Goal: Task Accomplishment & Management: Manage account settings

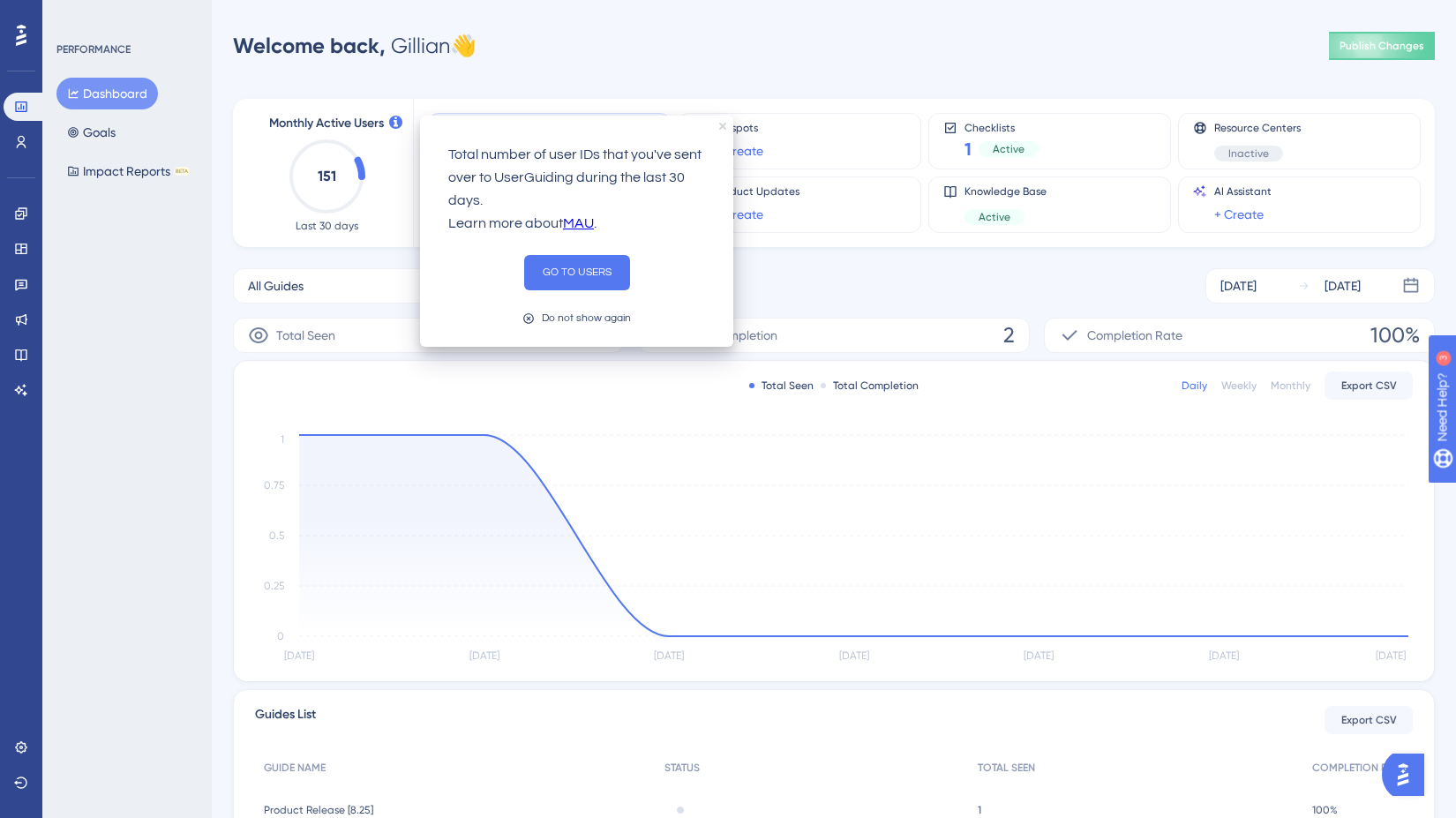
click at [724, 125] on icon "close tooltip" at bounding box center [723, 126] width 7 height 7
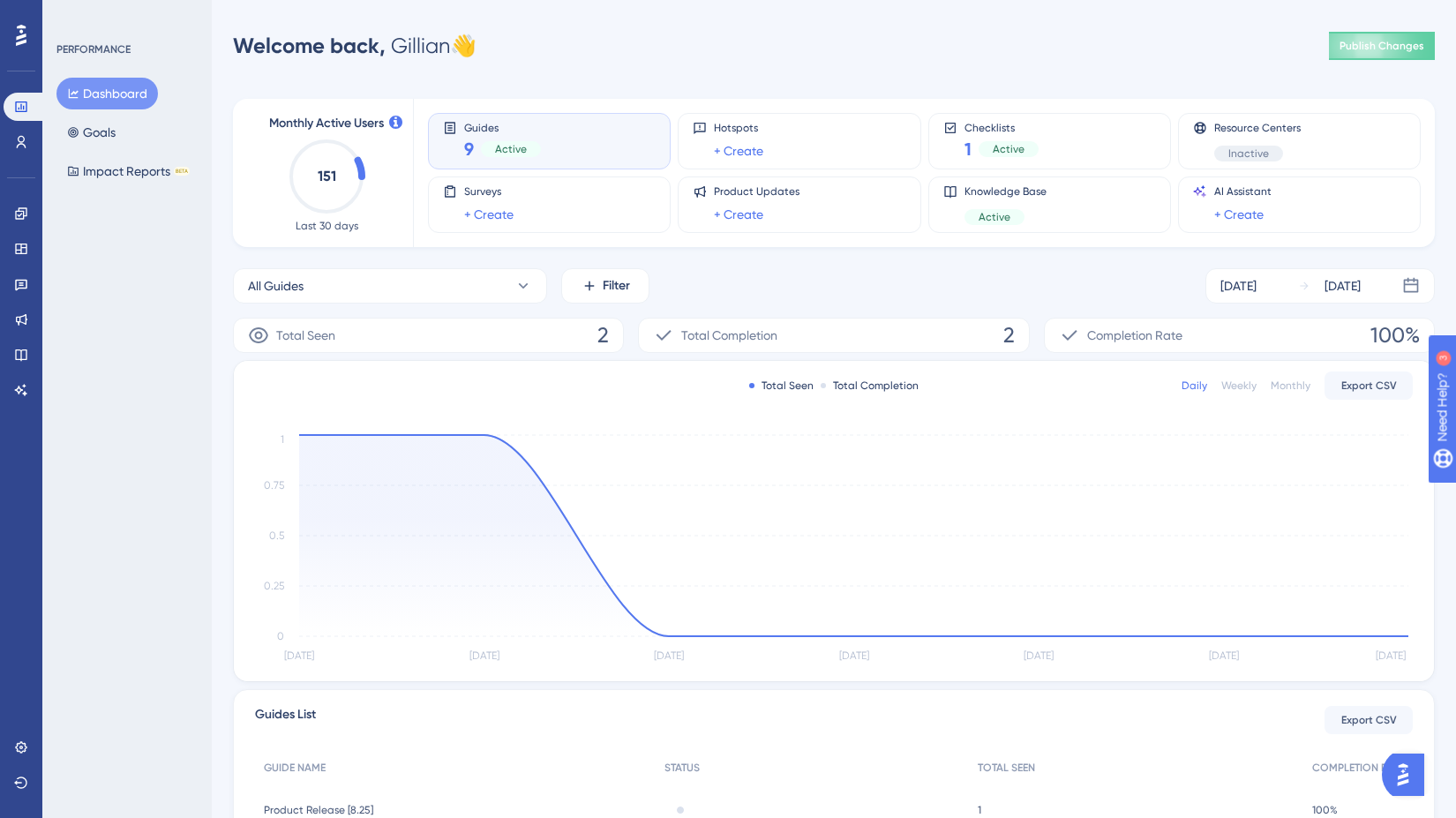
click at [177, 368] on div "PERFORMANCE Dashboard Goals Impact Reports BETA" at bounding box center [127, 409] width 170 height 818
click at [14, 354] on icon at bounding box center [20, 354] width 14 height 14
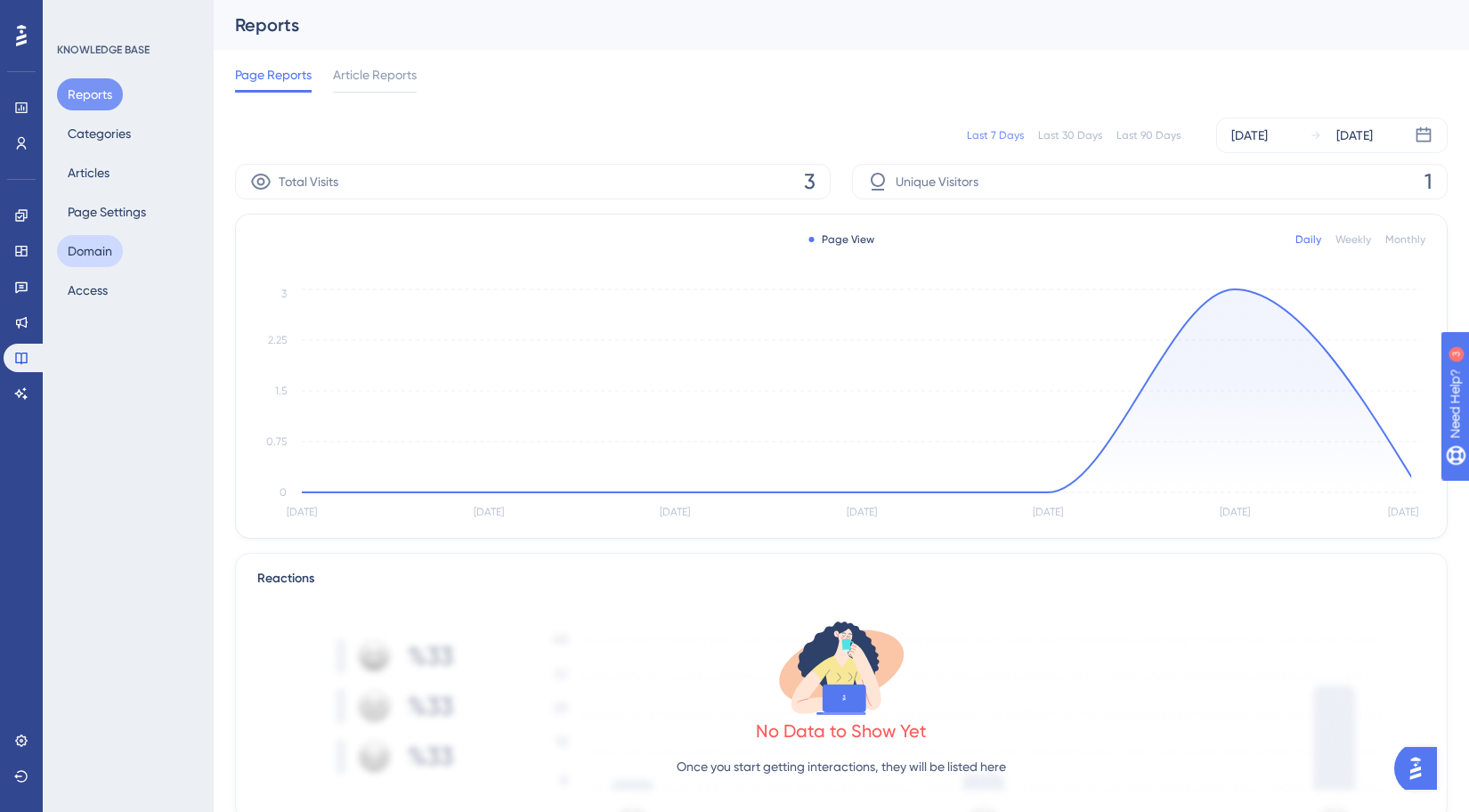
click at [95, 254] on button "Domain" at bounding box center [90, 251] width 65 height 32
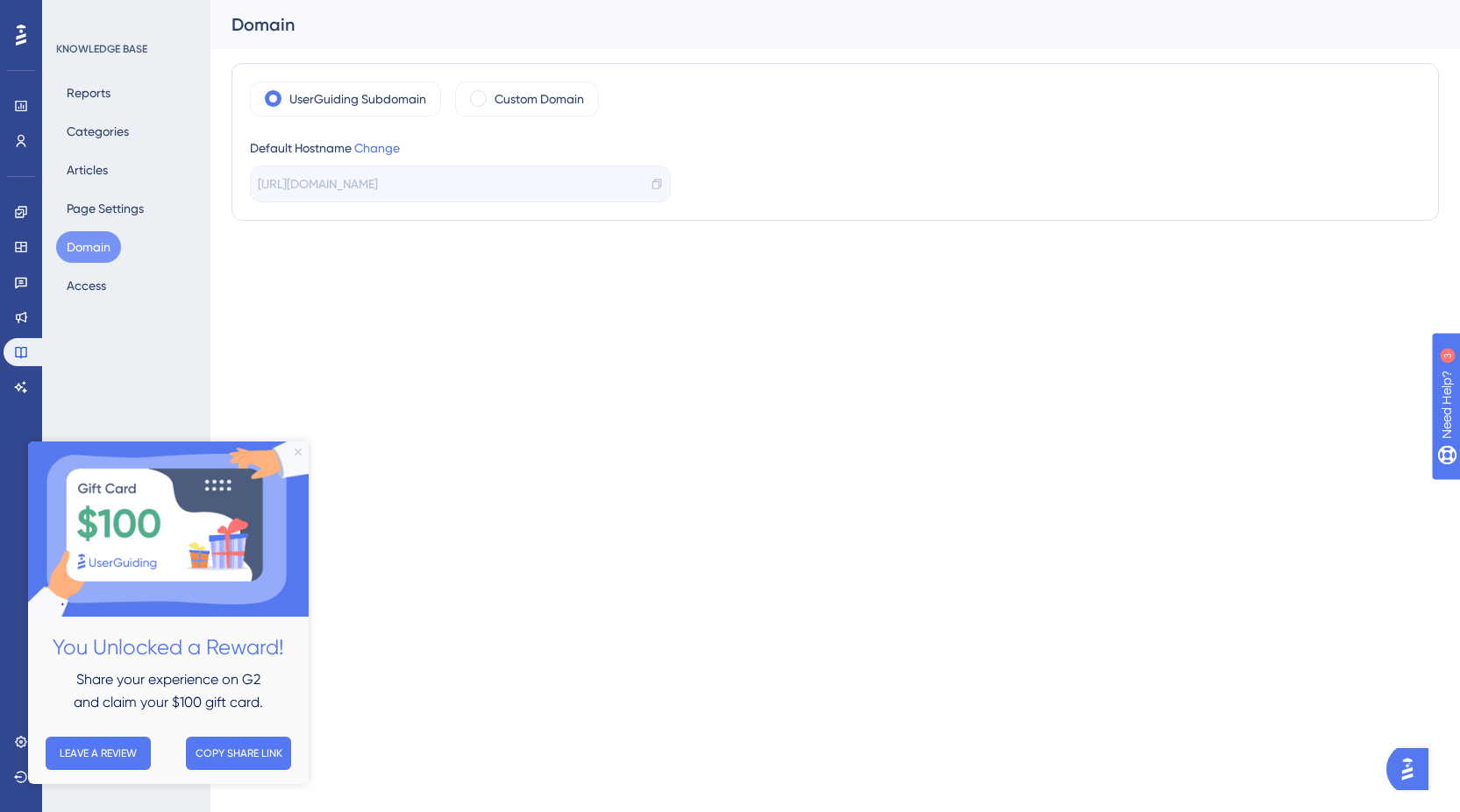
click at [299, 448] on icon "Close Preview" at bounding box center [298, 452] width 7 height 7
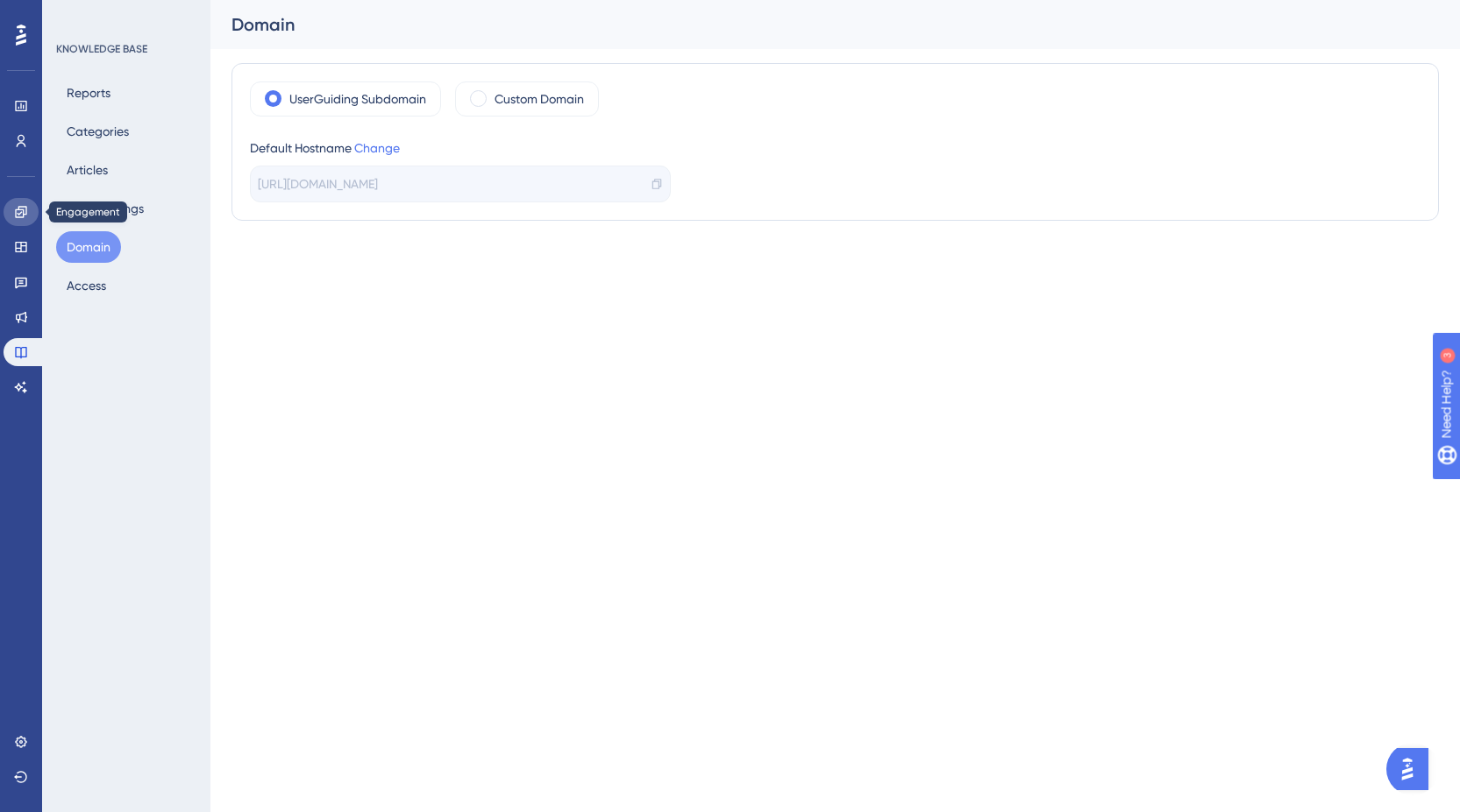
click at [21, 215] on icon at bounding box center [20, 212] width 14 height 14
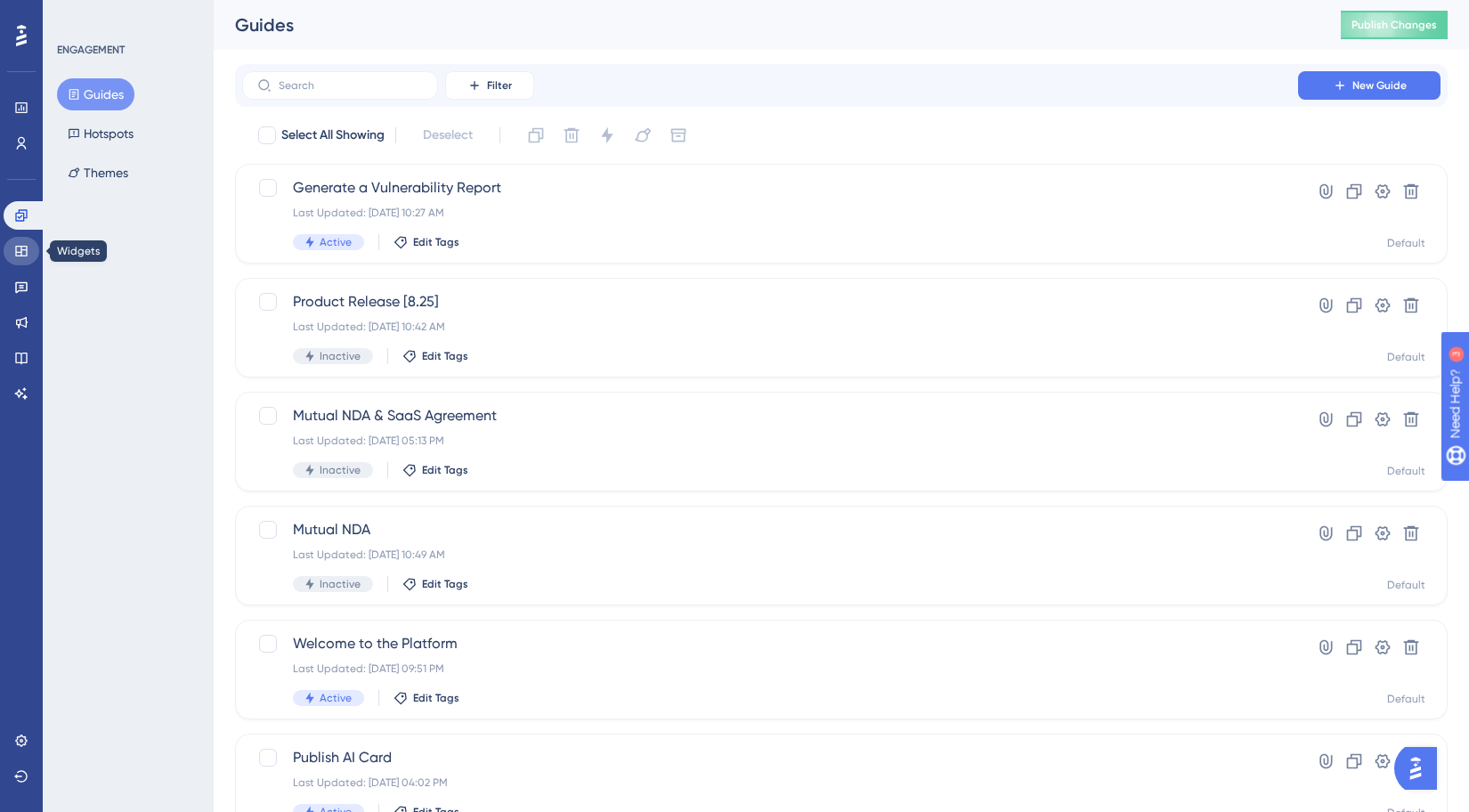
click at [22, 249] on icon at bounding box center [21, 251] width 14 height 14
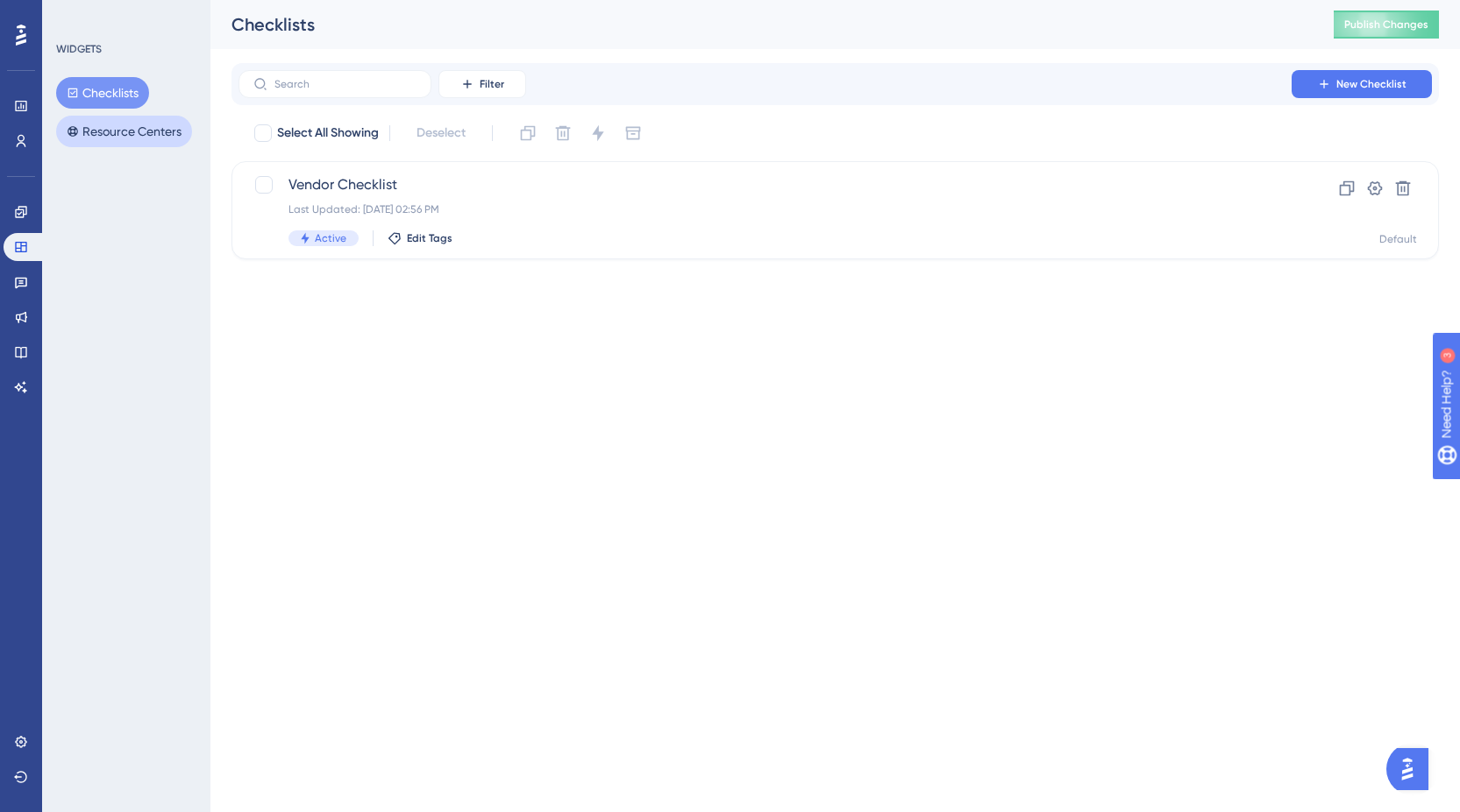
click at [158, 132] on button "Resource Centers" at bounding box center [124, 132] width 136 height 31
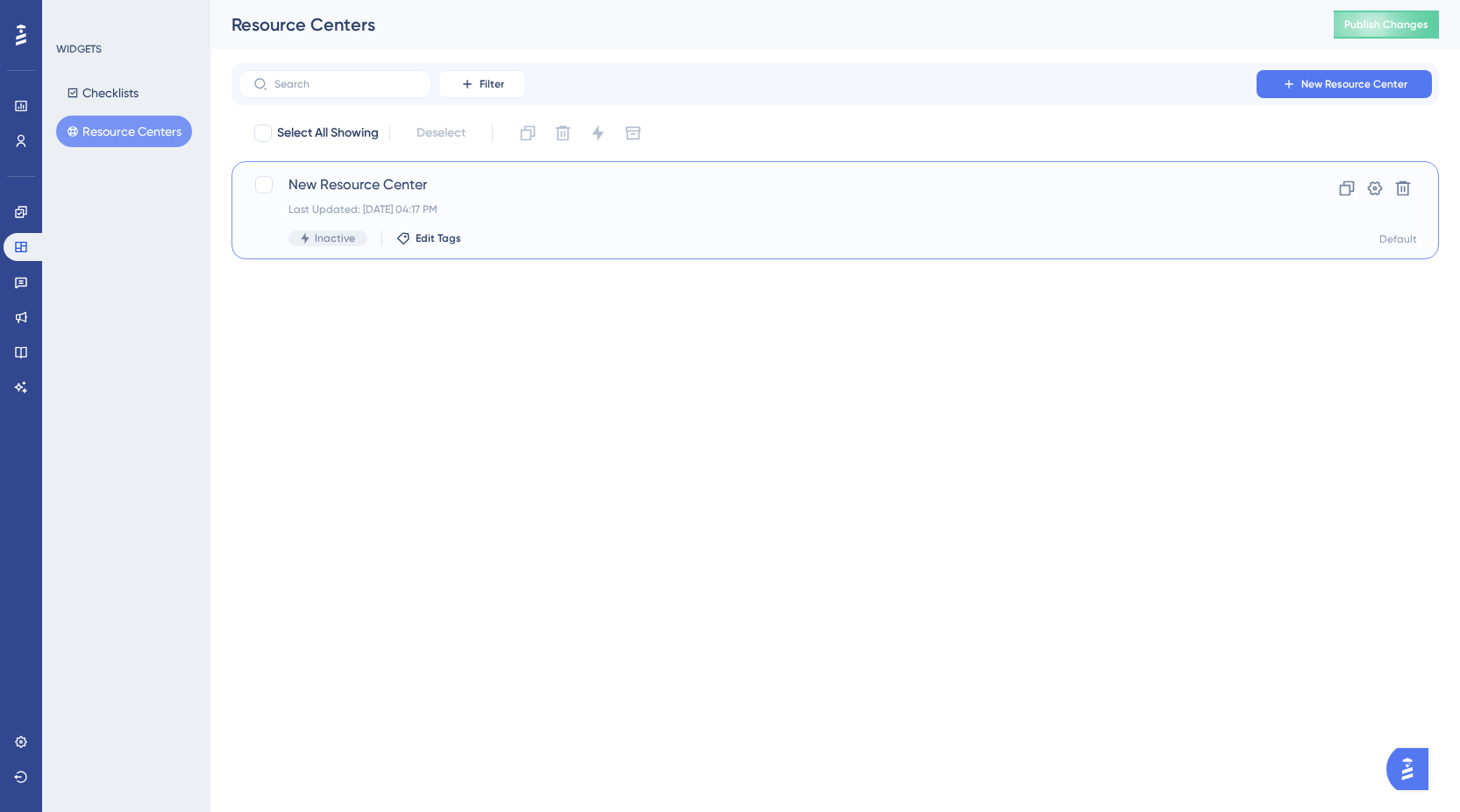
click at [391, 184] on span "New Resource Center" at bounding box center [765, 184] width 952 height 21
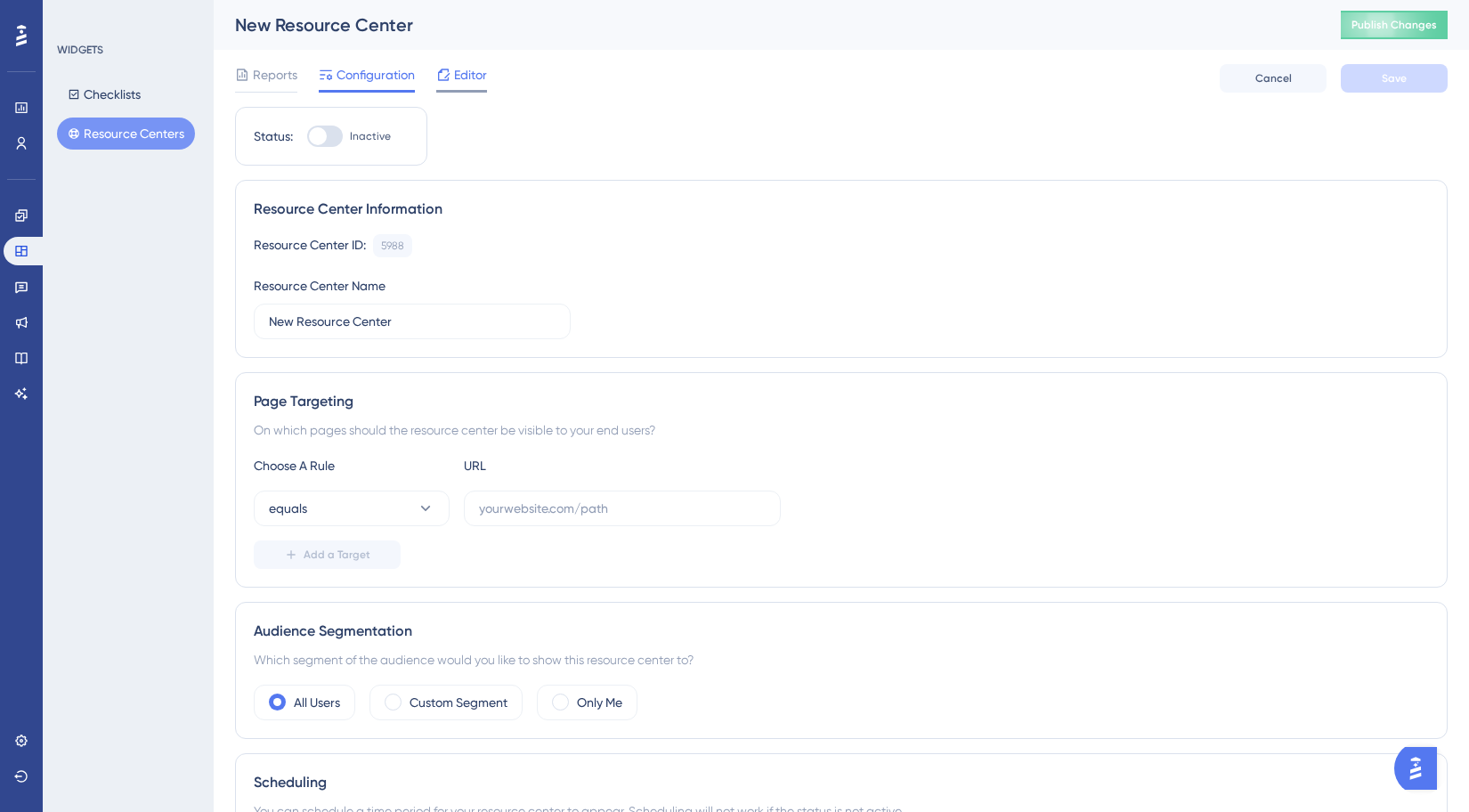
click at [461, 70] on span "Editor" at bounding box center [470, 75] width 33 height 22
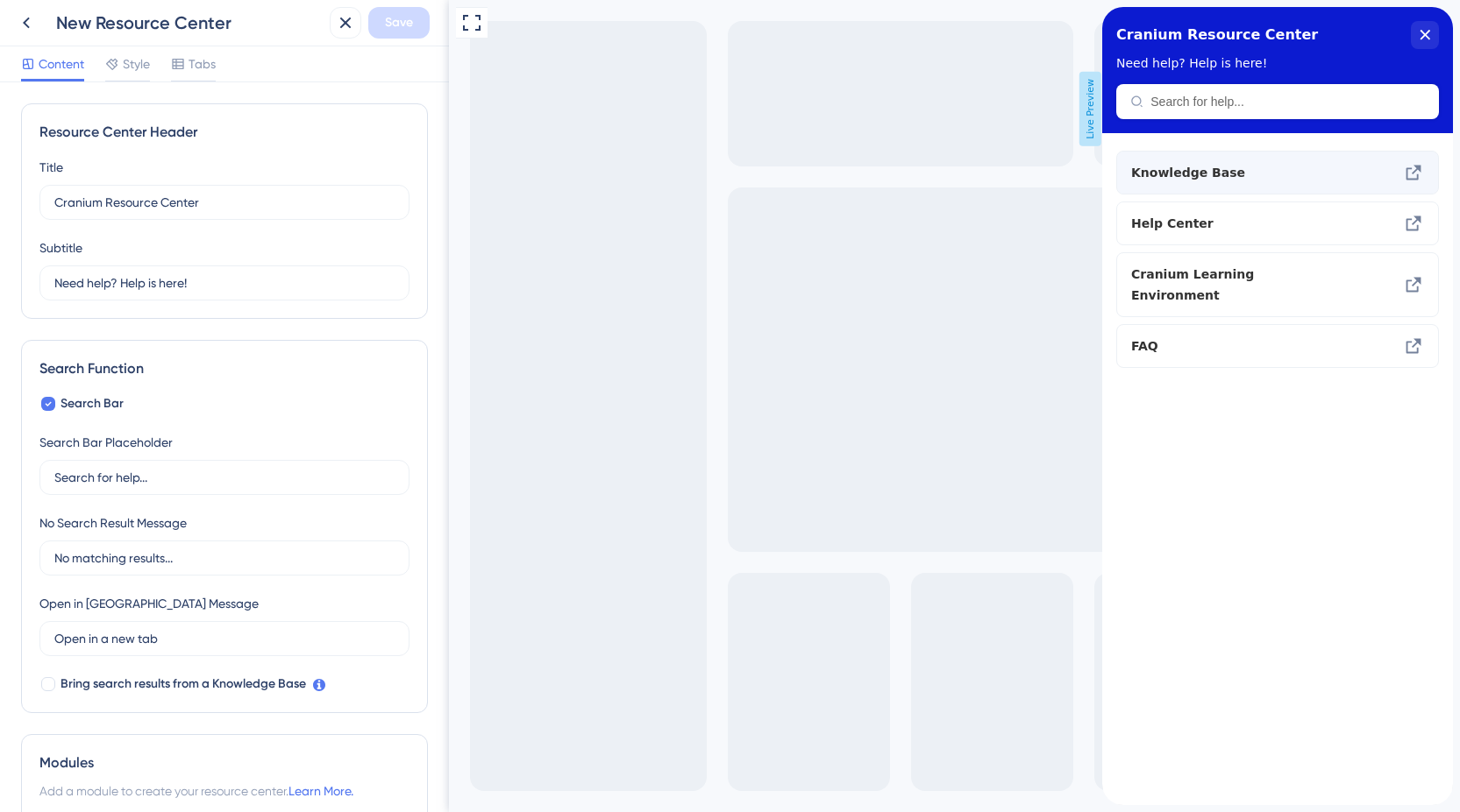
click at [1194, 174] on span "Knowledge Base" at bounding box center [1248, 172] width 234 height 21
click at [206, 71] on span "Tabs" at bounding box center [203, 64] width 28 height 21
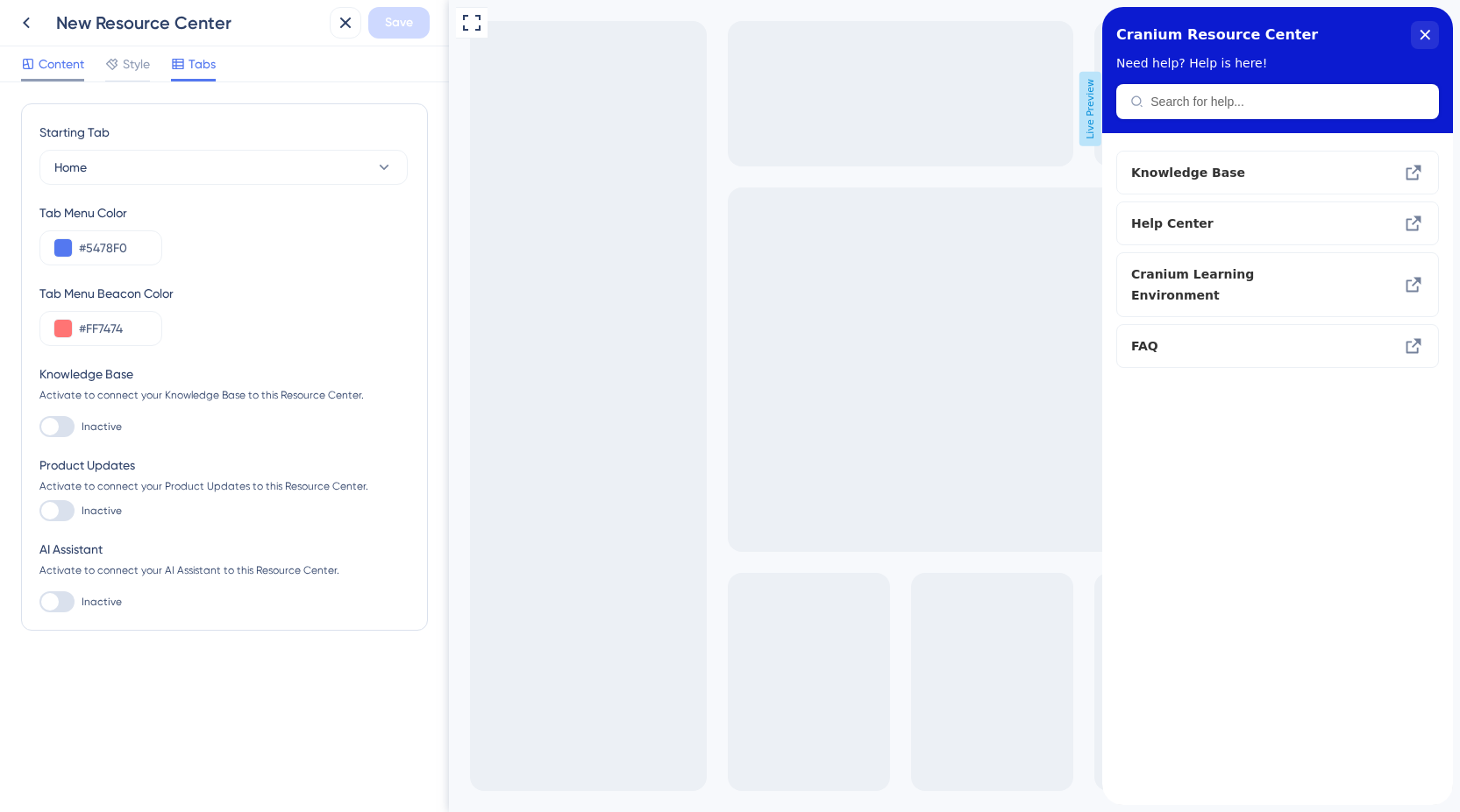
click at [67, 66] on span "Content" at bounding box center [61, 64] width 45 height 21
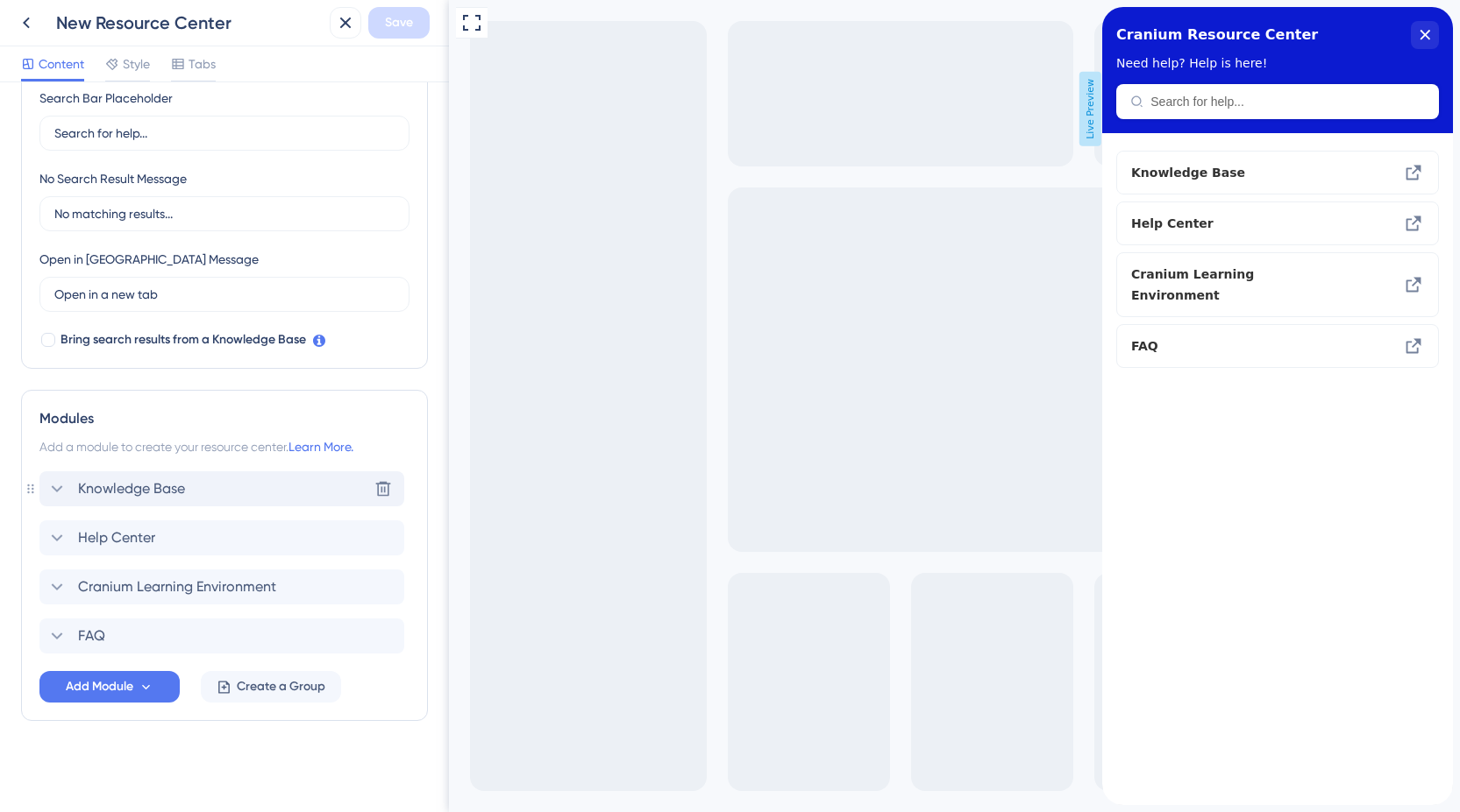
click at [291, 495] on div "Knowledge Base Delete" at bounding box center [222, 489] width 365 height 35
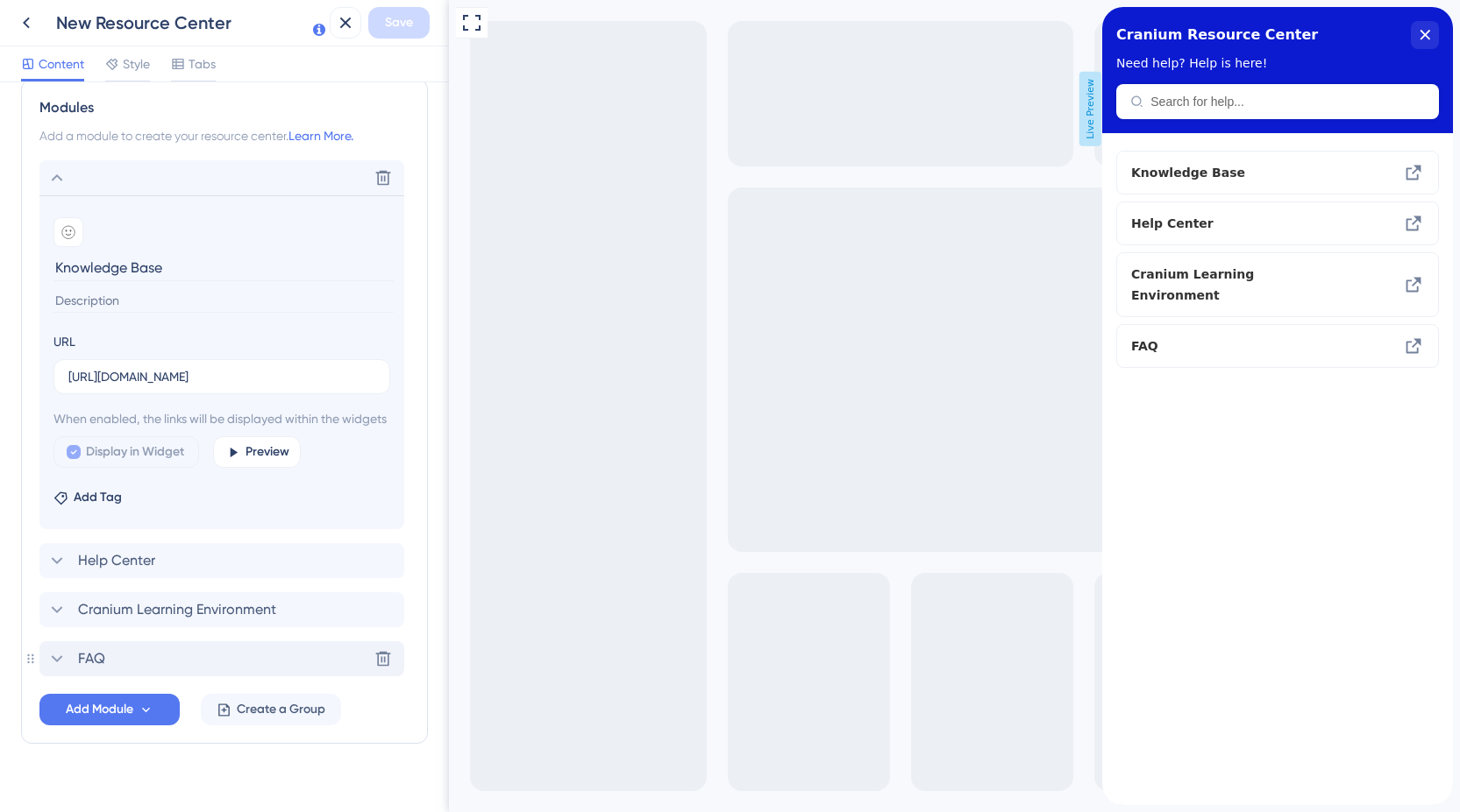
scroll to position [659, 0]
click at [244, 454] on button "Preview" at bounding box center [256, 448] width 88 height 31
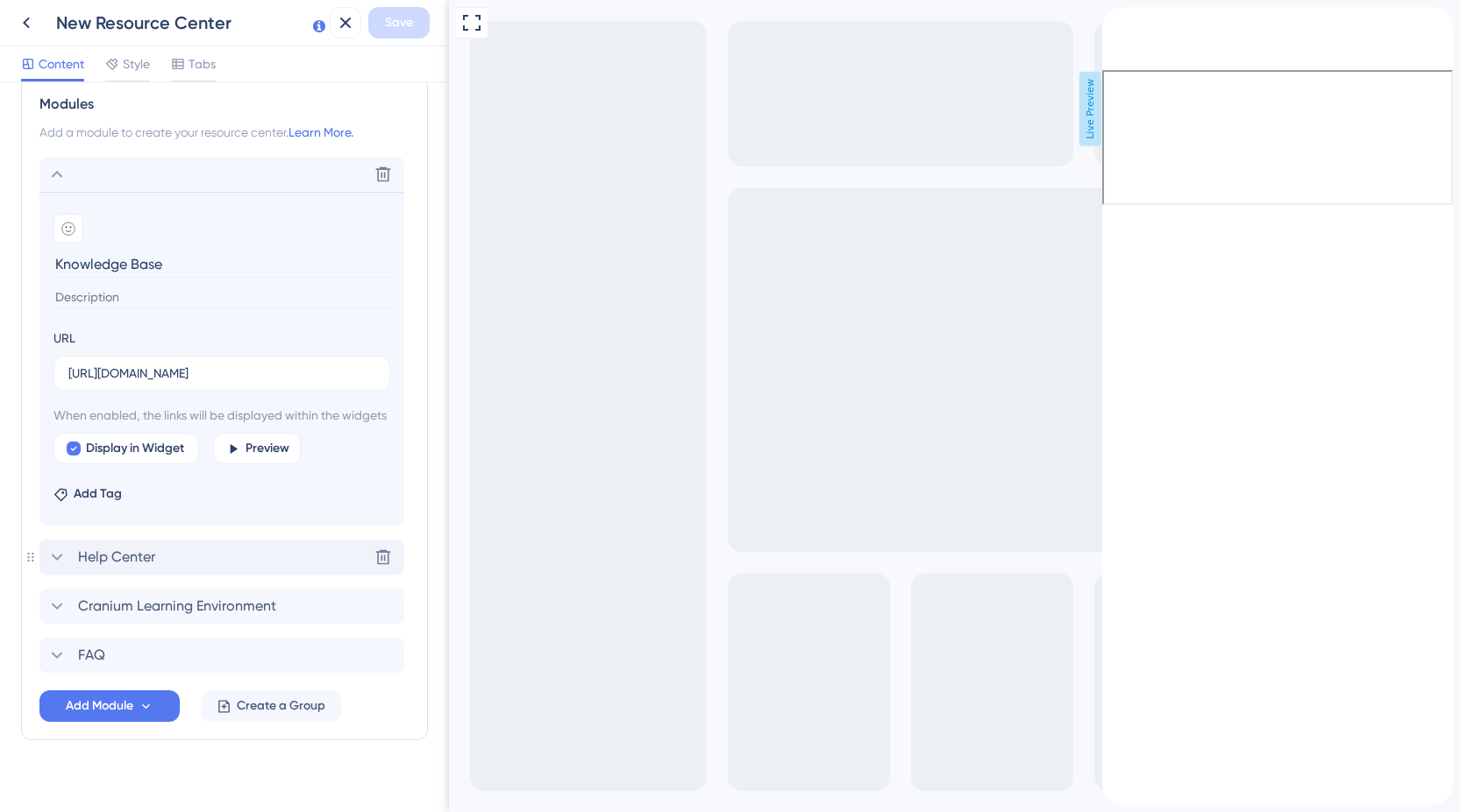
click at [76, 568] on div "Help Center" at bounding box center [100, 557] width 109 height 21
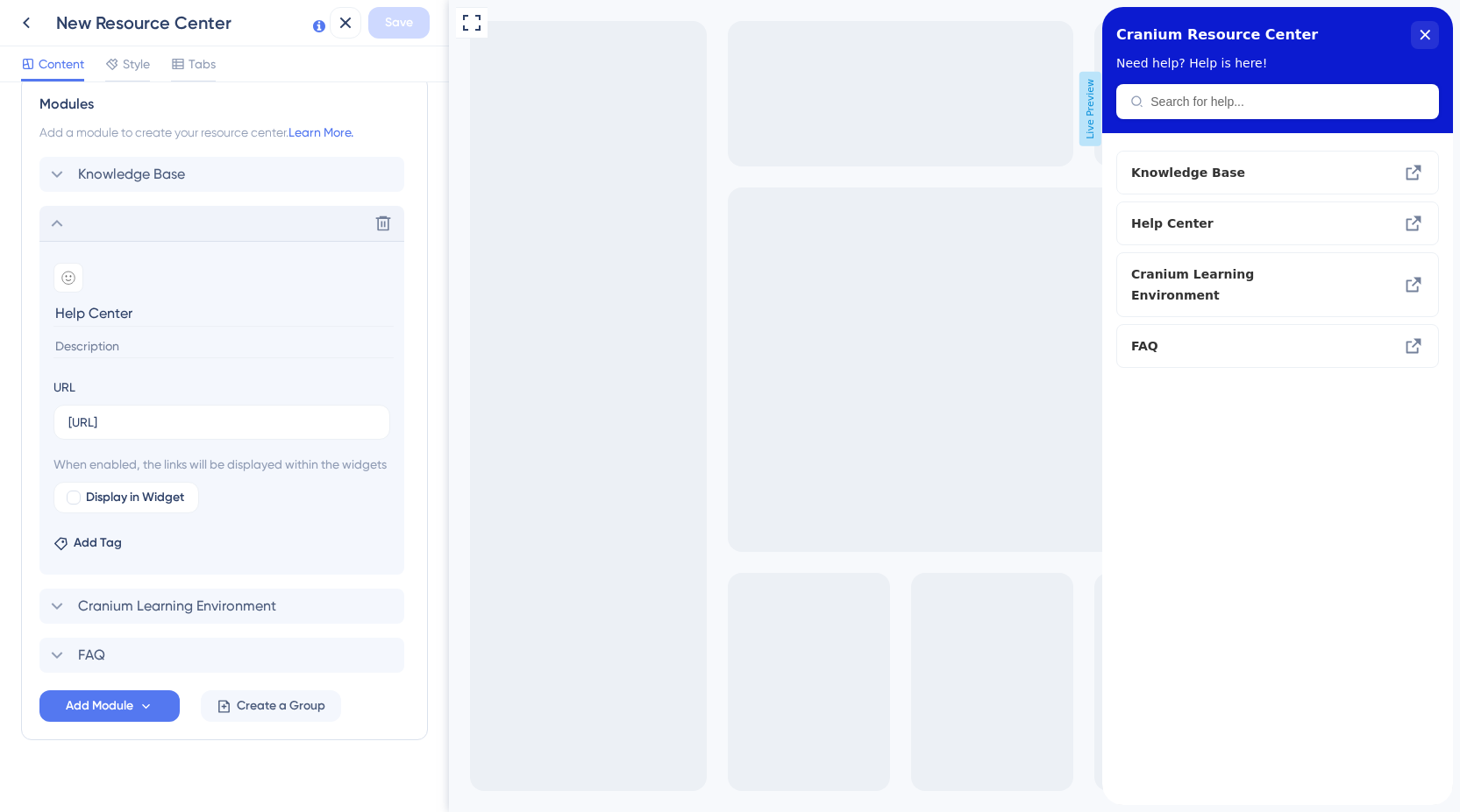
click at [53, 215] on icon at bounding box center [56, 223] width 21 height 21
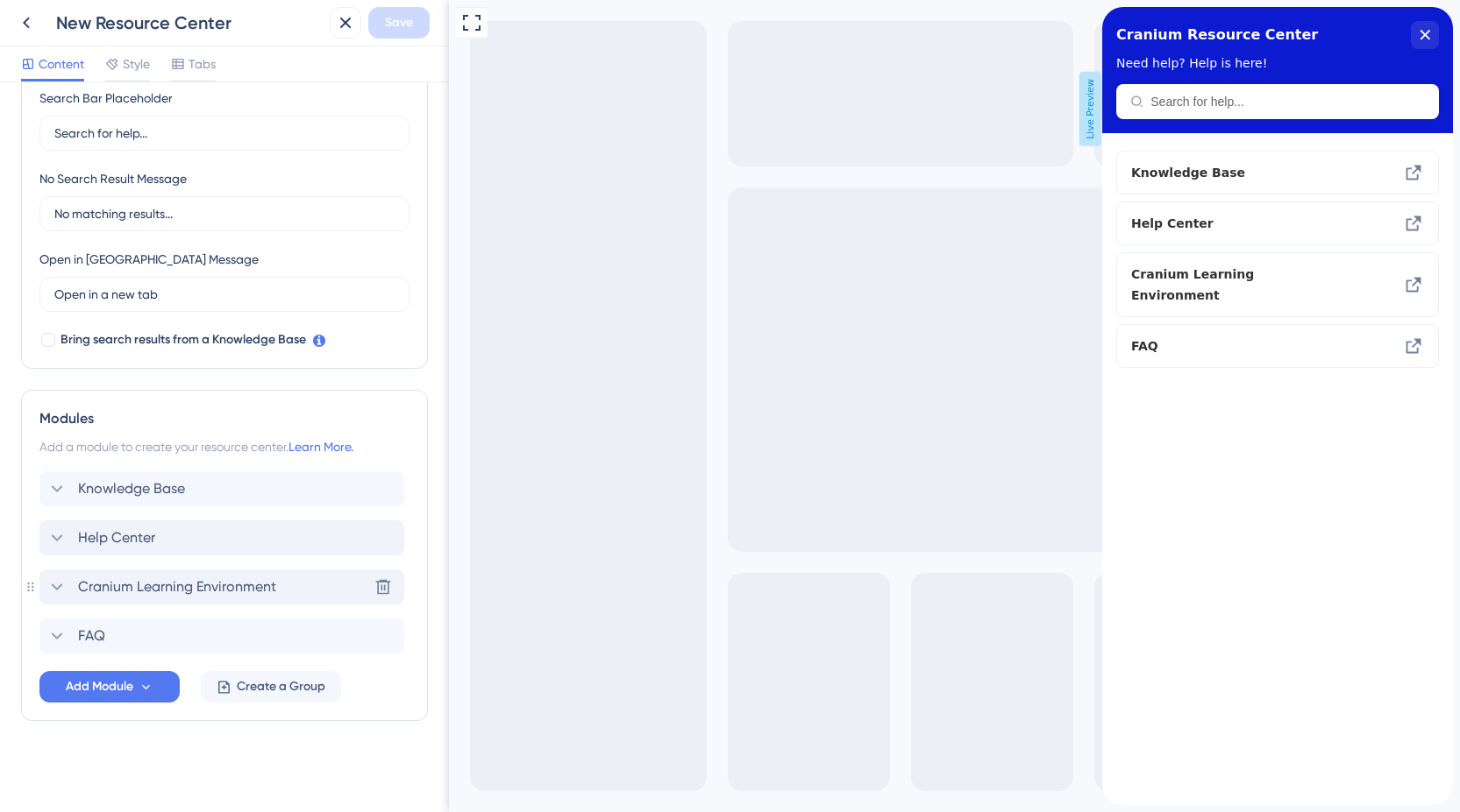
click at [59, 589] on icon at bounding box center [56, 586] width 21 height 21
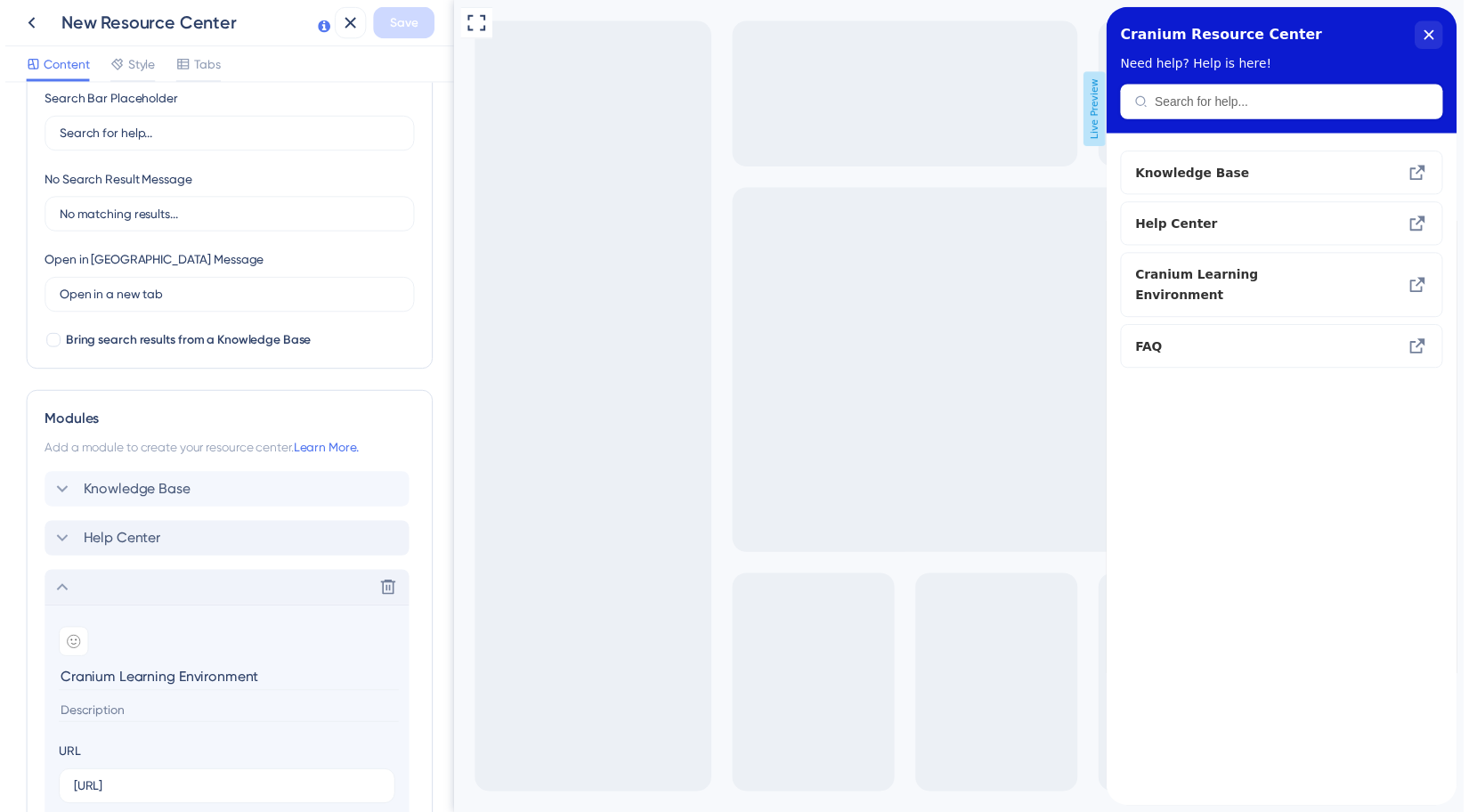
scroll to position [670, 0]
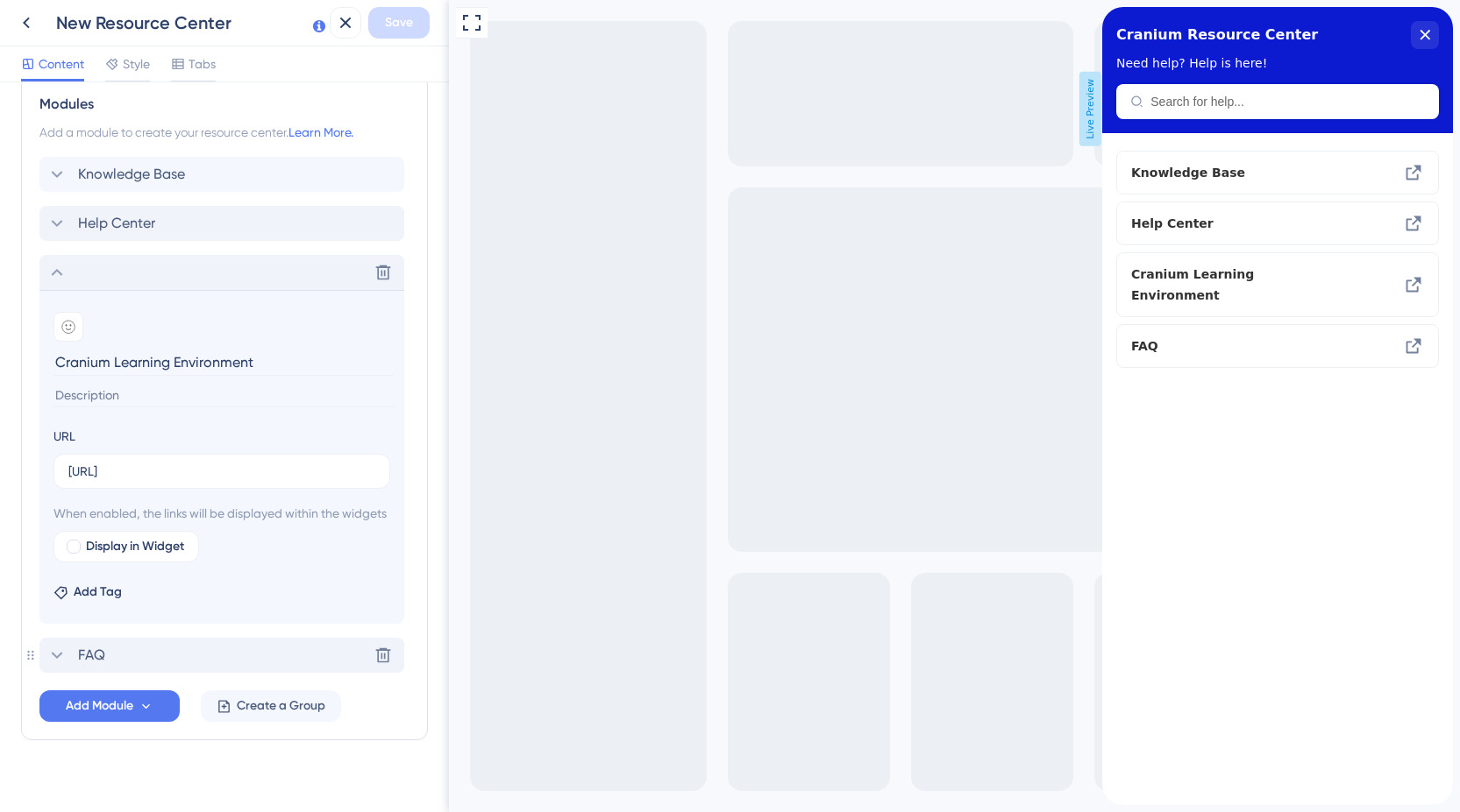
click at [74, 666] on div "FAQ" at bounding box center [76, 655] width 59 height 21
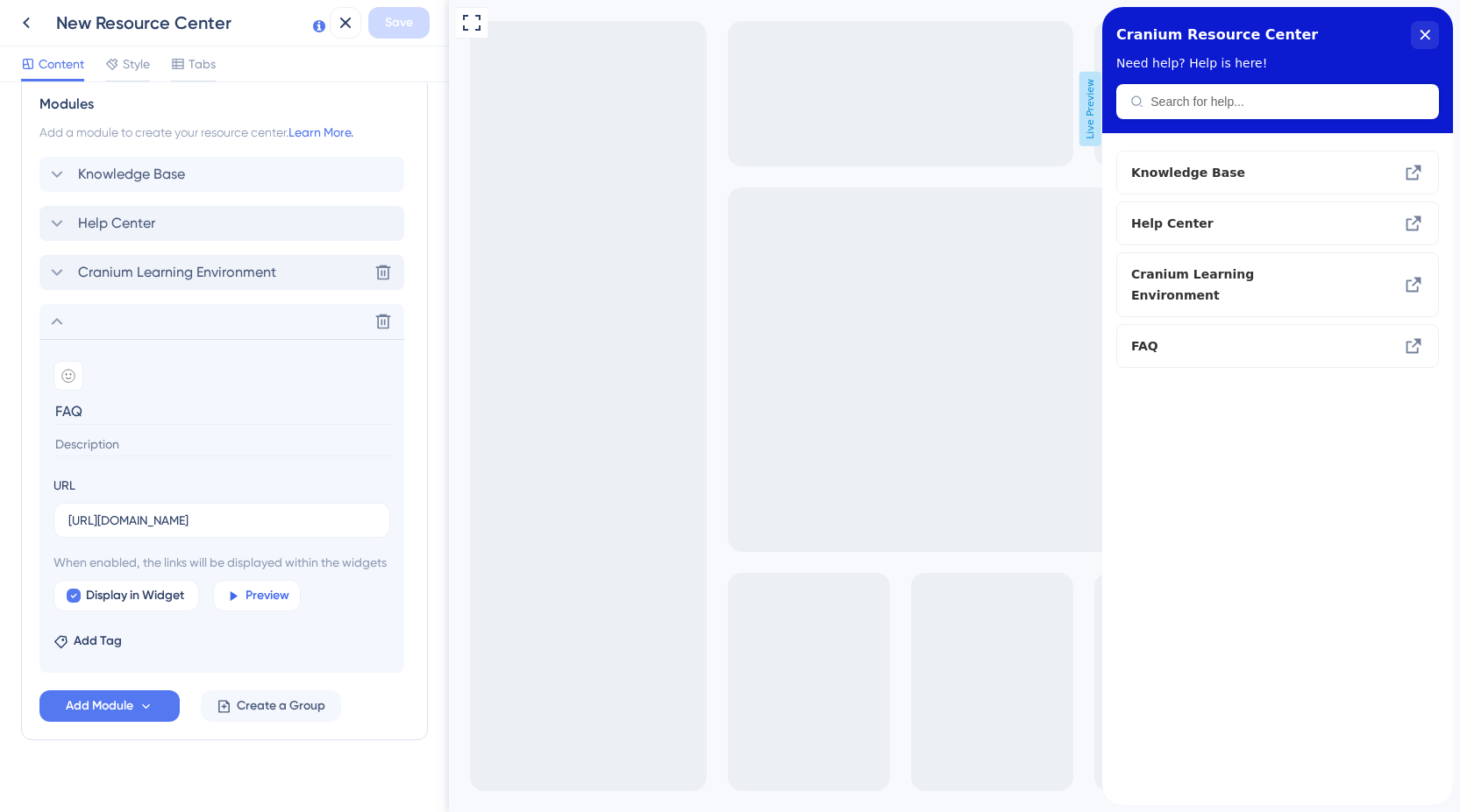
click at [232, 601] on icon at bounding box center [233, 596] width 7 height 9
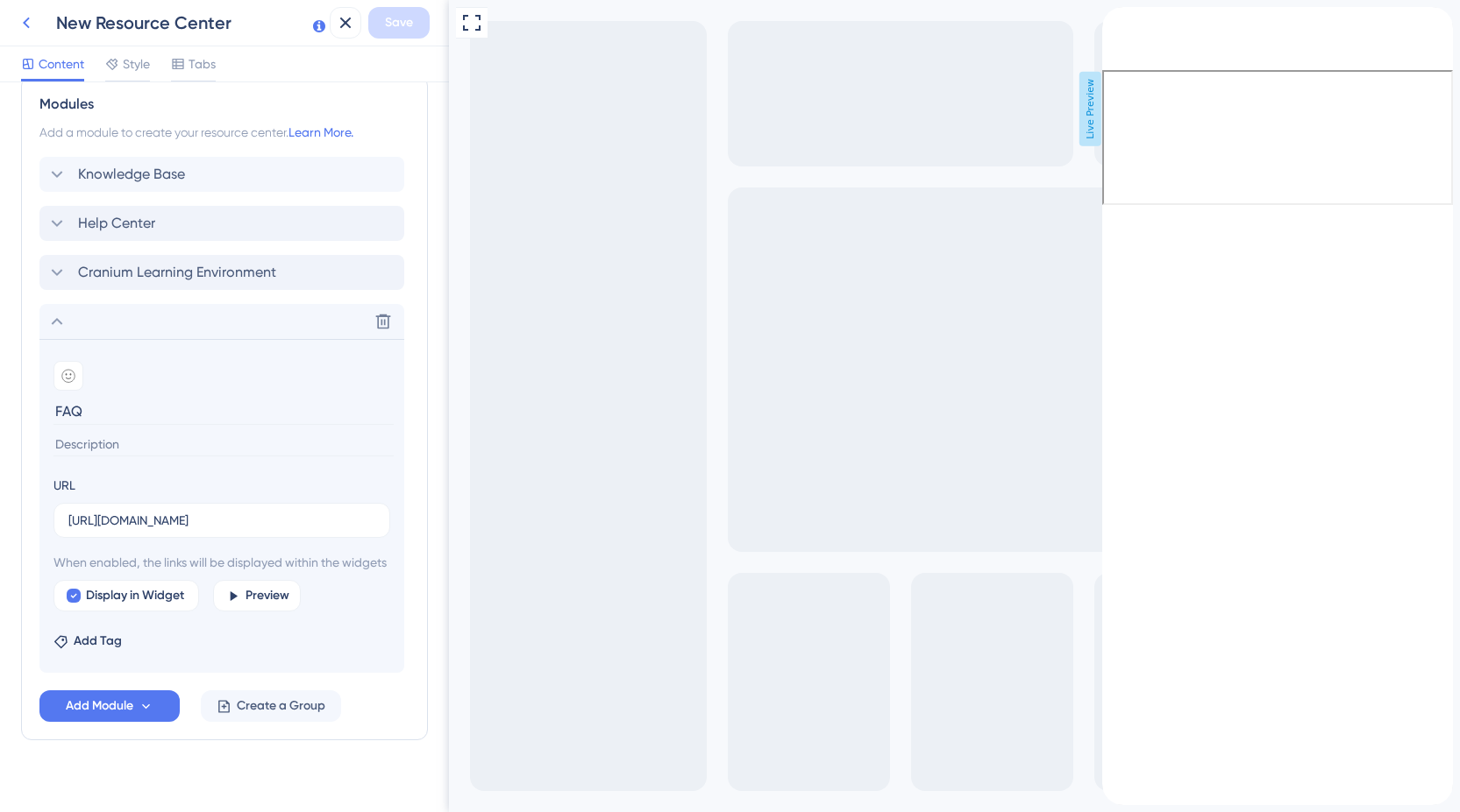
click at [32, 22] on icon at bounding box center [26, 22] width 21 height 21
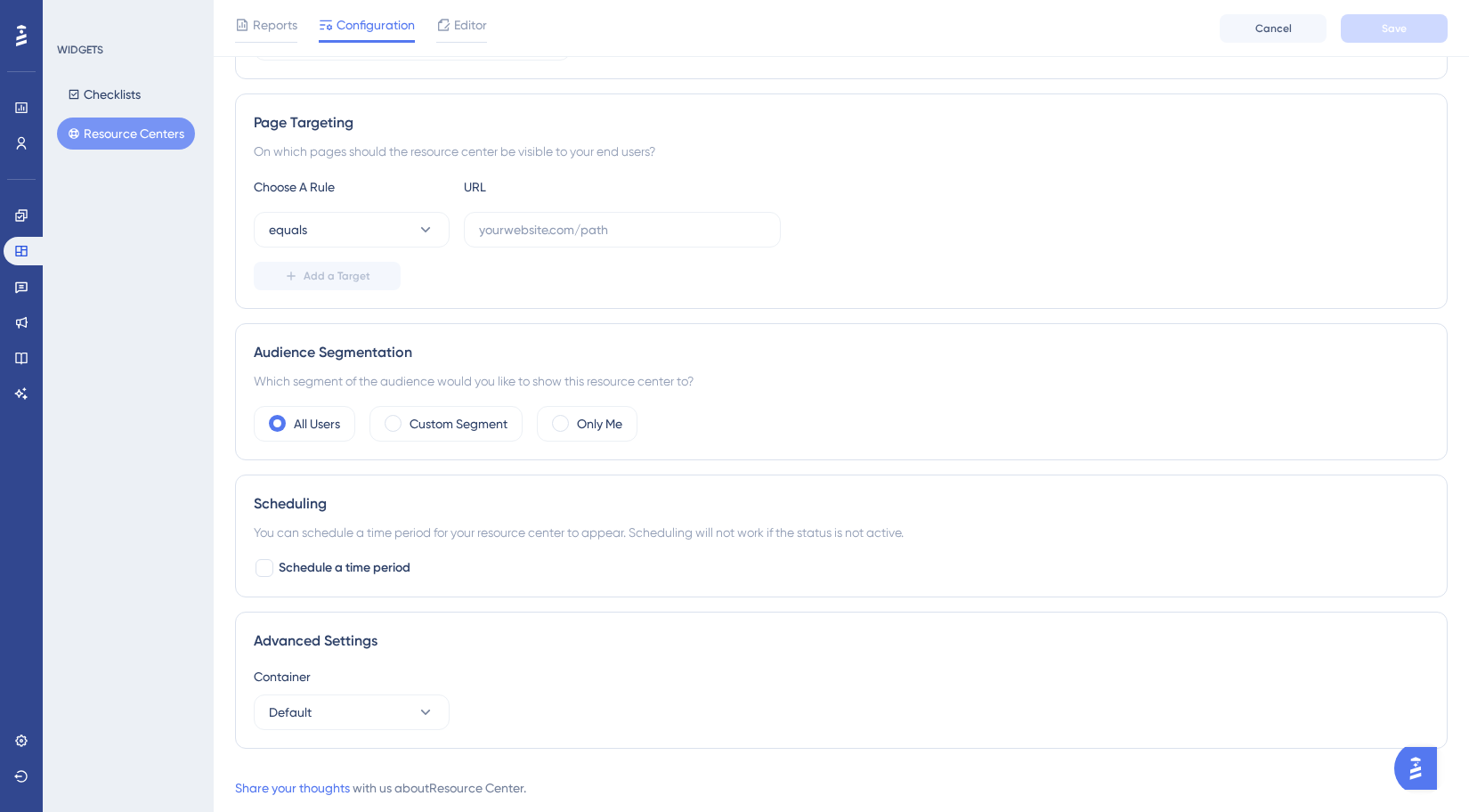
scroll to position [303, 0]
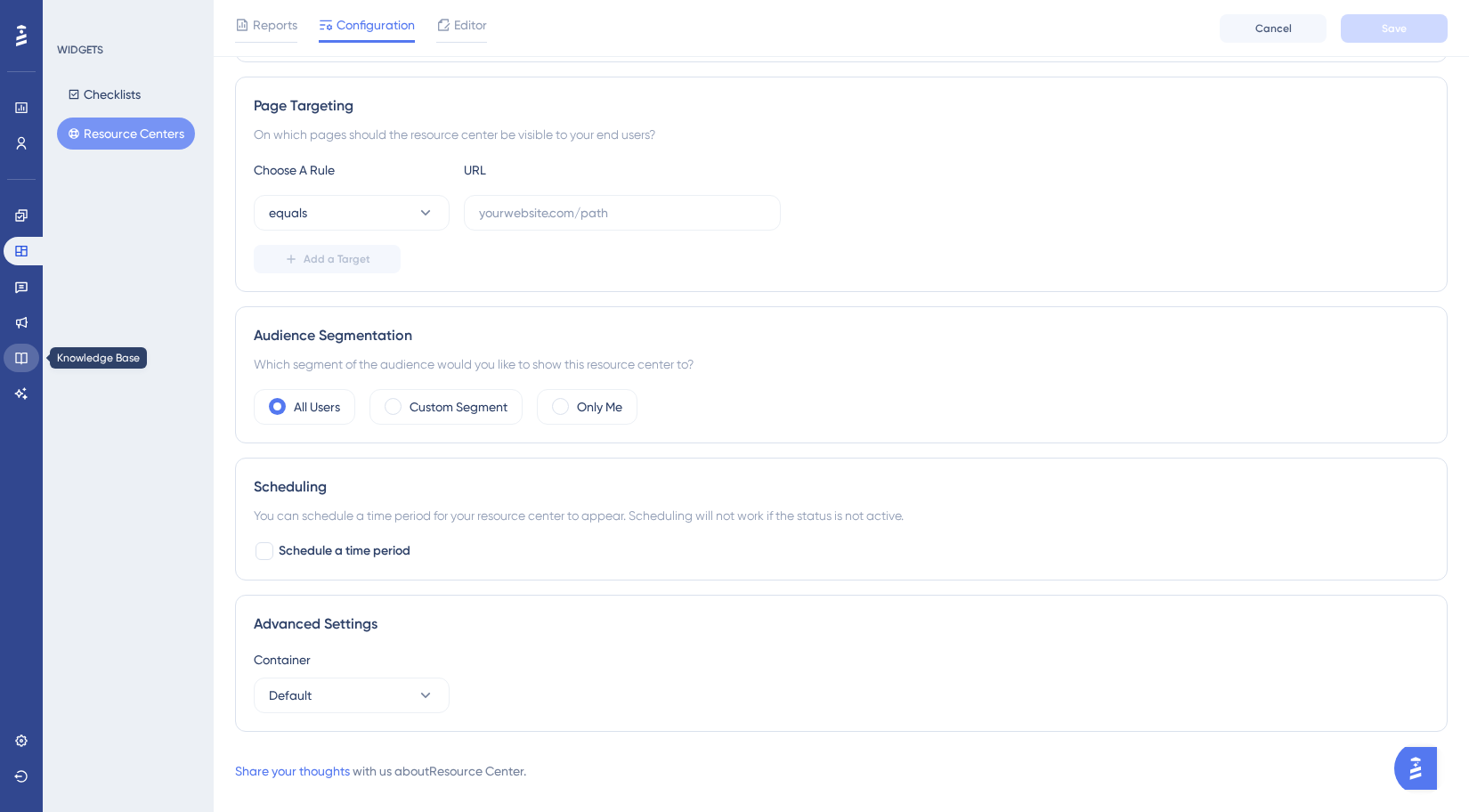
click at [22, 357] on icon at bounding box center [21, 358] width 11 height 11
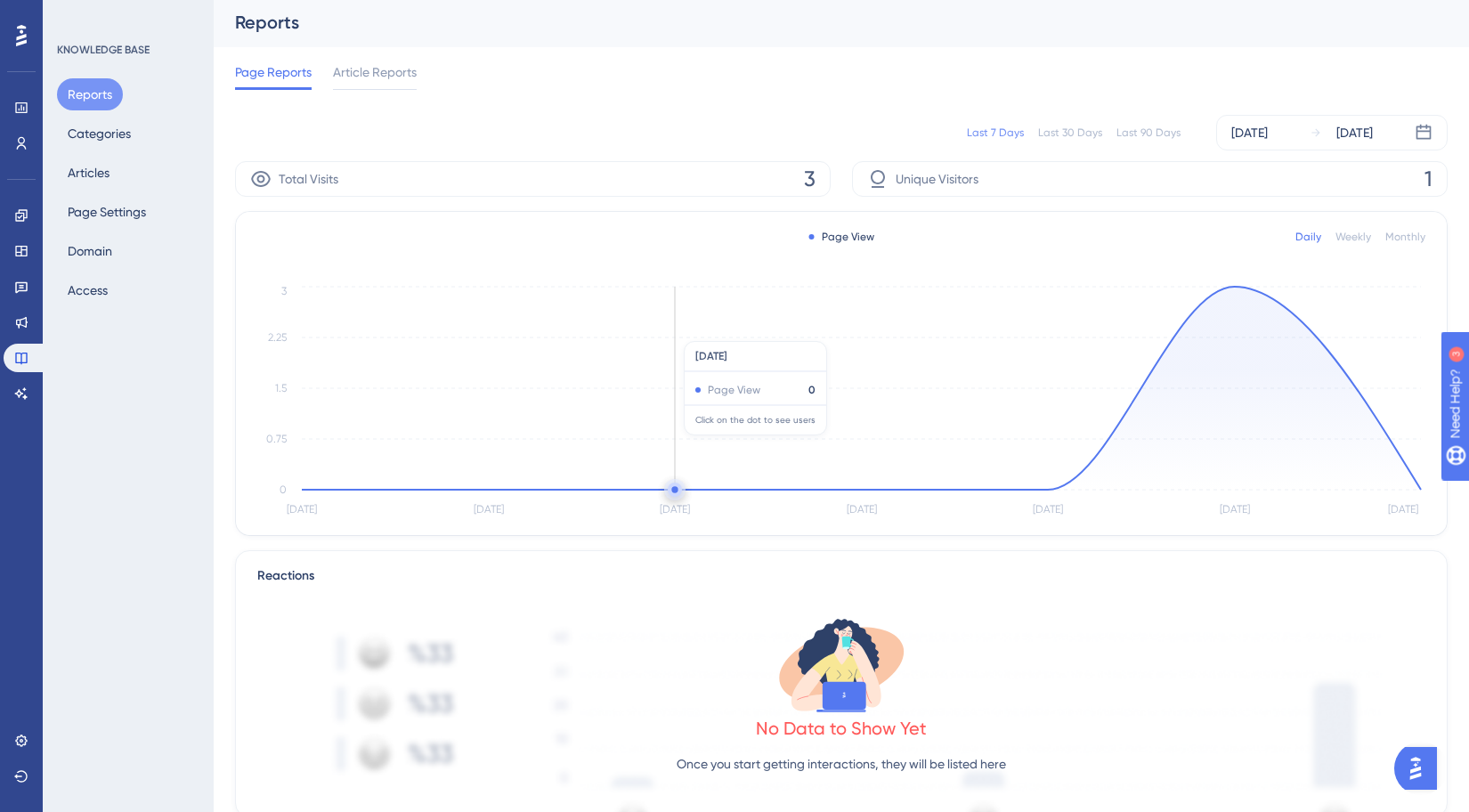
scroll to position [4, 0]
click at [102, 161] on button "Articles" at bounding box center [89, 172] width 64 height 32
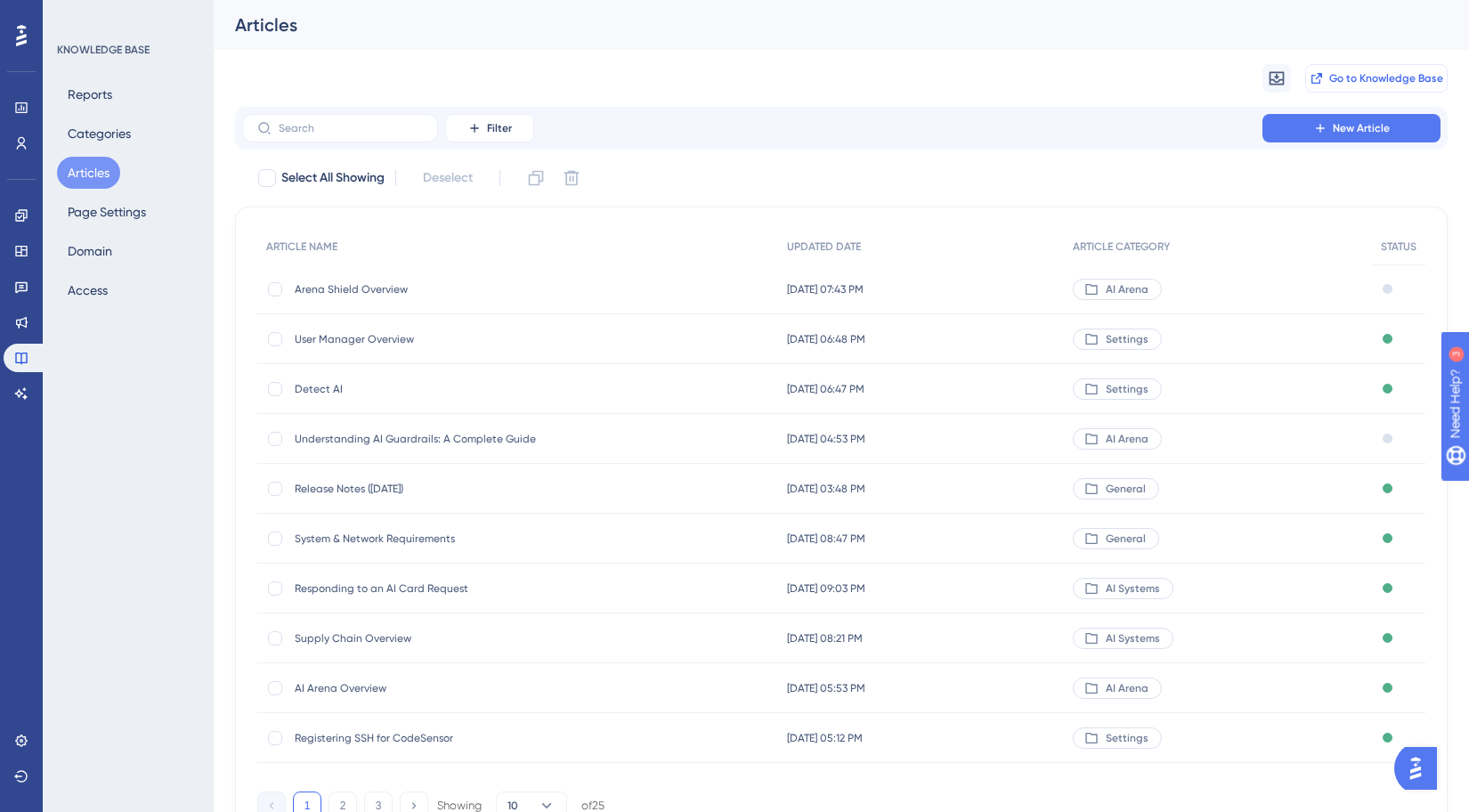
click at [1333, 75] on span "Go to Knowledge Base" at bounding box center [1387, 78] width 114 height 14
click at [16, 240] on link at bounding box center [22, 251] width 36 height 28
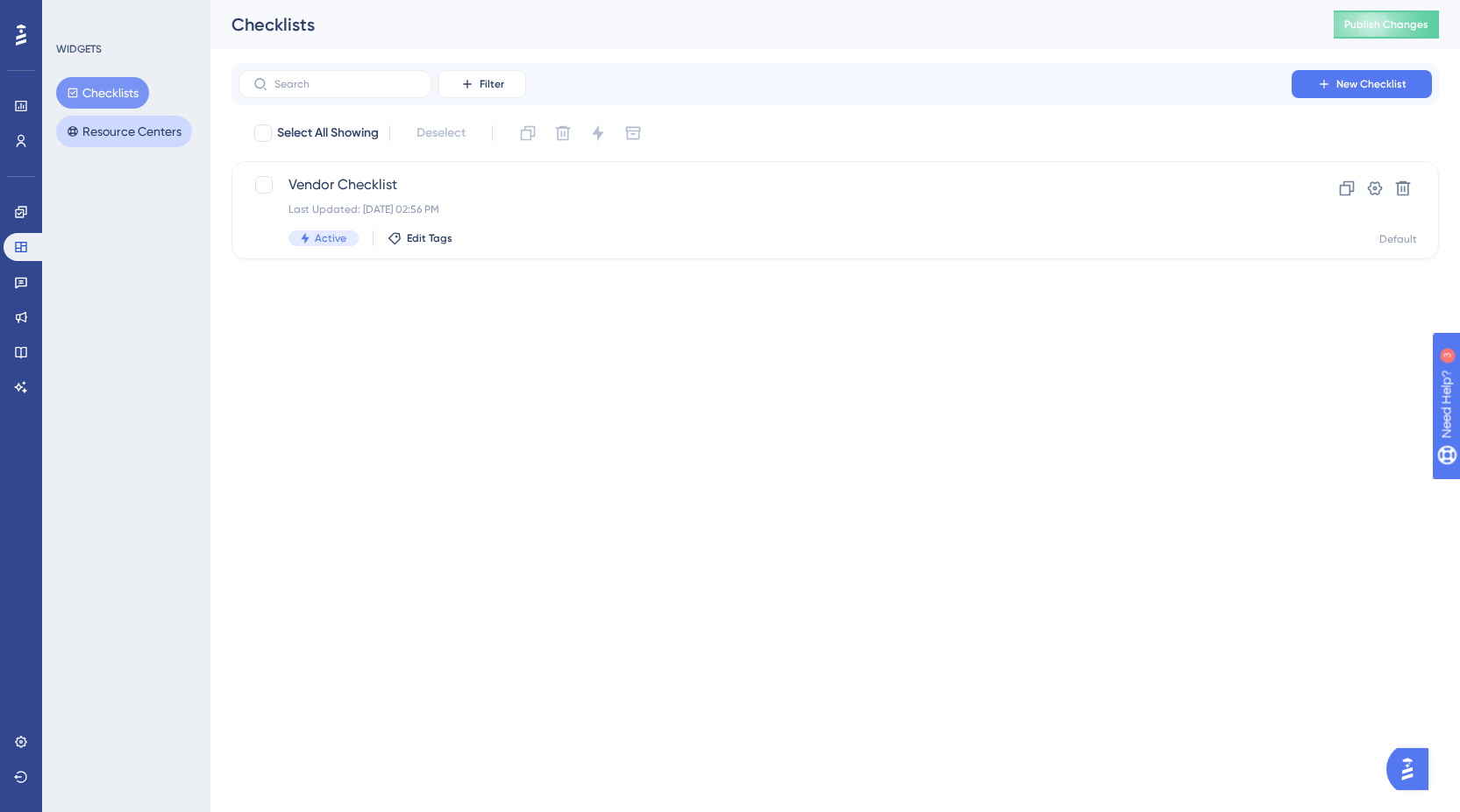
click at [114, 137] on button "Resource Centers" at bounding box center [124, 132] width 136 height 31
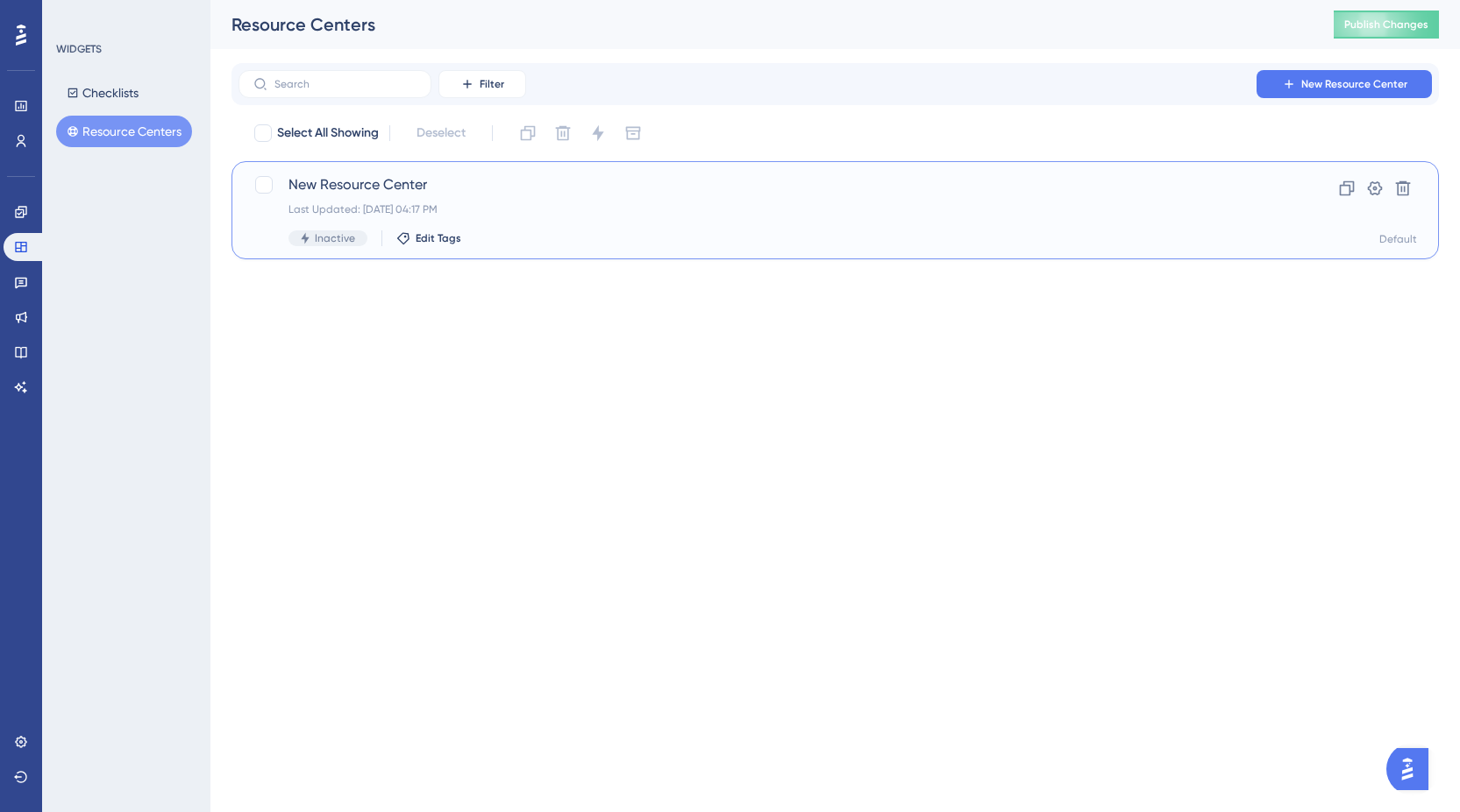
click at [414, 204] on div "Last Updated: [DATE] 04:17 PM" at bounding box center [765, 209] width 952 height 14
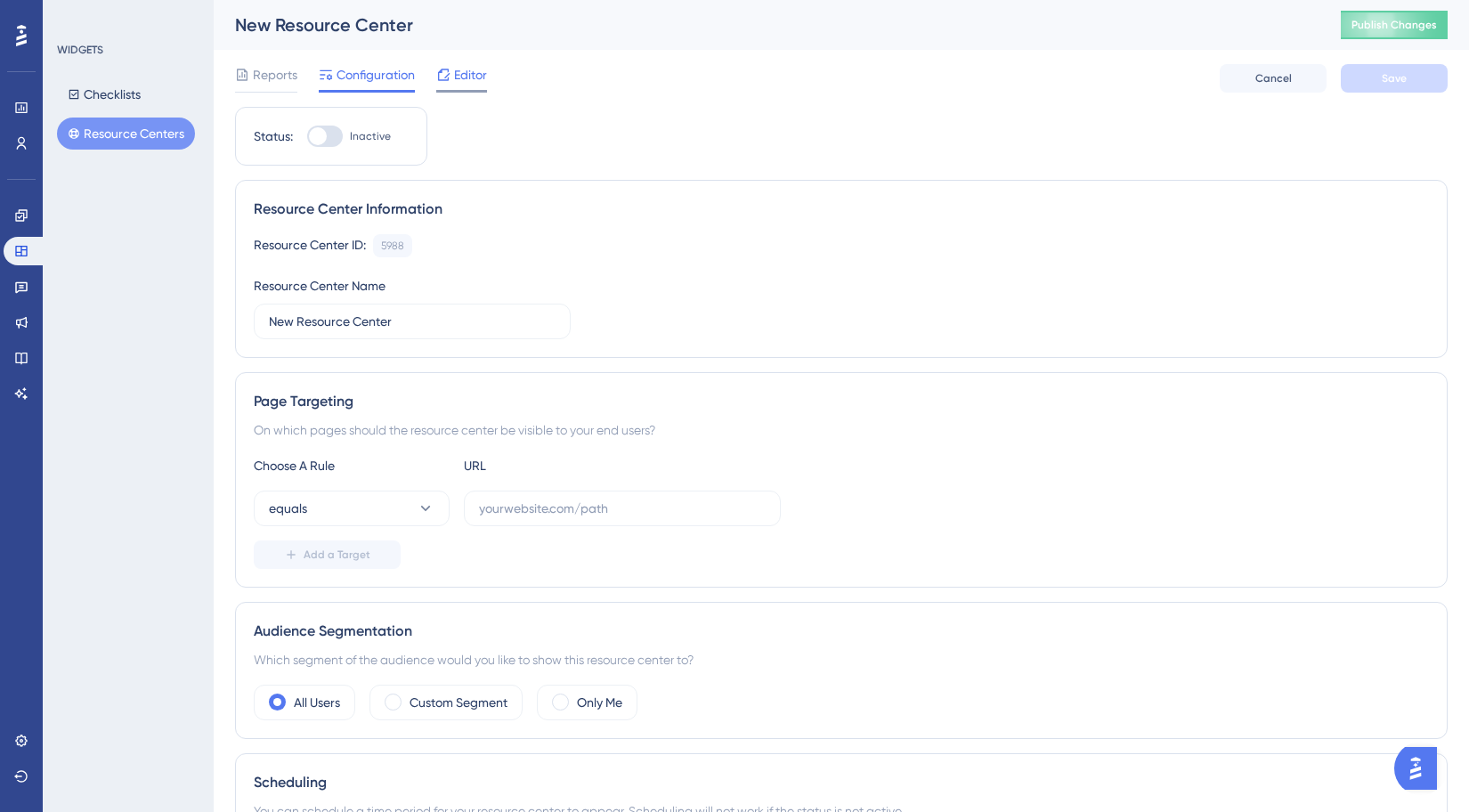
click at [444, 80] on icon at bounding box center [444, 74] width 11 height 11
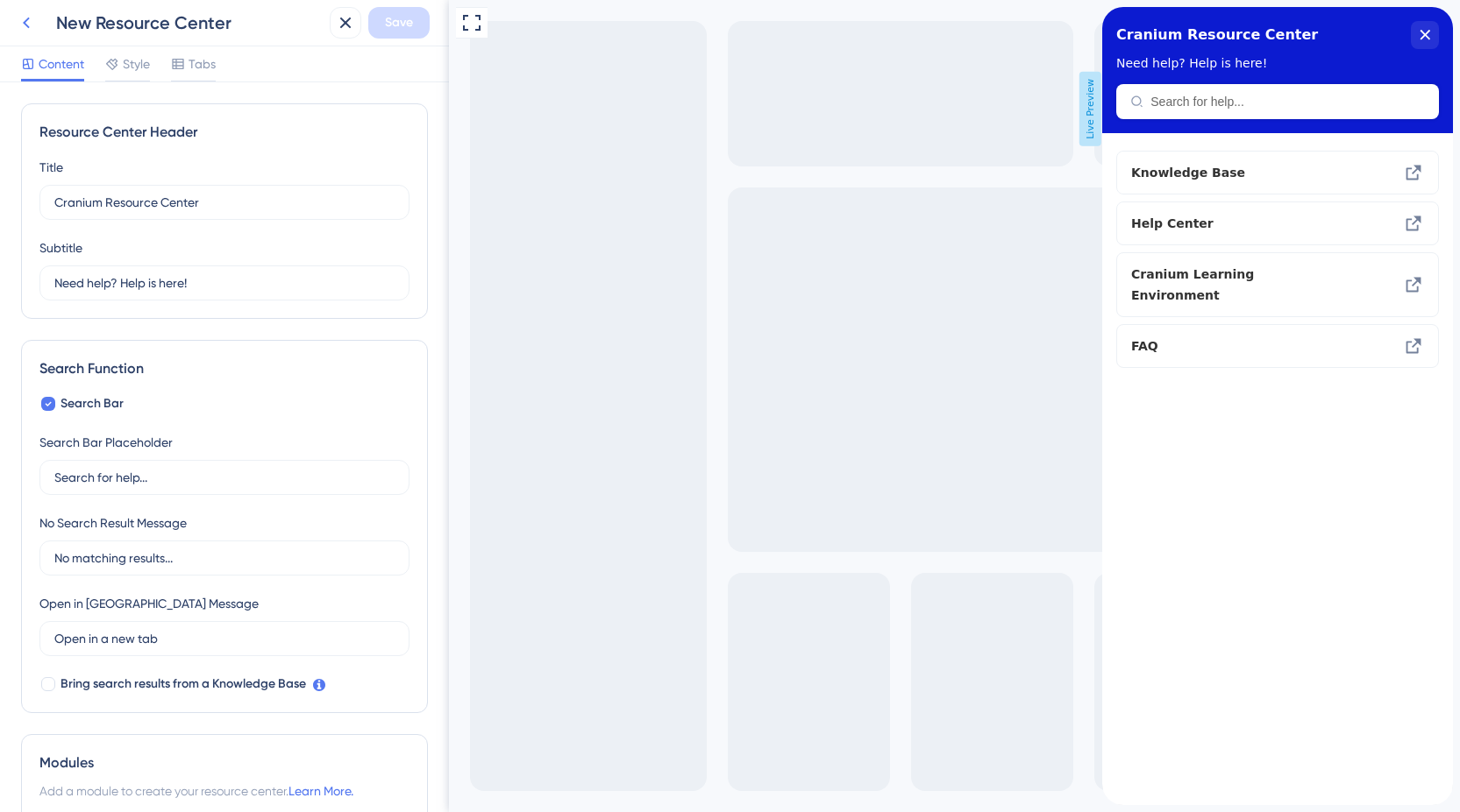
click at [26, 14] on icon at bounding box center [26, 22] width 21 height 21
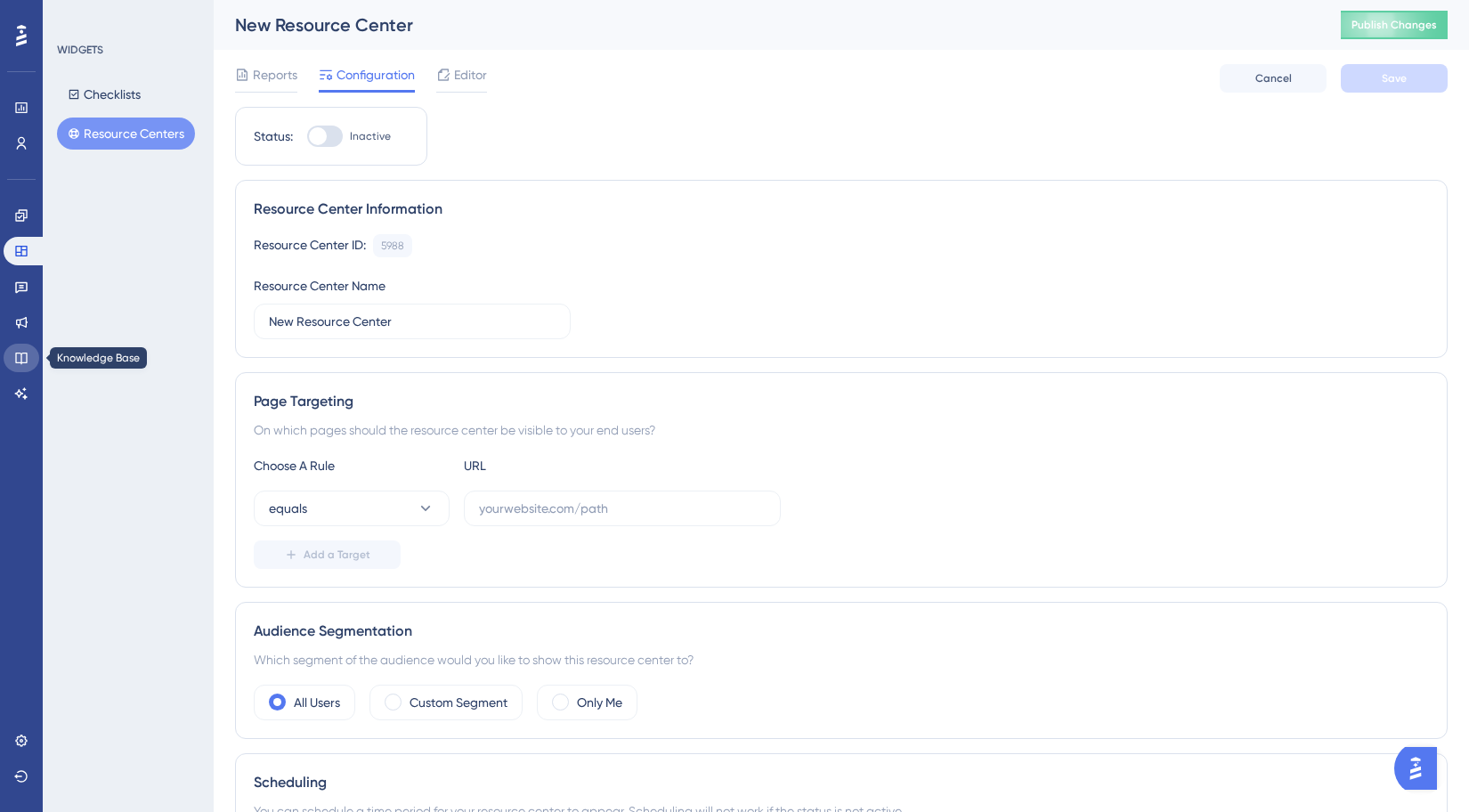
click at [27, 357] on icon at bounding box center [21, 358] width 11 height 11
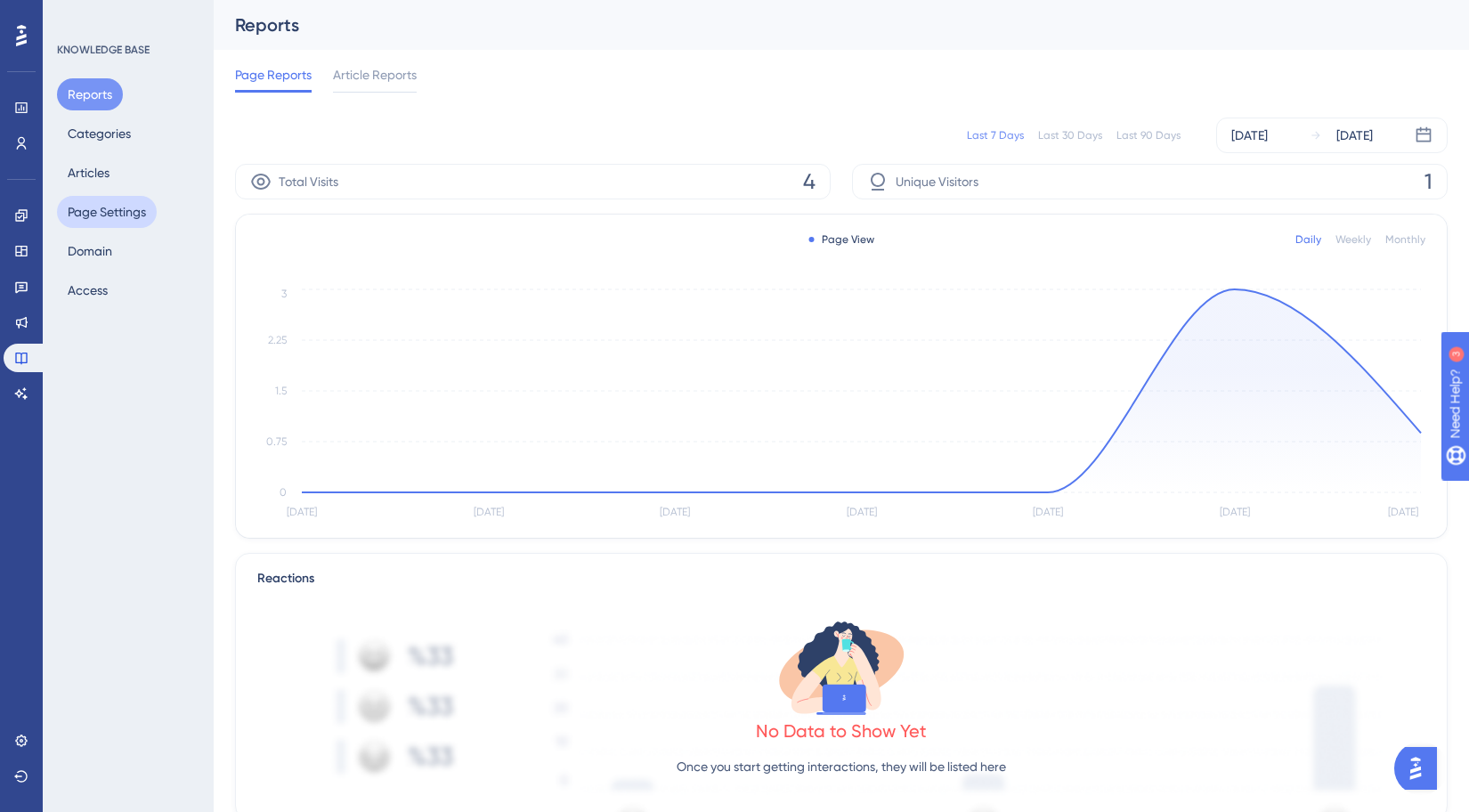
click at [109, 204] on button "Page Settings" at bounding box center [107, 211] width 100 height 32
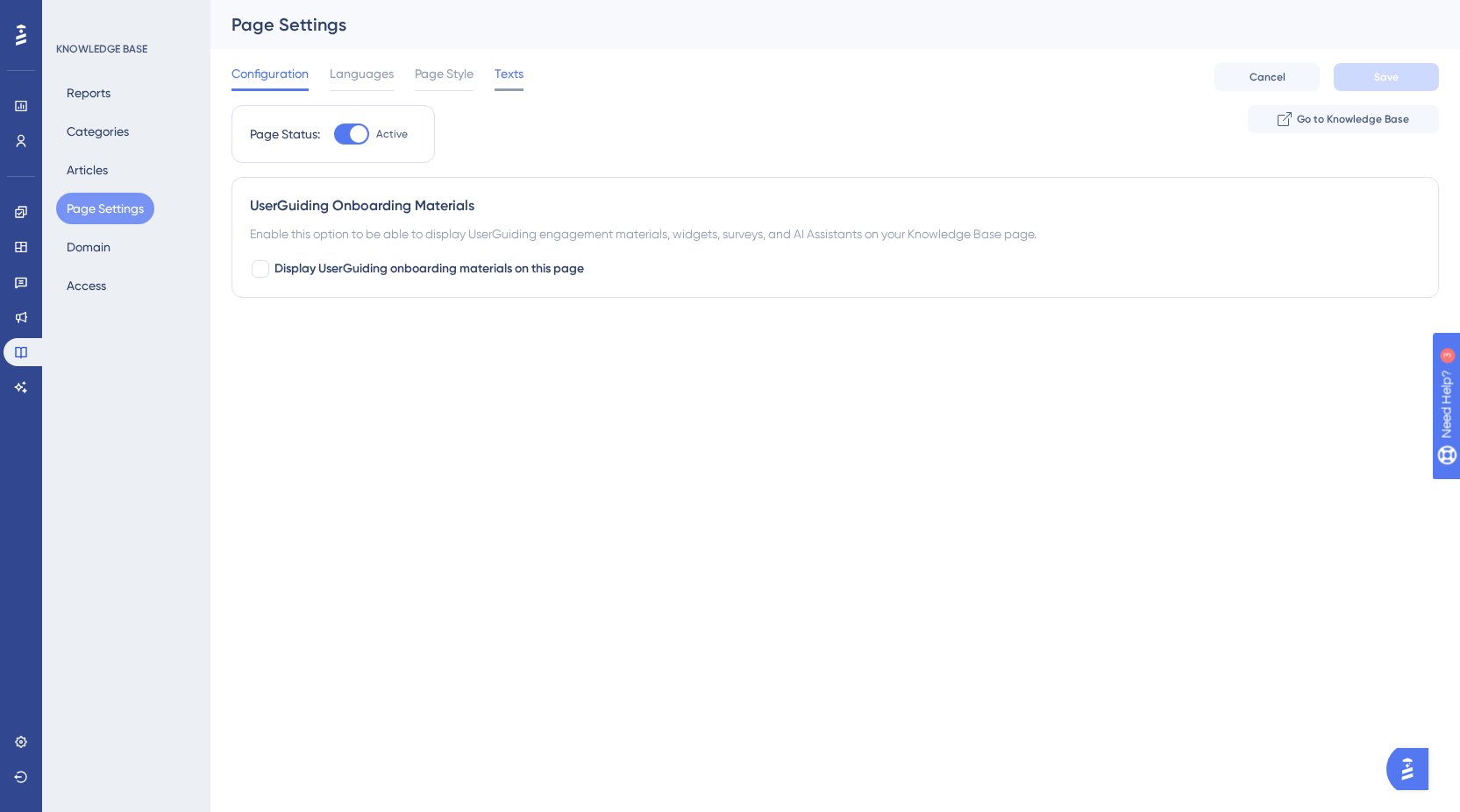
click at [499, 71] on span "Texts" at bounding box center [508, 74] width 29 height 21
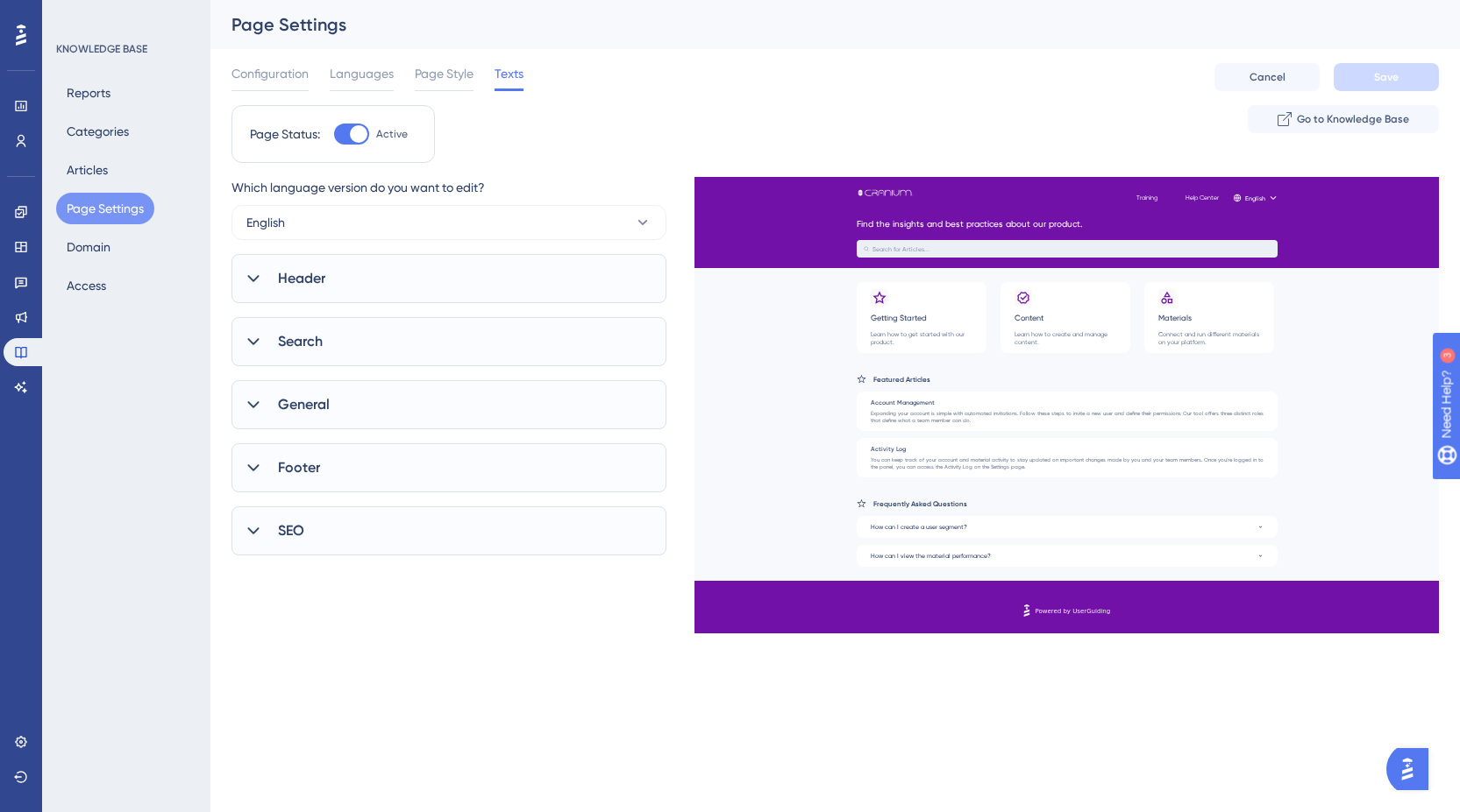
click at [397, 285] on div "Header" at bounding box center [449, 278] width 435 height 49
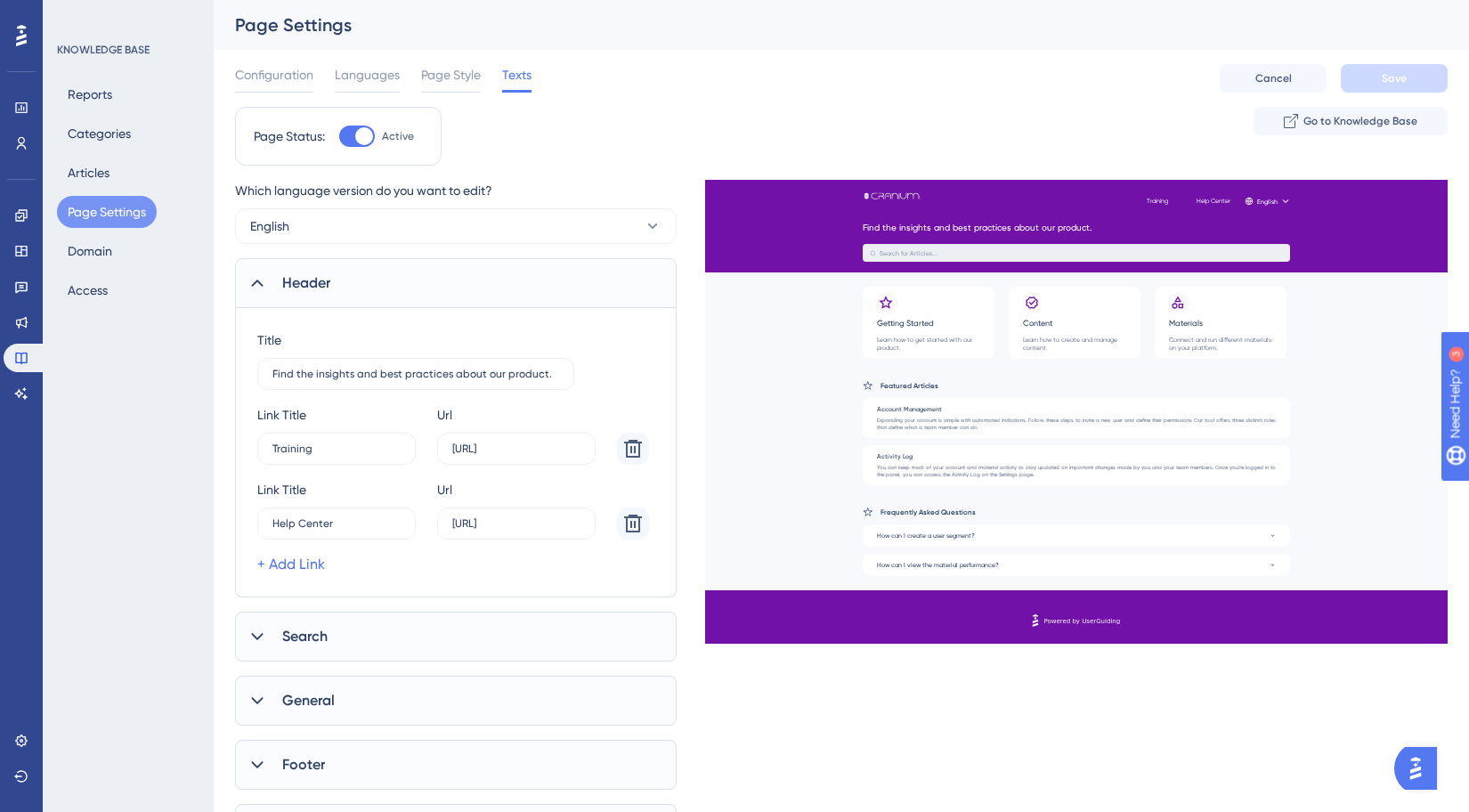
click at [277, 284] on div "Header" at bounding box center [456, 283] width 442 height 50
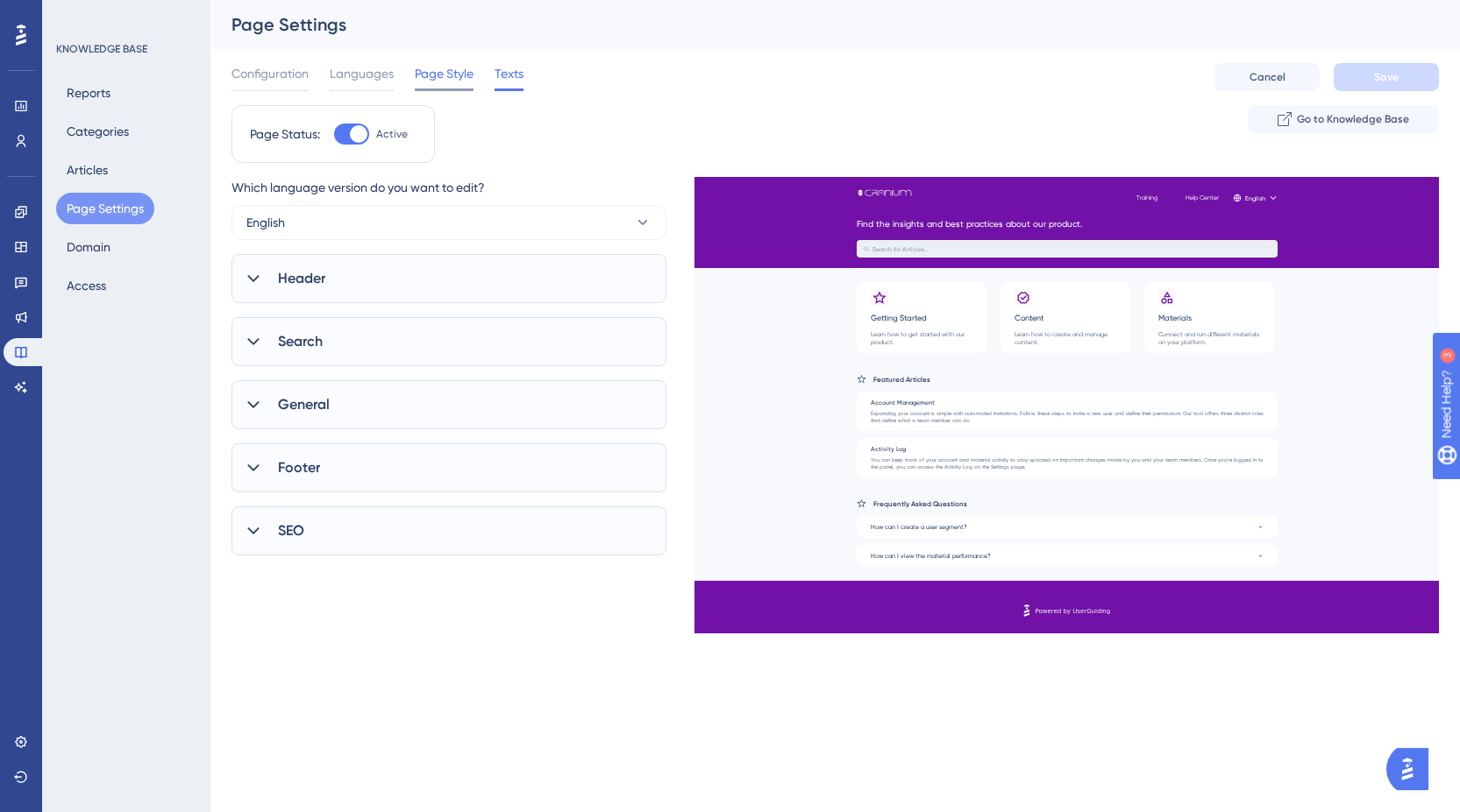
click at [449, 72] on span "Page Style" at bounding box center [444, 74] width 59 height 21
click at [316, 205] on span "Shared Elements" at bounding box center [332, 201] width 107 height 21
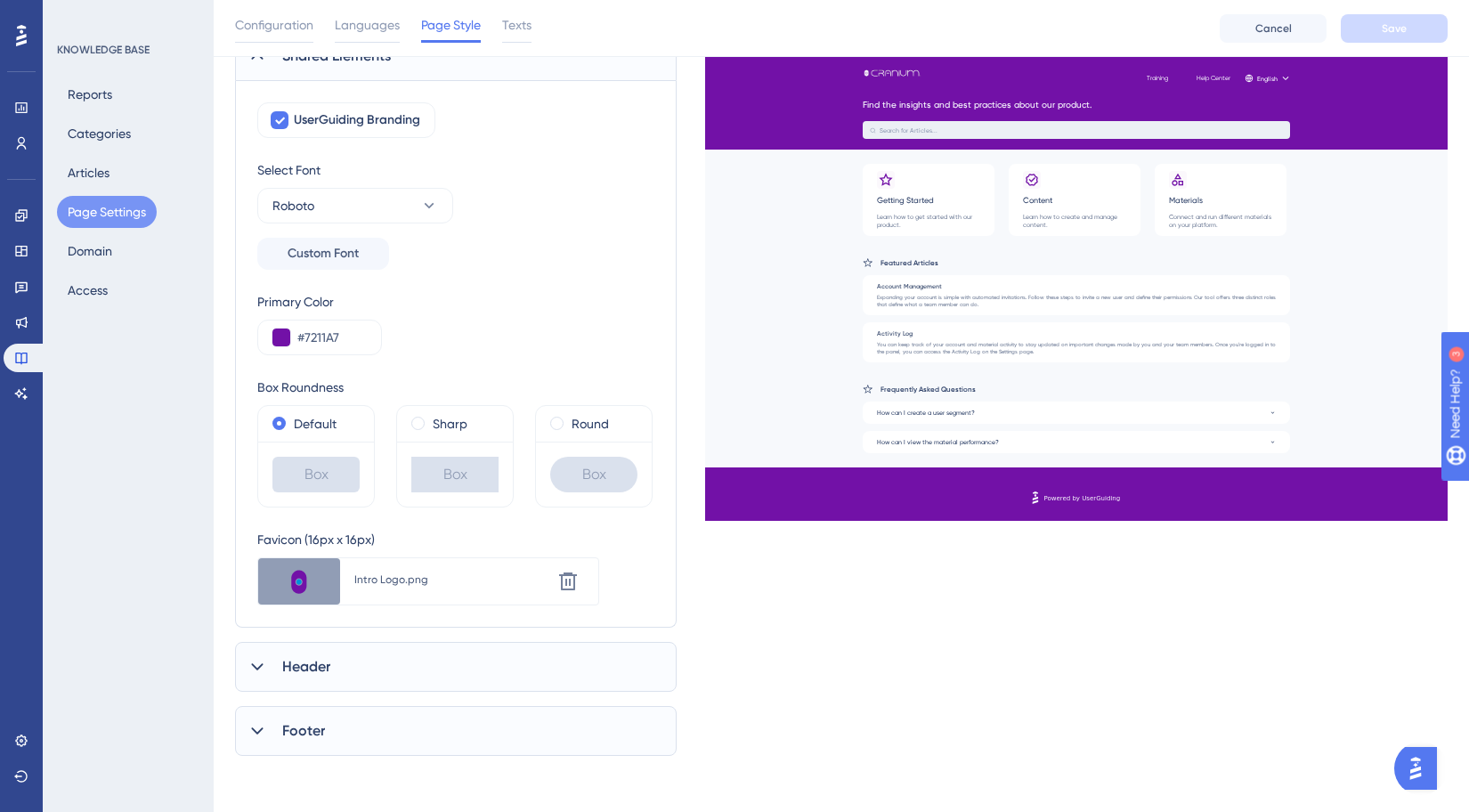
scroll to position [156, 0]
click at [287, 669] on span "Header" at bounding box center [306, 665] width 48 height 22
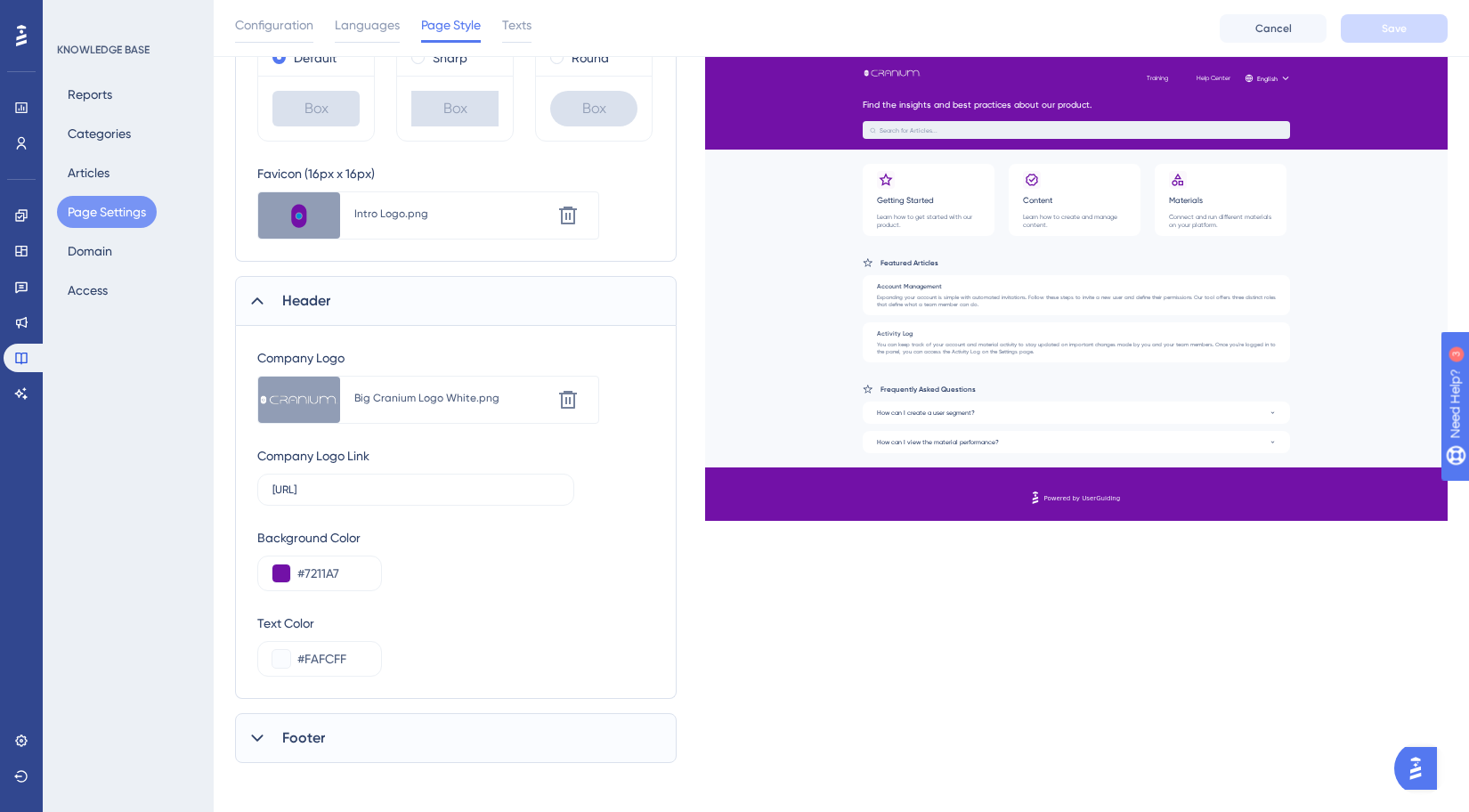
scroll to position [529, 0]
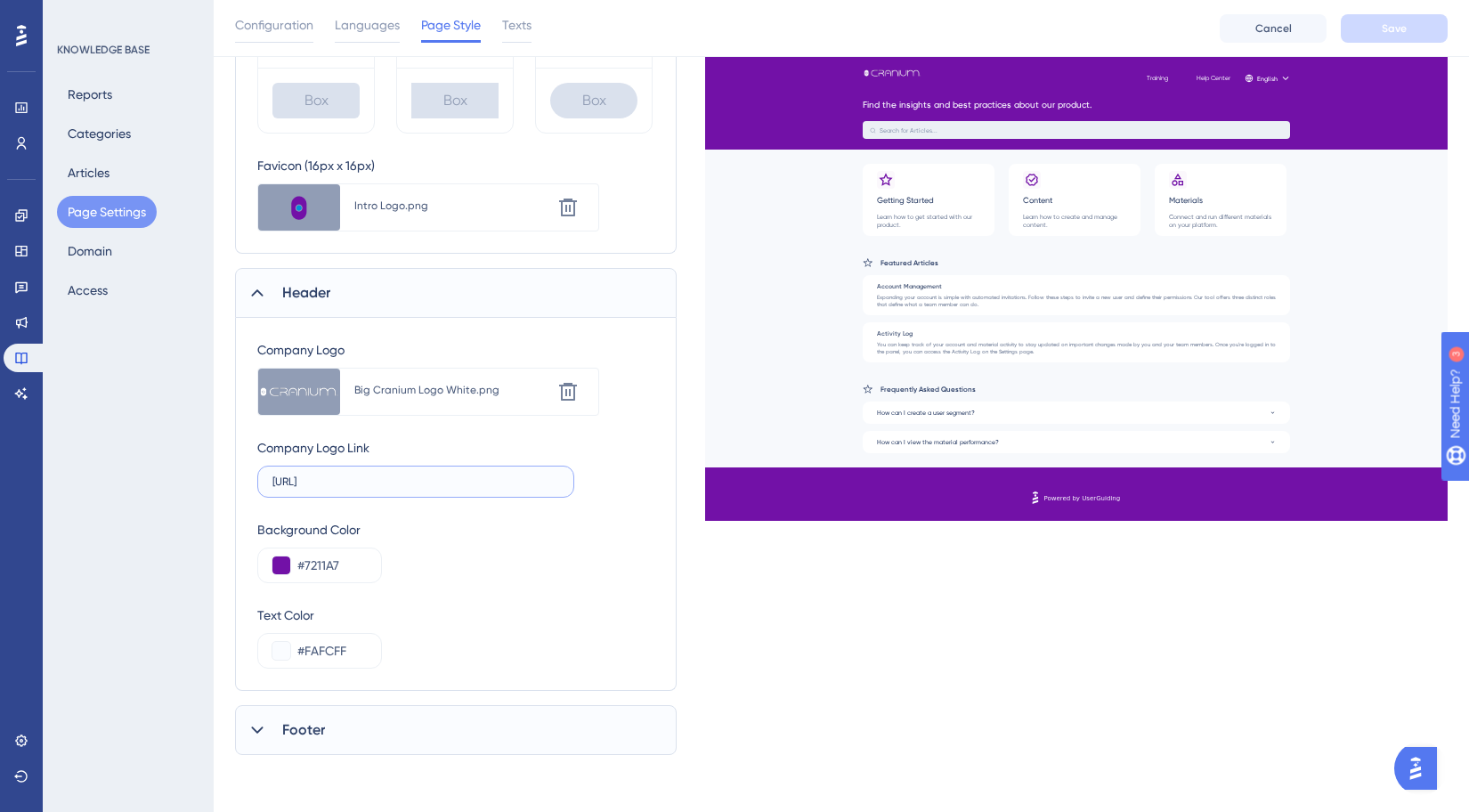
drag, startPoint x: 389, startPoint y: 482, endPoint x: 202, endPoint y: 472, distance: 187.3
click at [213, 472] on div "Performance Users Engagement Widgets Feedback Product Updates Knowledge Base AI…" at bounding box center [841, 127] width 1256 height 1313
type input "[URL]"
click at [540, 581] on div "Background Color #7211A7" at bounding box center [456, 551] width 397 height 65
click at [1416, 36] on button "Save" at bounding box center [1394, 28] width 107 height 28
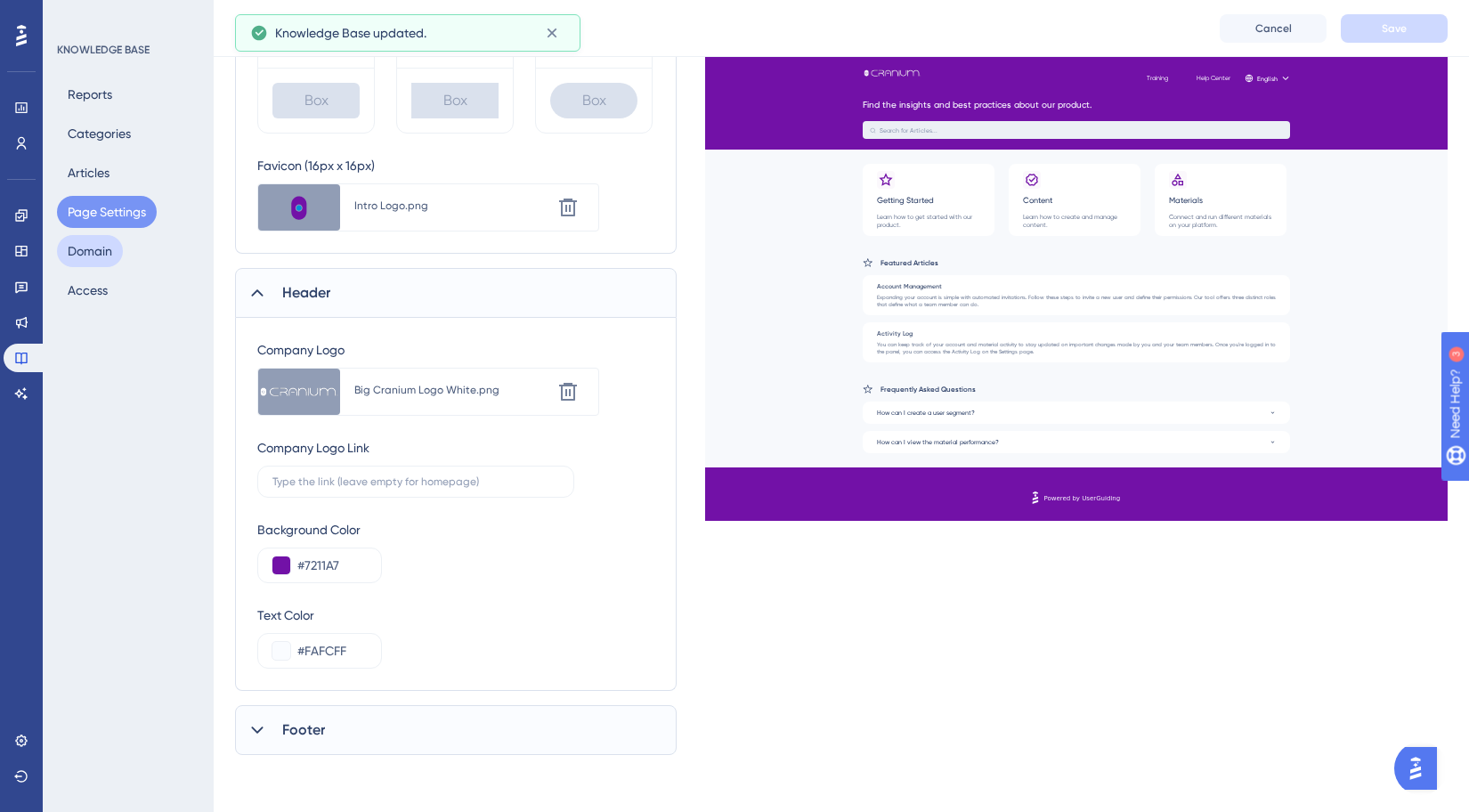
click at [109, 253] on button "Domain" at bounding box center [90, 251] width 65 height 32
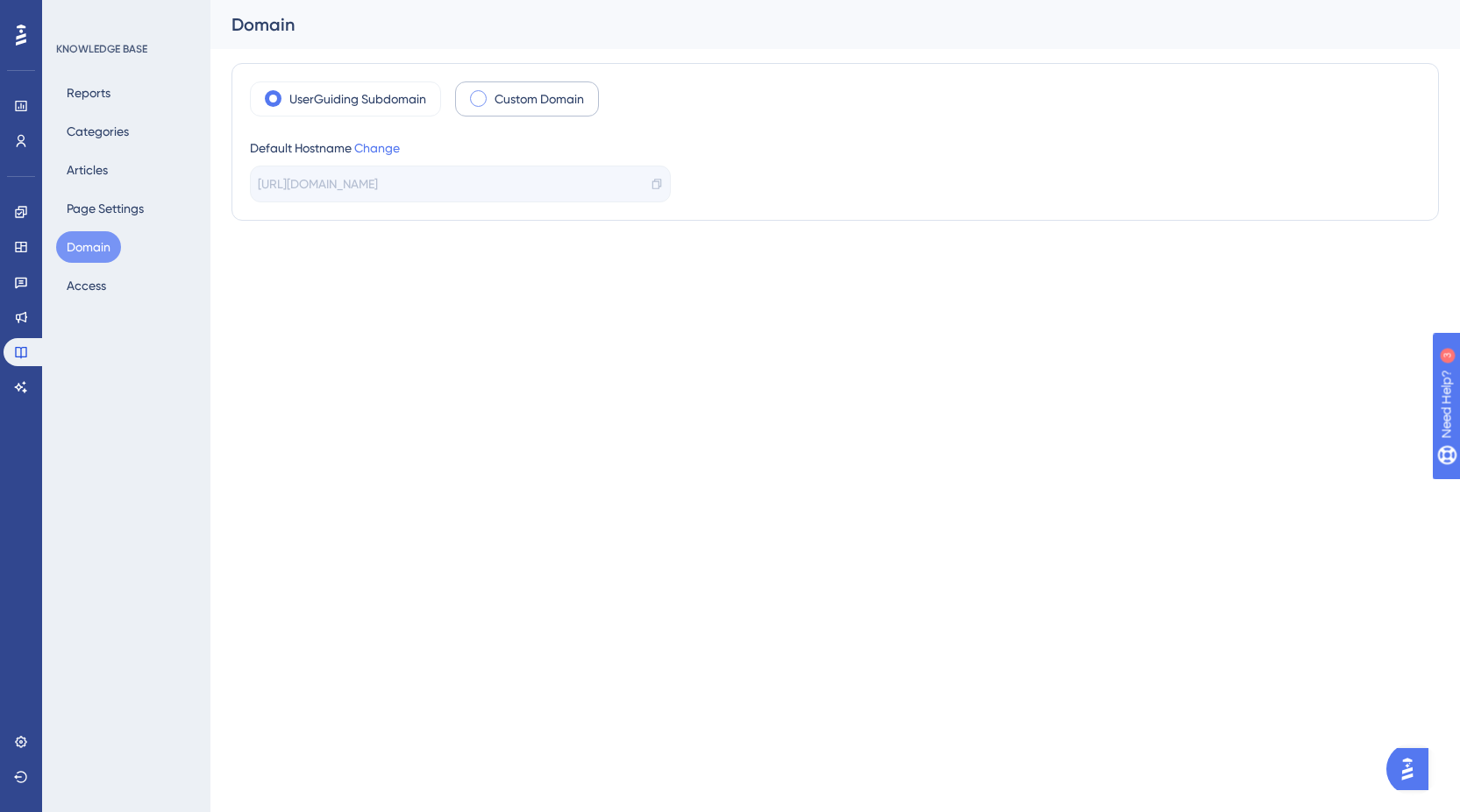
click at [482, 107] on div "Custom Domain" at bounding box center [527, 99] width 144 height 35
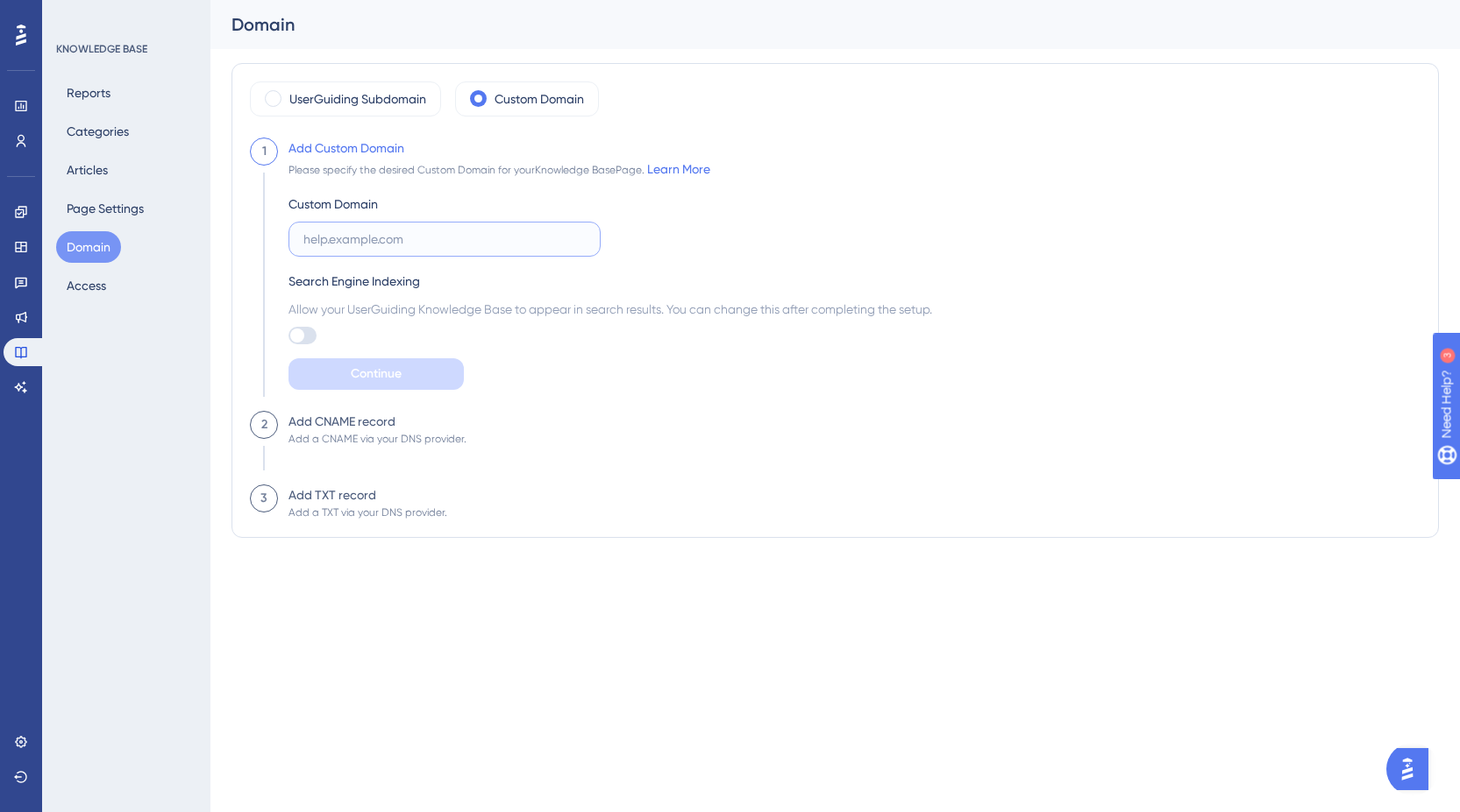
click at [358, 238] on input "text" at bounding box center [444, 238] width 282 height 19
type input "[URL]"
click at [414, 377] on button "Continue" at bounding box center [376, 374] width 175 height 31
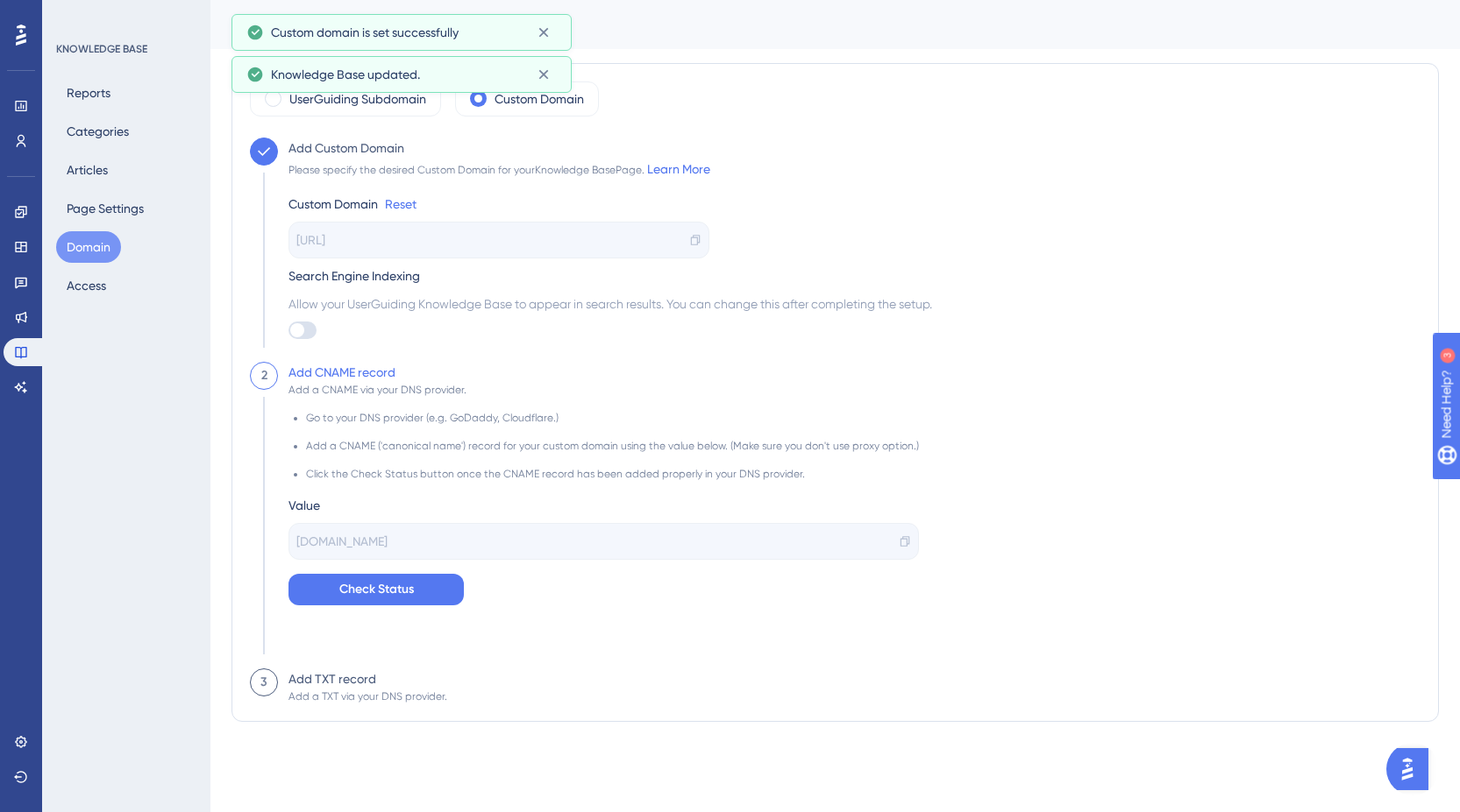
click at [388, 541] on span "[DOMAIN_NAME]" at bounding box center [342, 541] width 91 height 21
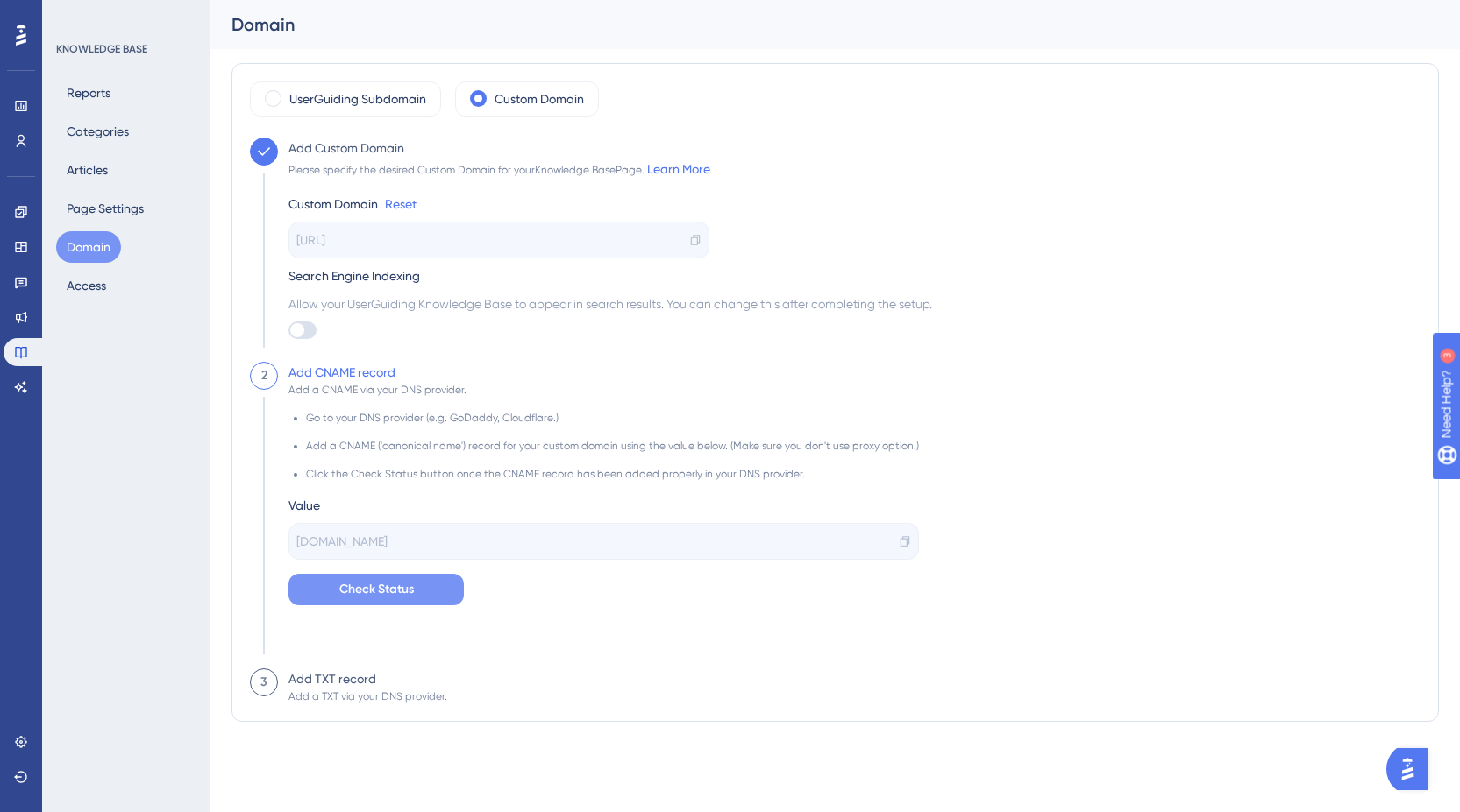
click at [367, 599] on span "Check Status" at bounding box center [376, 589] width 75 height 21
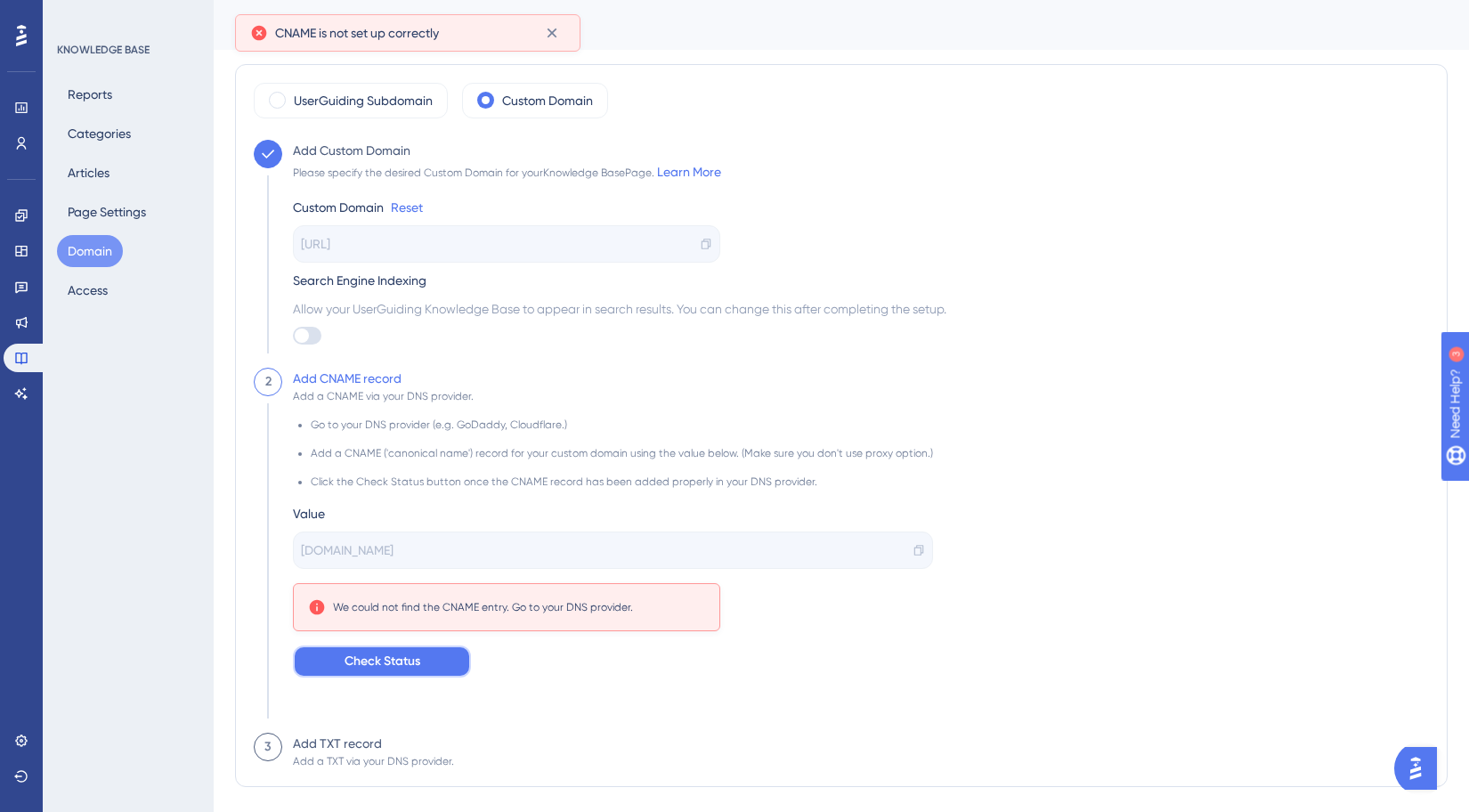
click at [407, 665] on span "Check Status" at bounding box center [382, 661] width 76 height 22
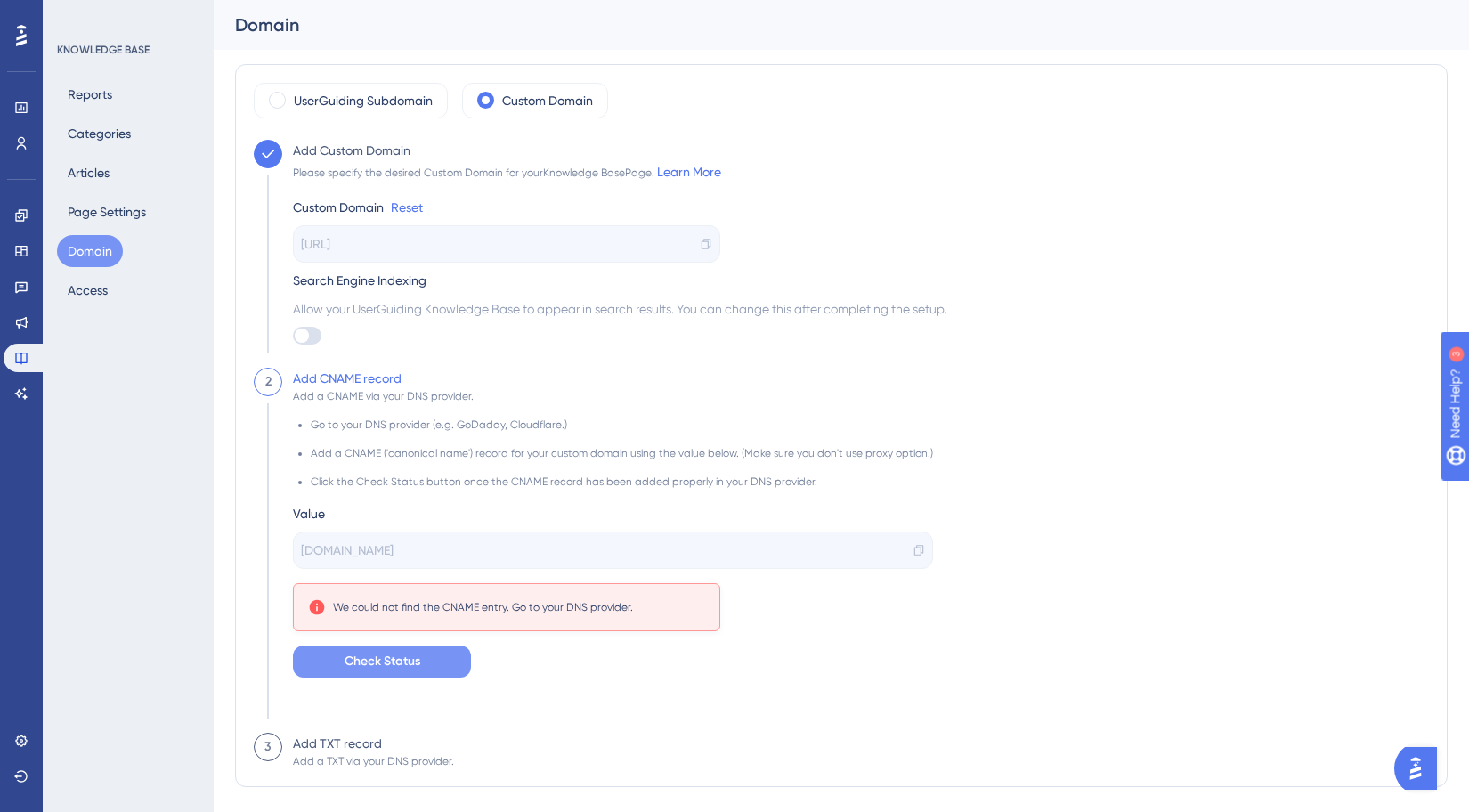
click at [410, 662] on span "Check Status" at bounding box center [382, 661] width 76 height 22
click at [409, 662] on span "Check Status" at bounding box center [382, 661] width 76 height 22
click at [416, 667] on span "Check Status" at bounding box center [382, 661] width 76 height 22
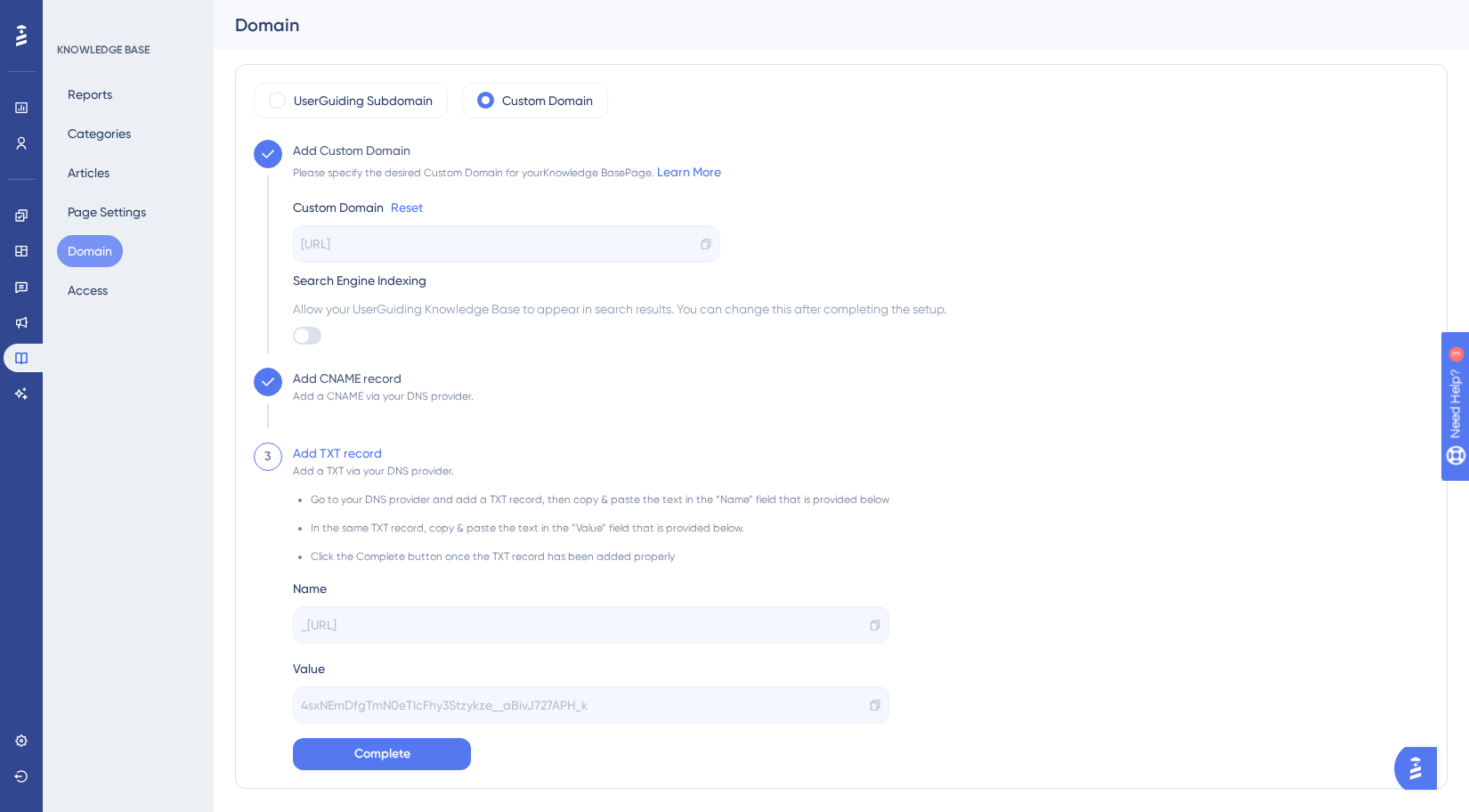
click at [869, 706] on icon at bounding box center [875, 704] width 12 height 12
click at [359, 753] on span "Complete" at bounding box center [383, 754] width 56 height 22
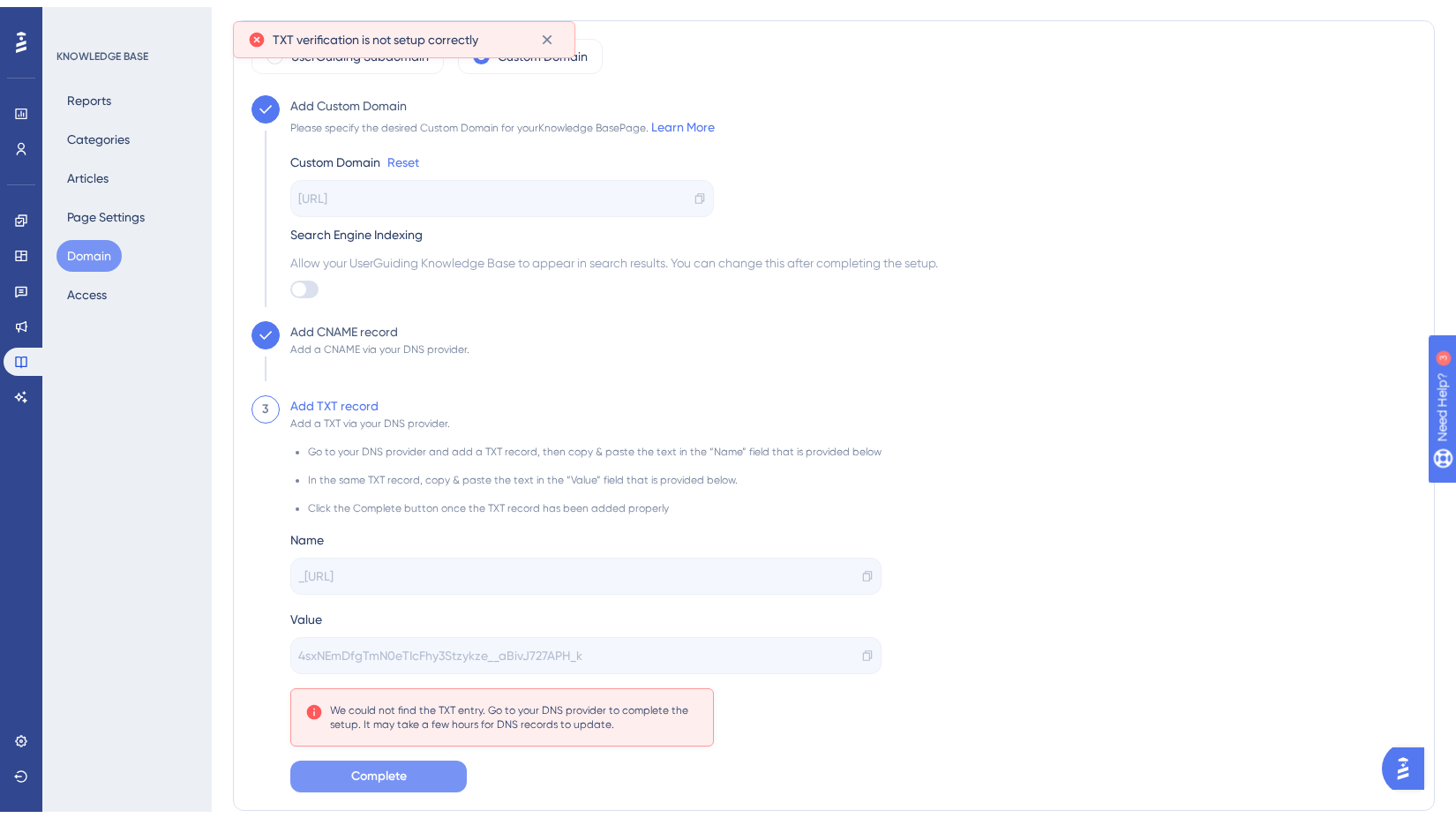
scroll to position [55, 0]
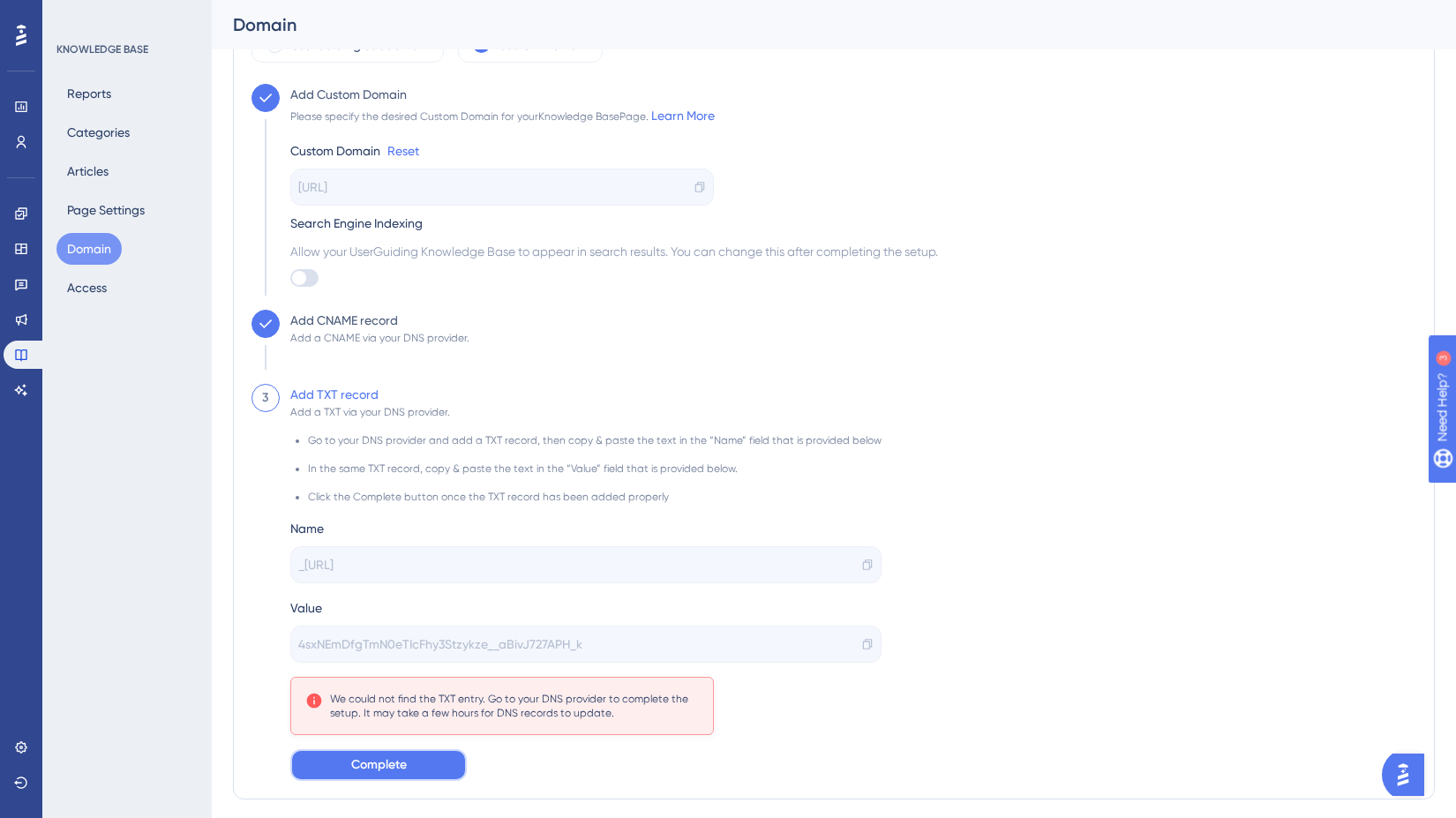
click at [351, 762] on span "Complete" at bounding box center [379, 765] width 56 height 21
click at [405, 771] on span "Complete" at bounding box center [379, 765] width 56 height 21
click at [378, 762] on span "Complete" at bounding box center [379, 765] width 56 height 21
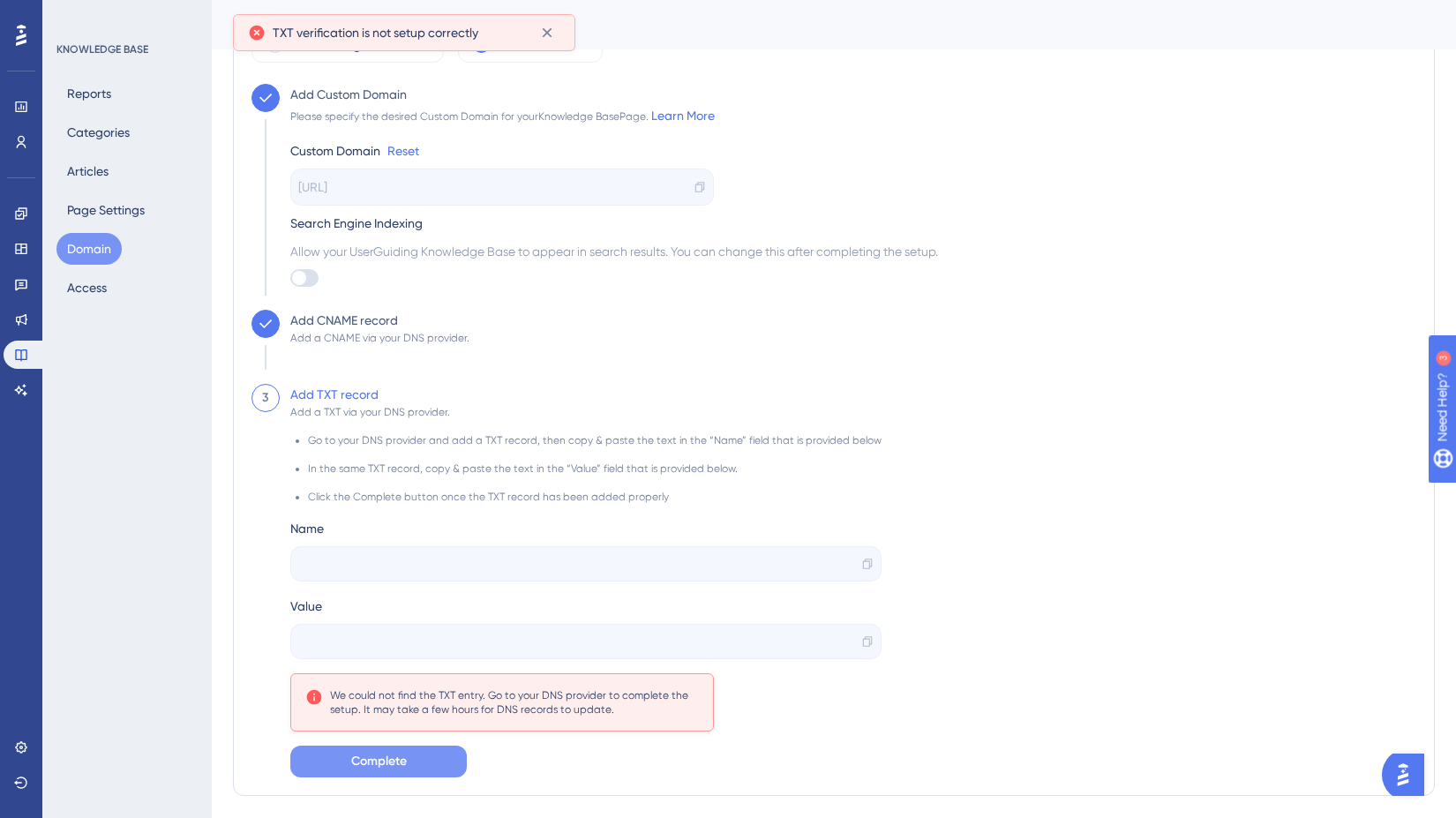
click at [381, 558] on div at bounding box center [586, 564] width 592 height 35
click at [370, 631] on div at bounding box center [586, 642] width 592 height 35
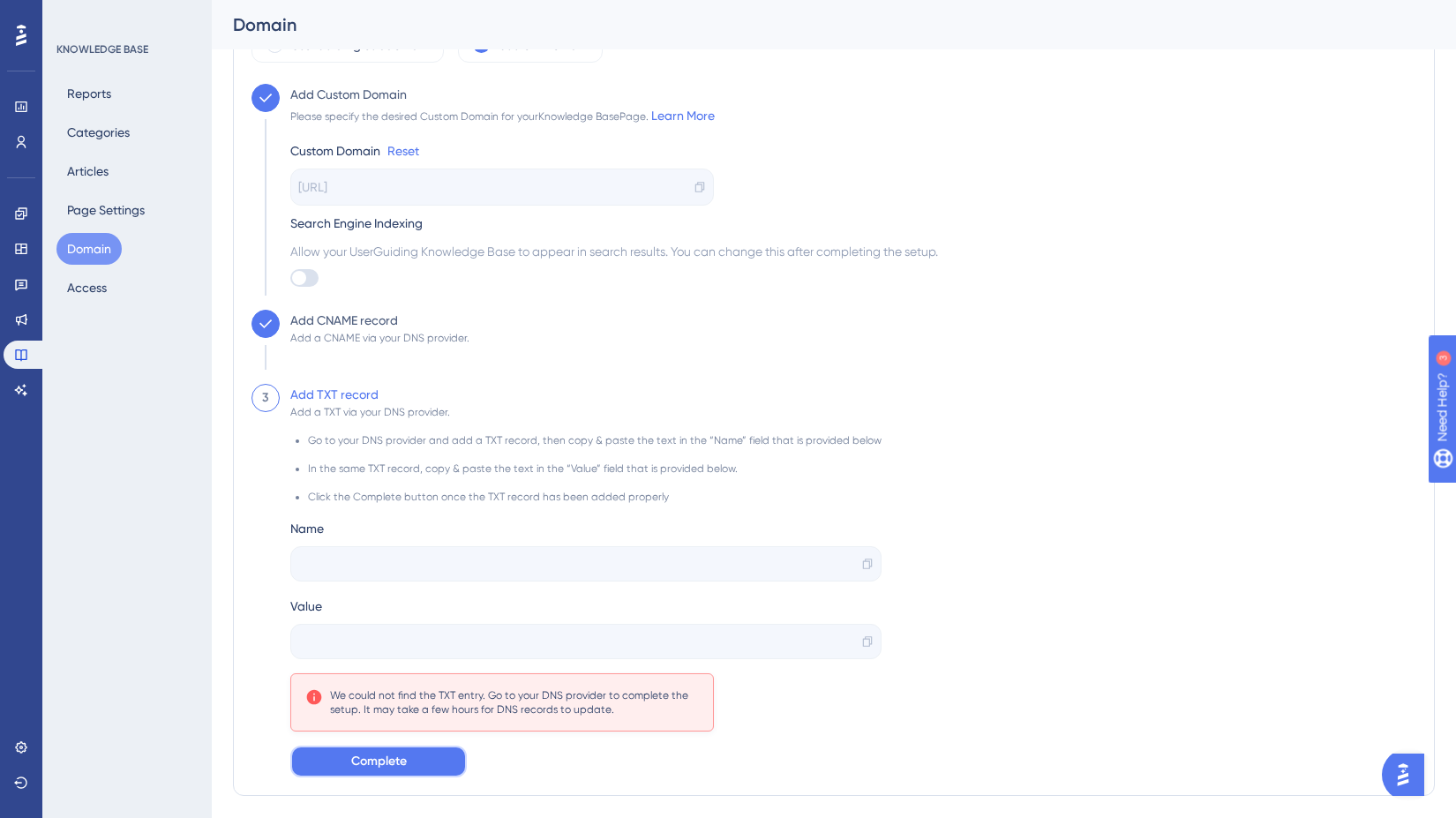
click at [424, 756] on button "Complete" at bounding box center [378, 761] width 176 height 32
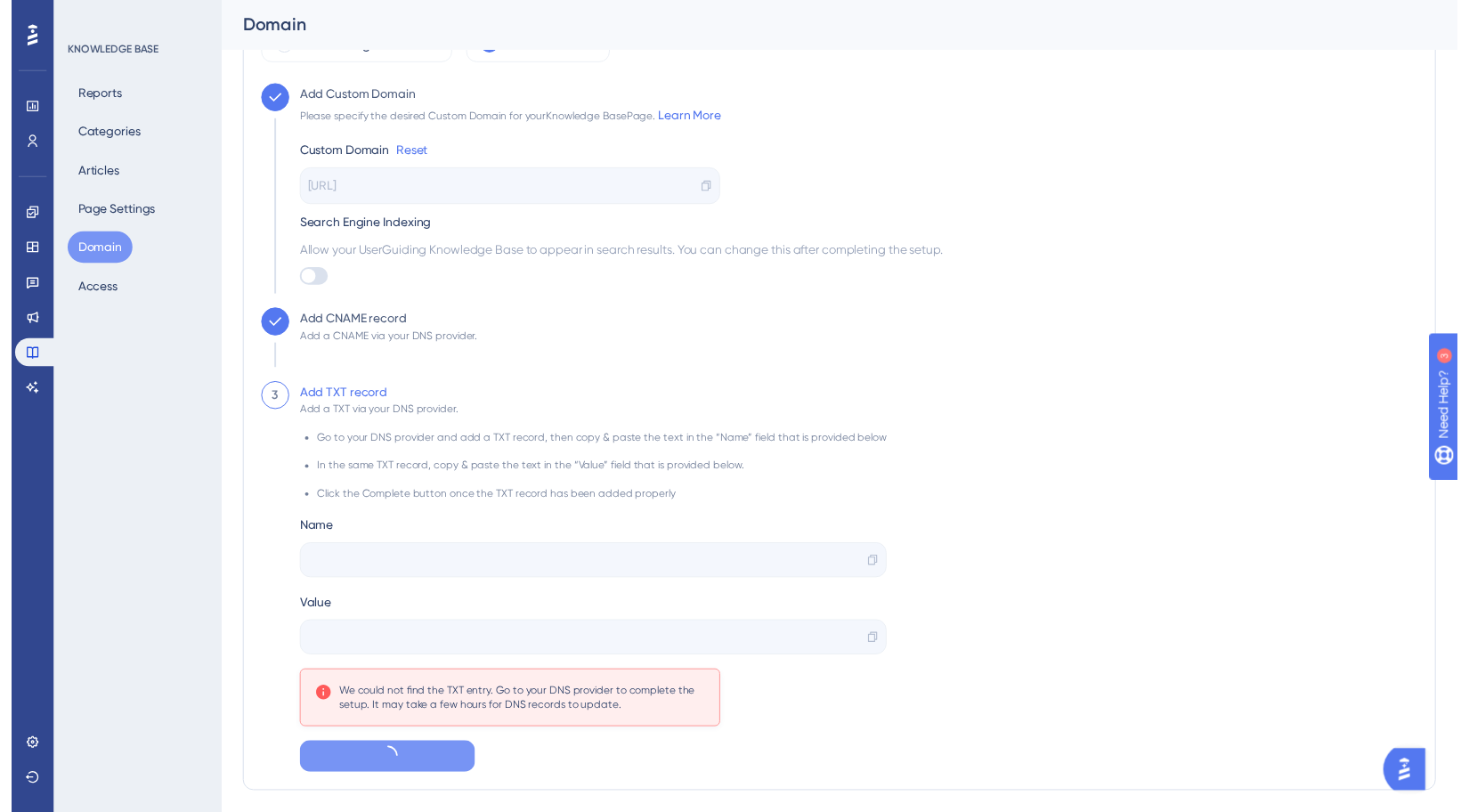
scroll to position [0, 0]
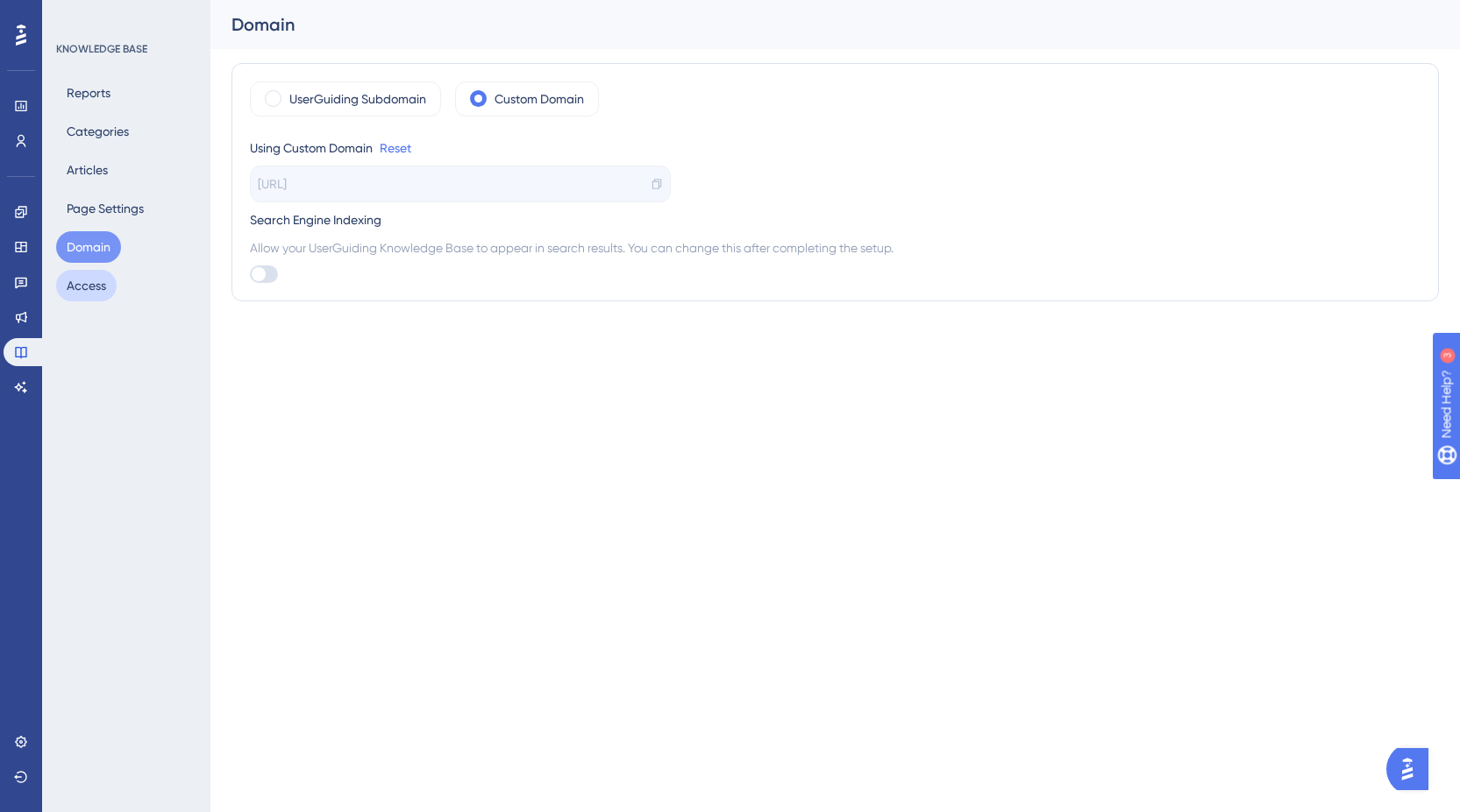
click at [90, 286] on button "Access" at bounding box center [87, 285] width 61 height 31
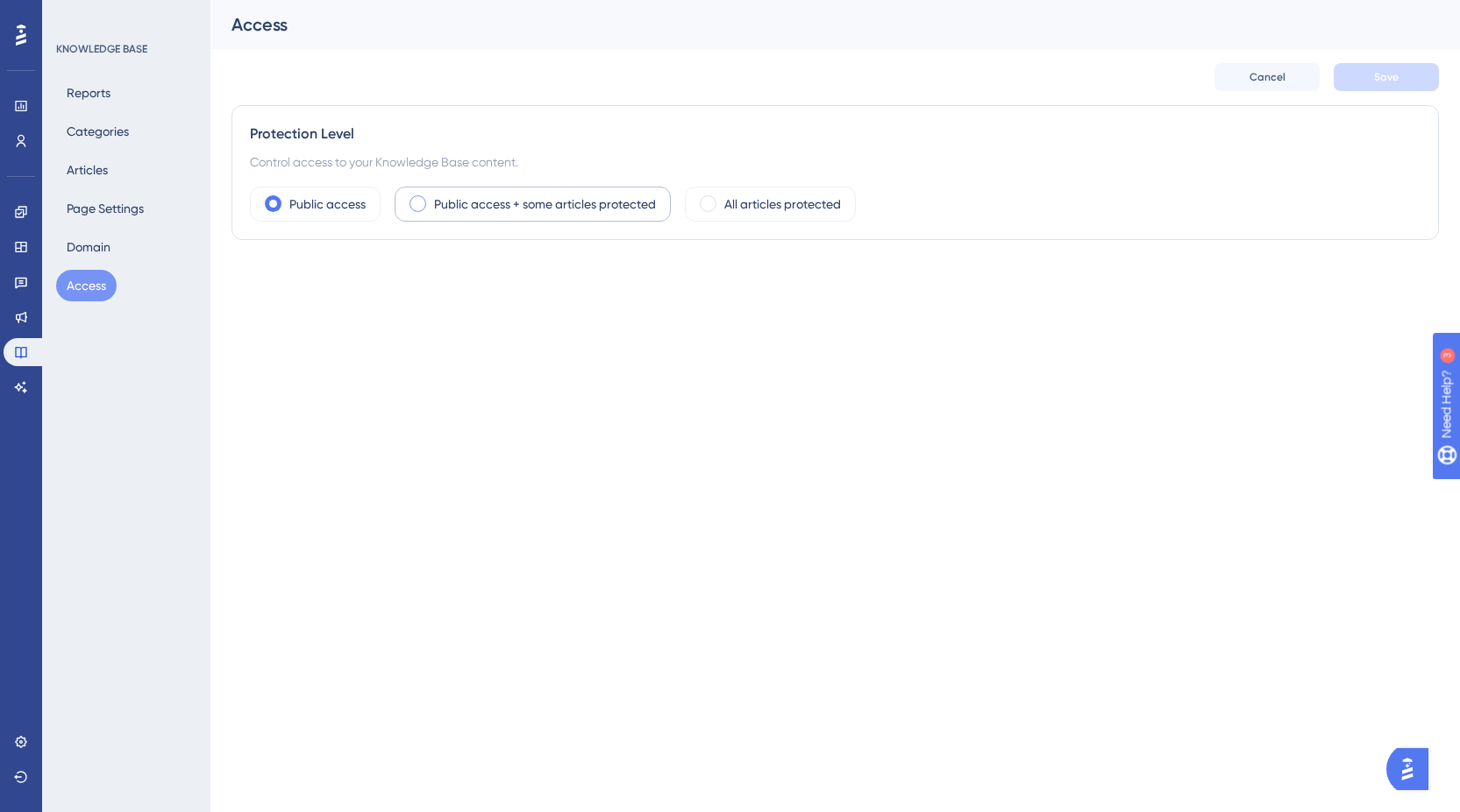
click at [502, 207] on label "Public access + some articles protected" at bounding box center [544, 203] width 222 height 21
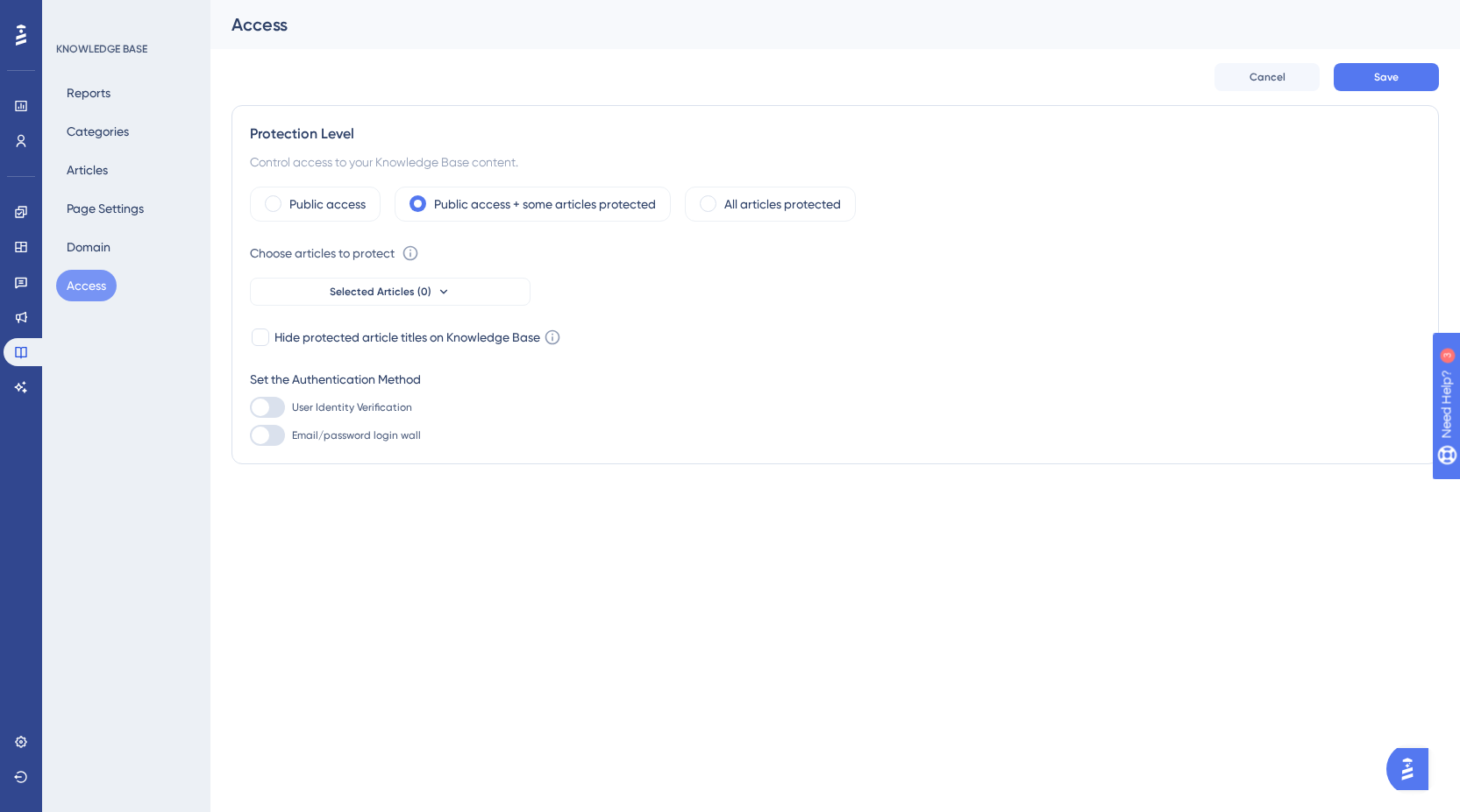
click at [263, 404] on div at bounding box center [260, 407] width 18 height 17
click at [250, 408] on input "User Identity Verification" at bounding box center [249, 408] width 1 height 1
checkbox input "false"
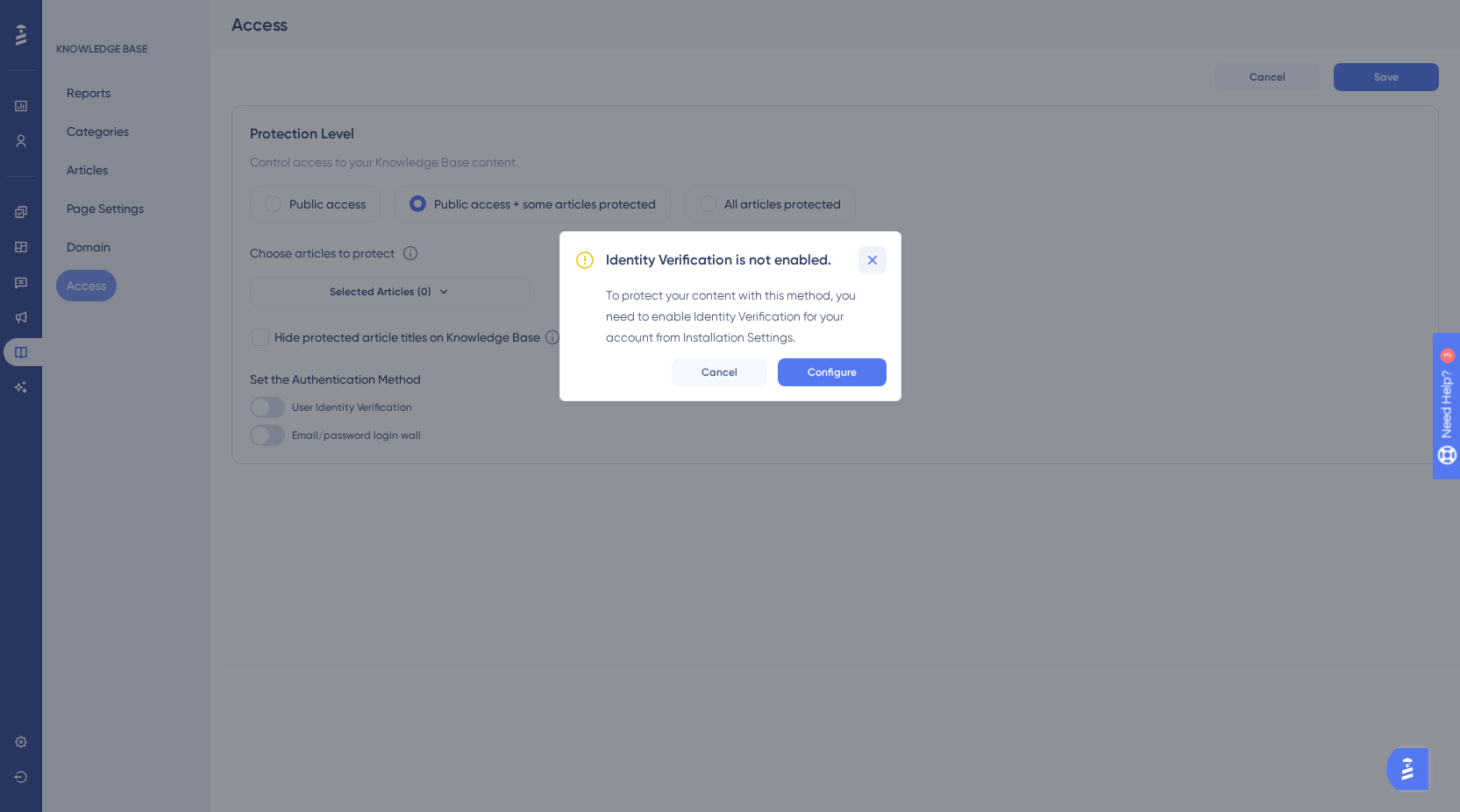
click at [865, 259] on icon at bounding box center [871, 260] width 18 height 17
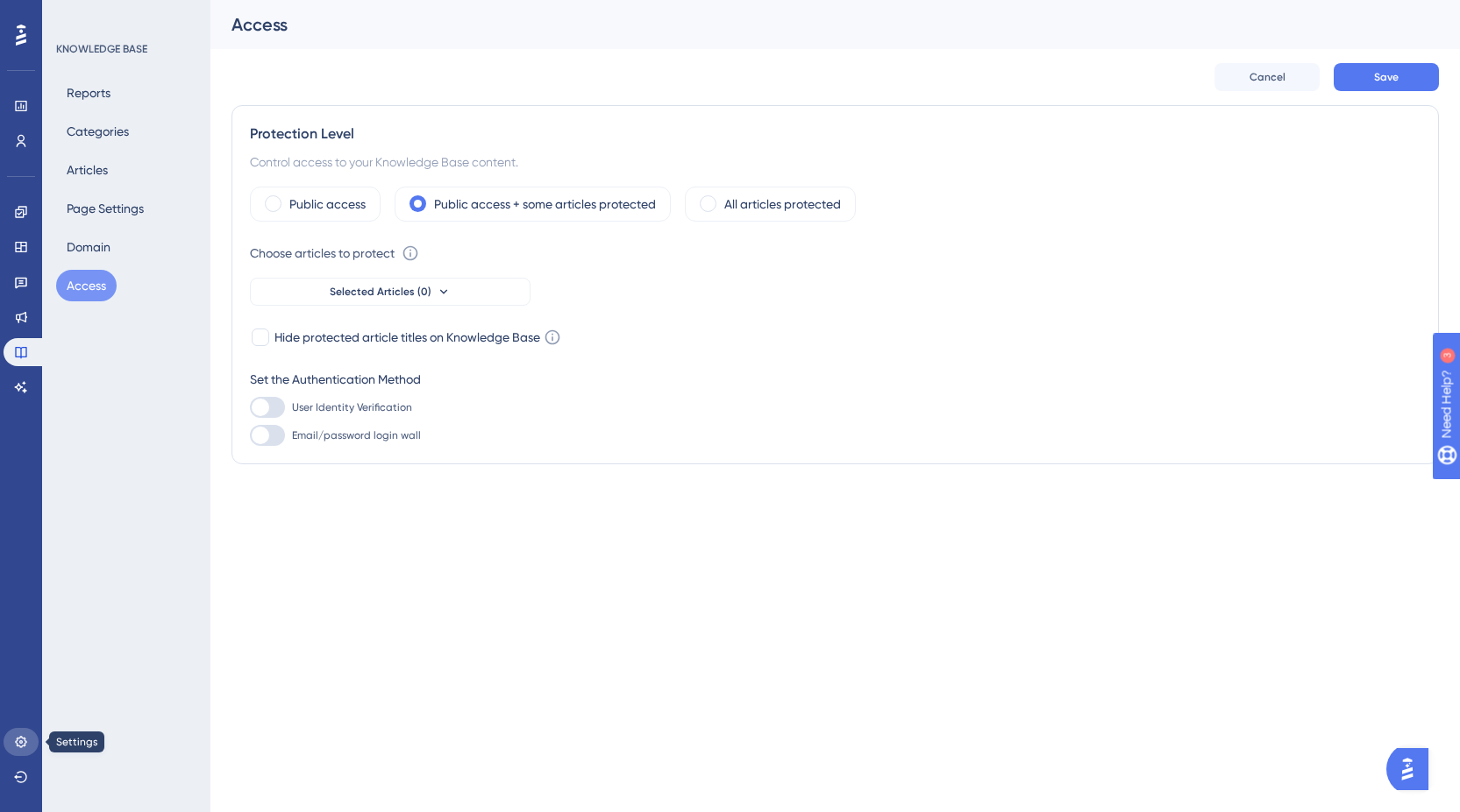
click at [22, 733] on link at bounding box center [21, 742] width 35 height 28
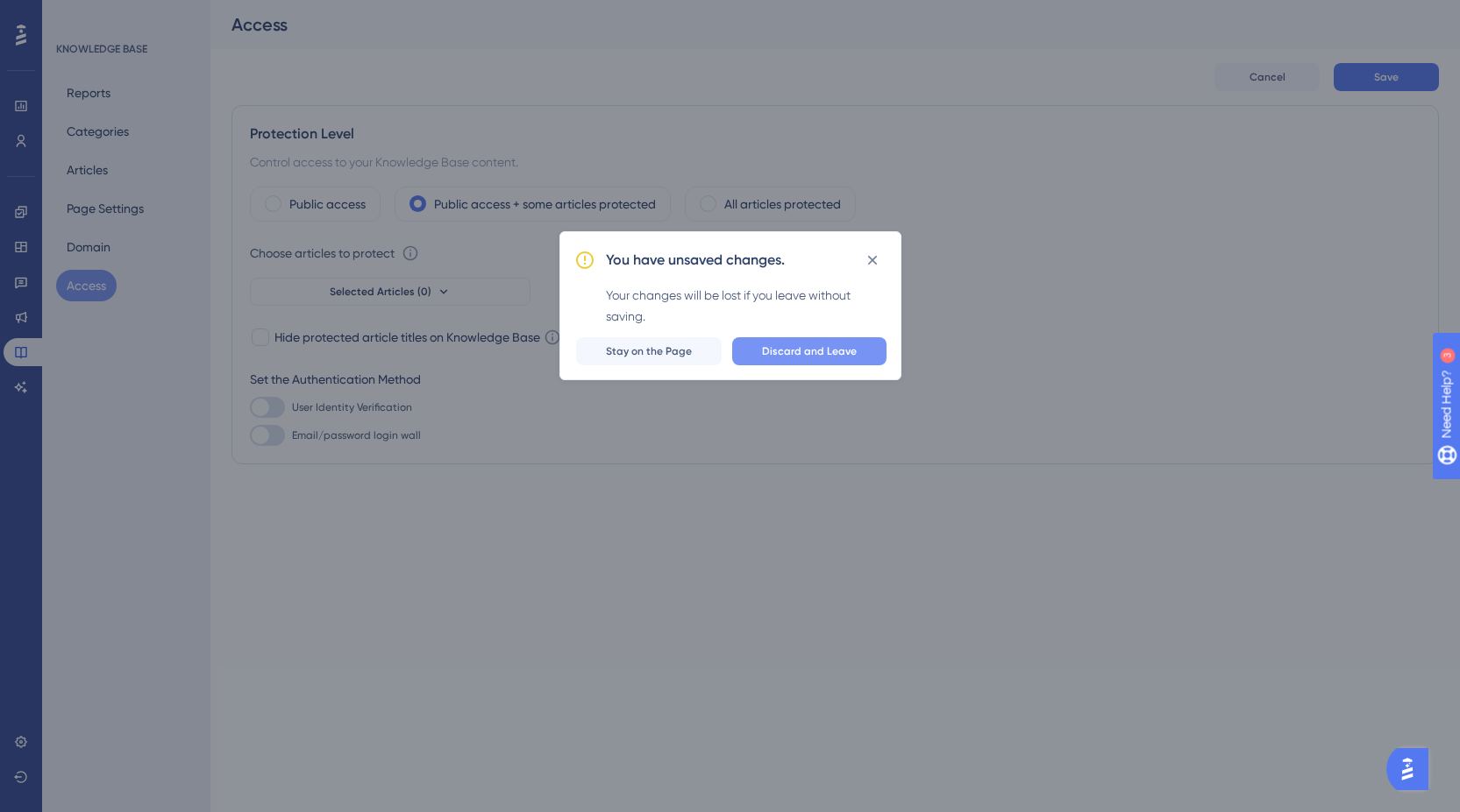
click at [777, 358] on button "Discard and Leave" at bounding box center [809, 351] width 154 height 28
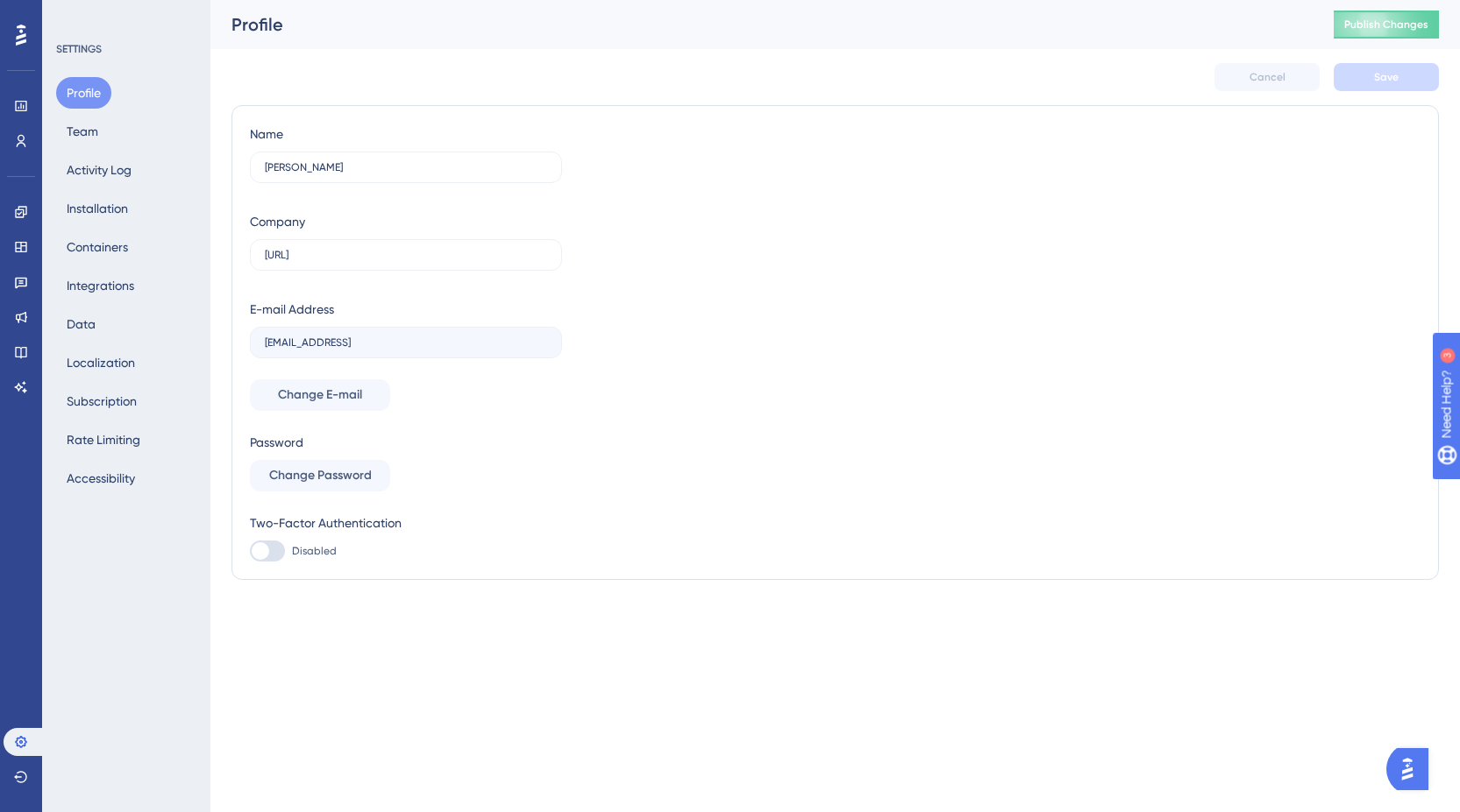
click at [97, 186] on div "Profile Team Activity Log Installation Containers Integrations Data Localizatio…" at bounding box center [127, 285] width 142 height 417
click at [99, 212] on button "Installation" at bounding box center [97, 208] width 82 height 31
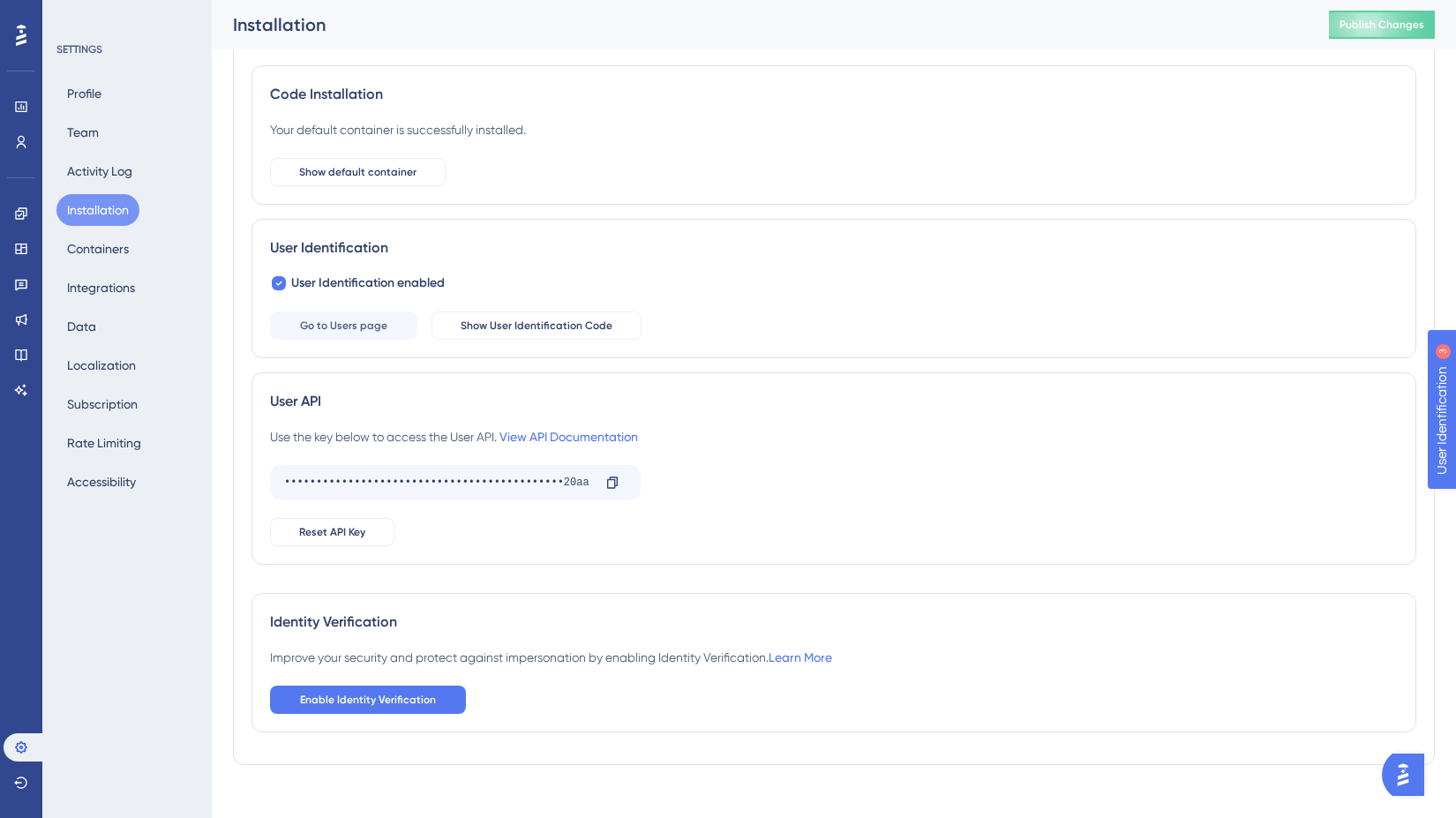
scroll to position [99, 0]
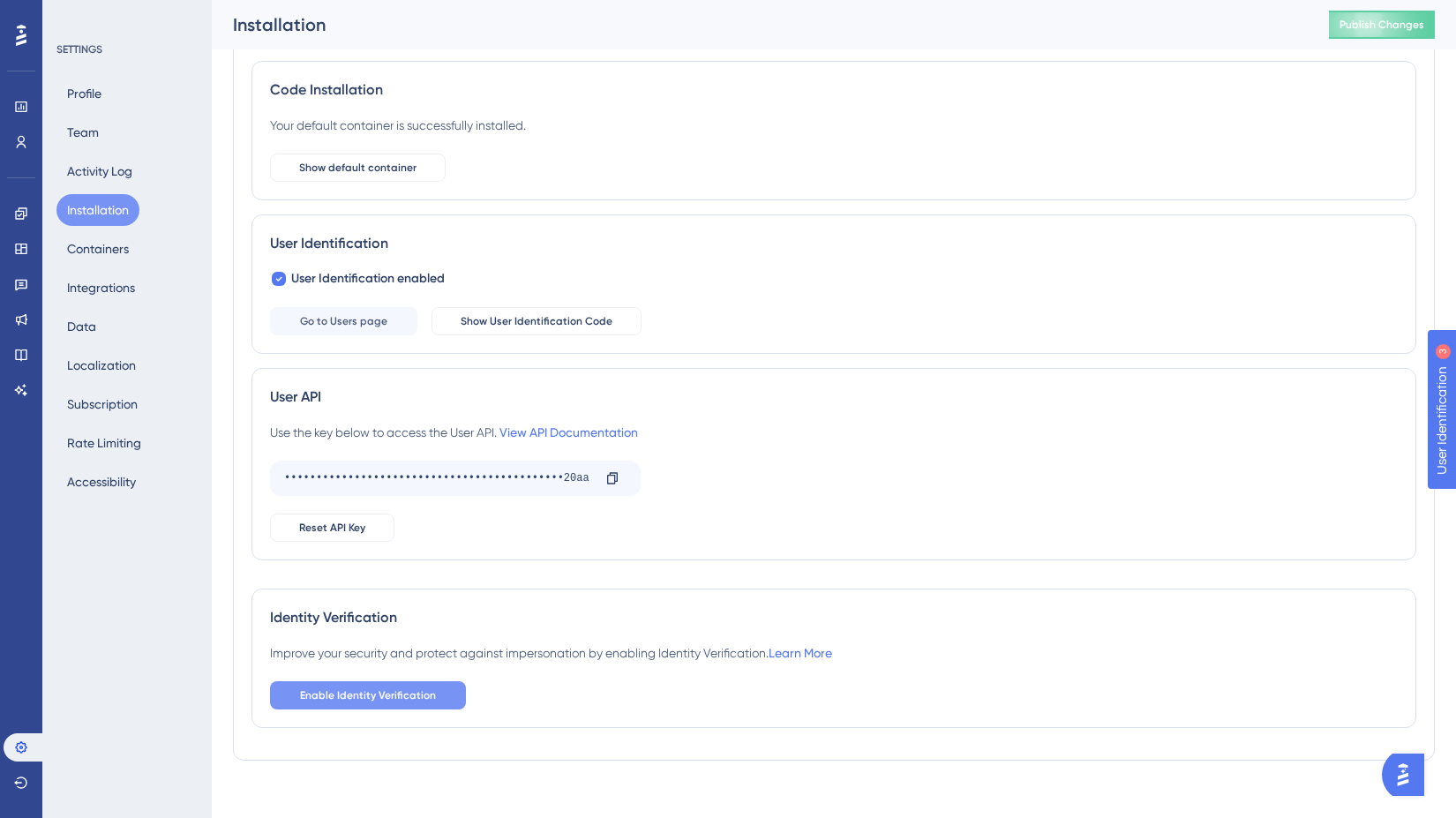
click at [387, 702] on span "Enable Identity Verification" at bounding box center [368, 695] width 136 height 14
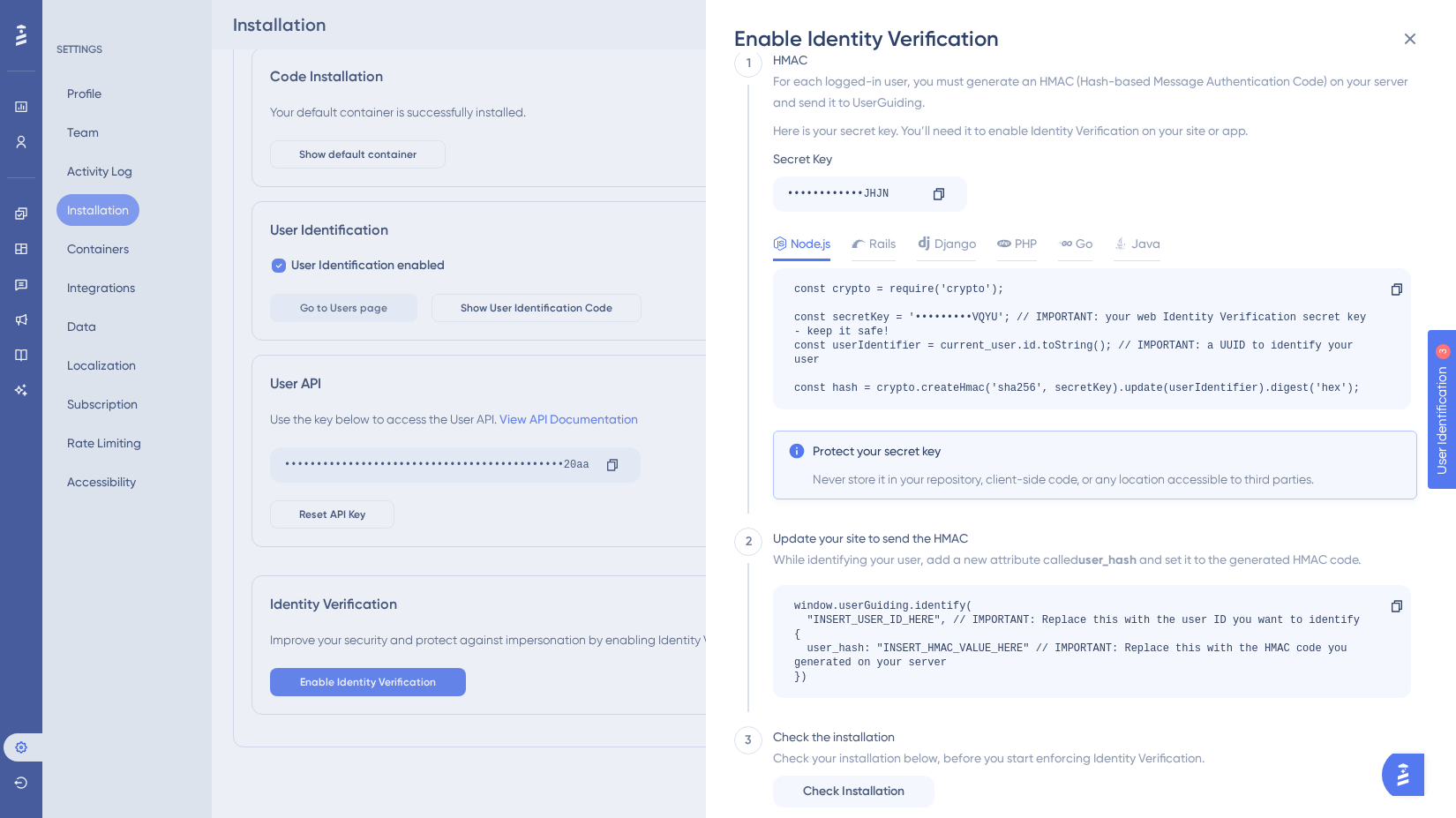
scroll to position [21, 0]
click at [1410, 28] on icon at bounding box center [1410, 38] width 21 height 21
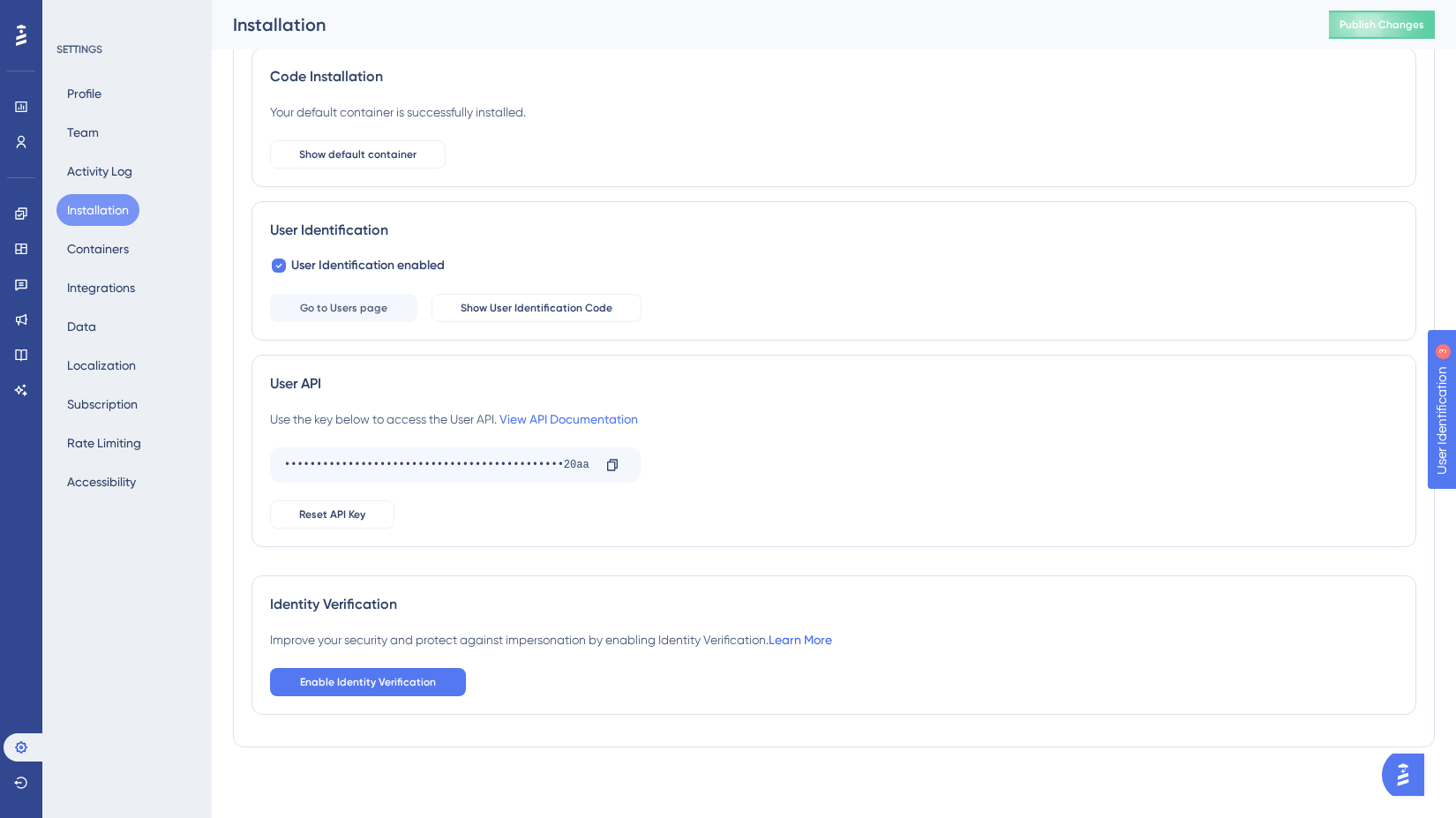
click at [823, 641] on link "Learn More" at bounding box center [800, 639] width 64 height 14
click at [29, 359] on link at bounding box center [21, 354] width 35 height 28
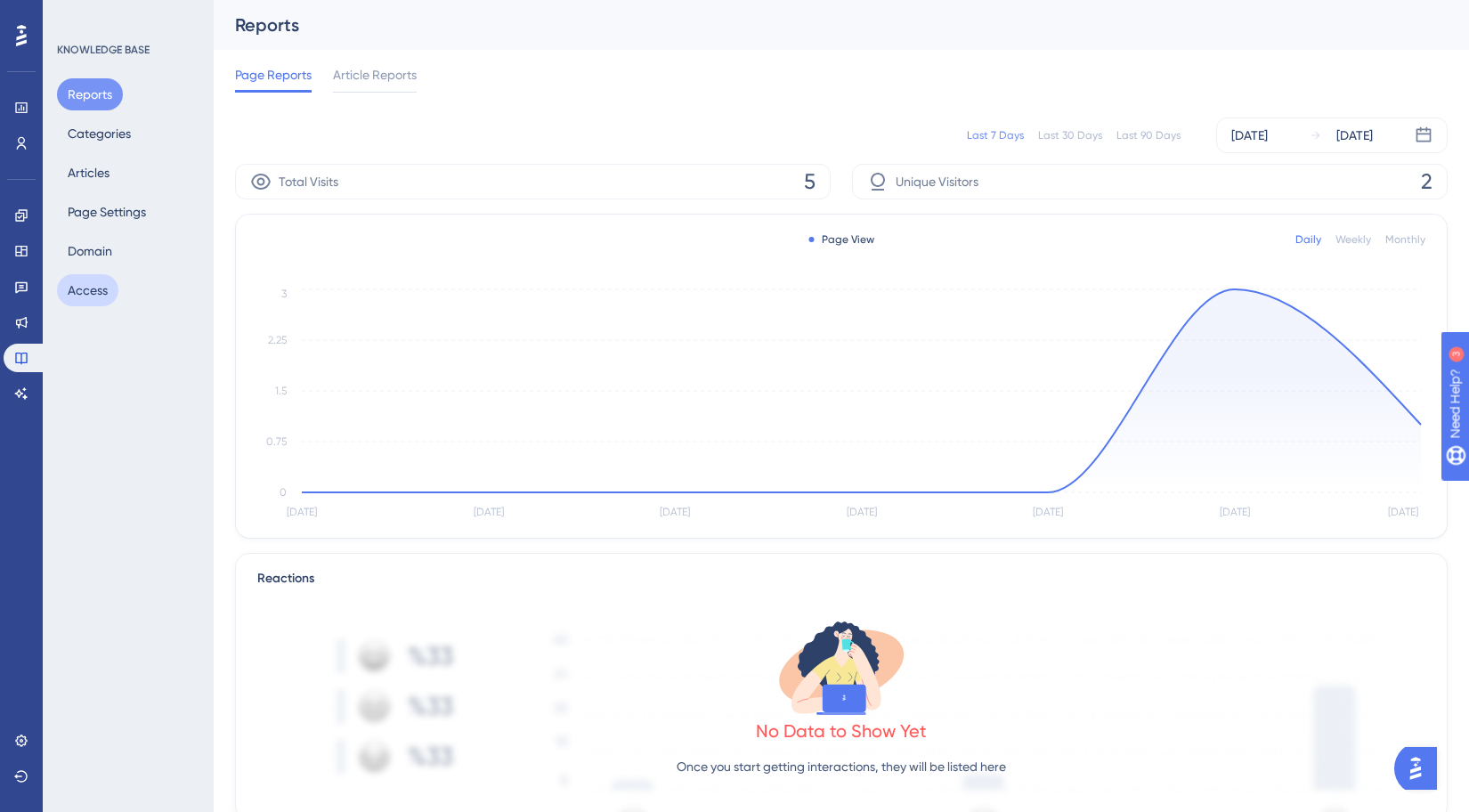
click at [94, 290] on button "Access" at bounding box center [88, 290] width 62 height 32
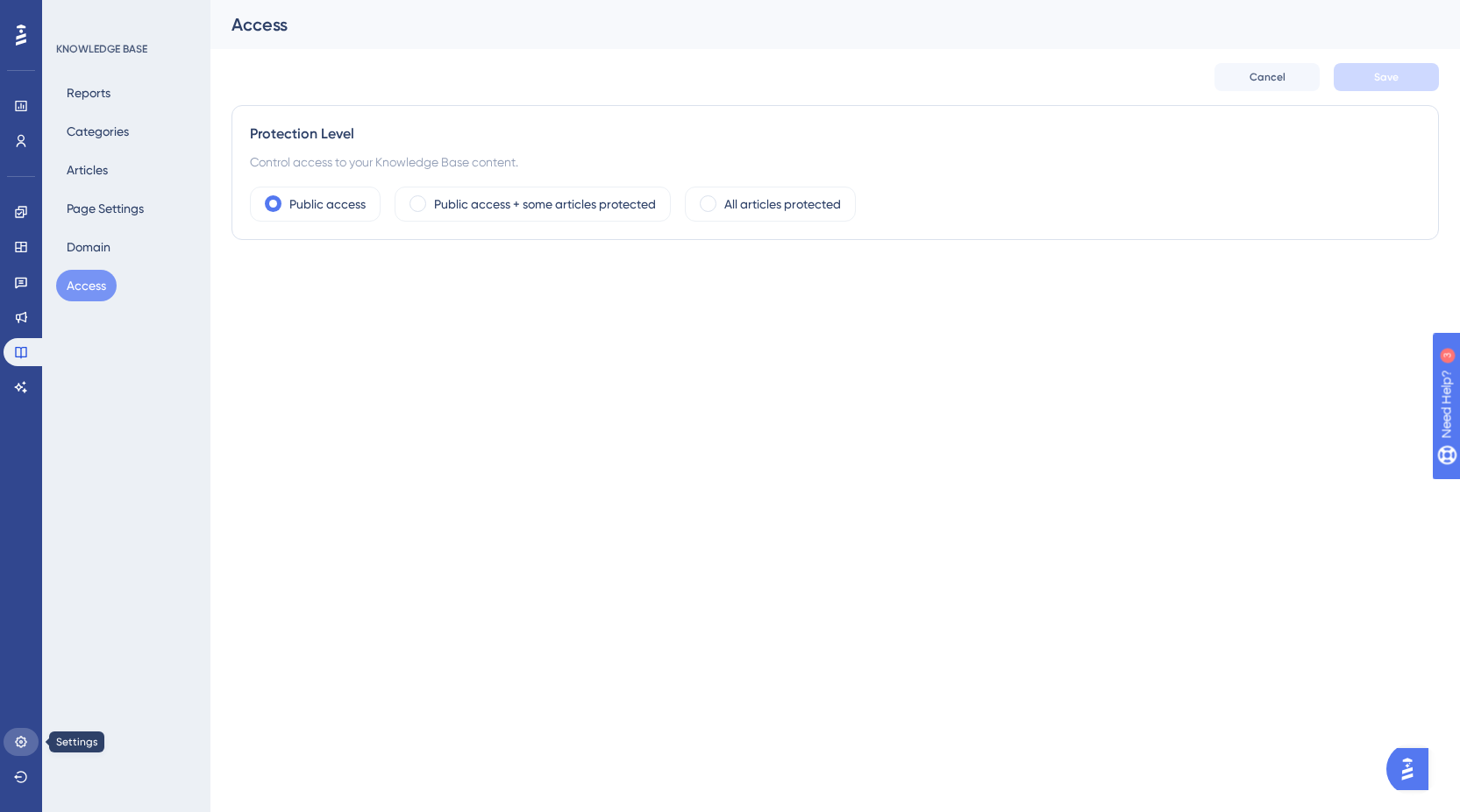
click at [20, 749] on link at bounding box center [21, 742] width 35 height 28
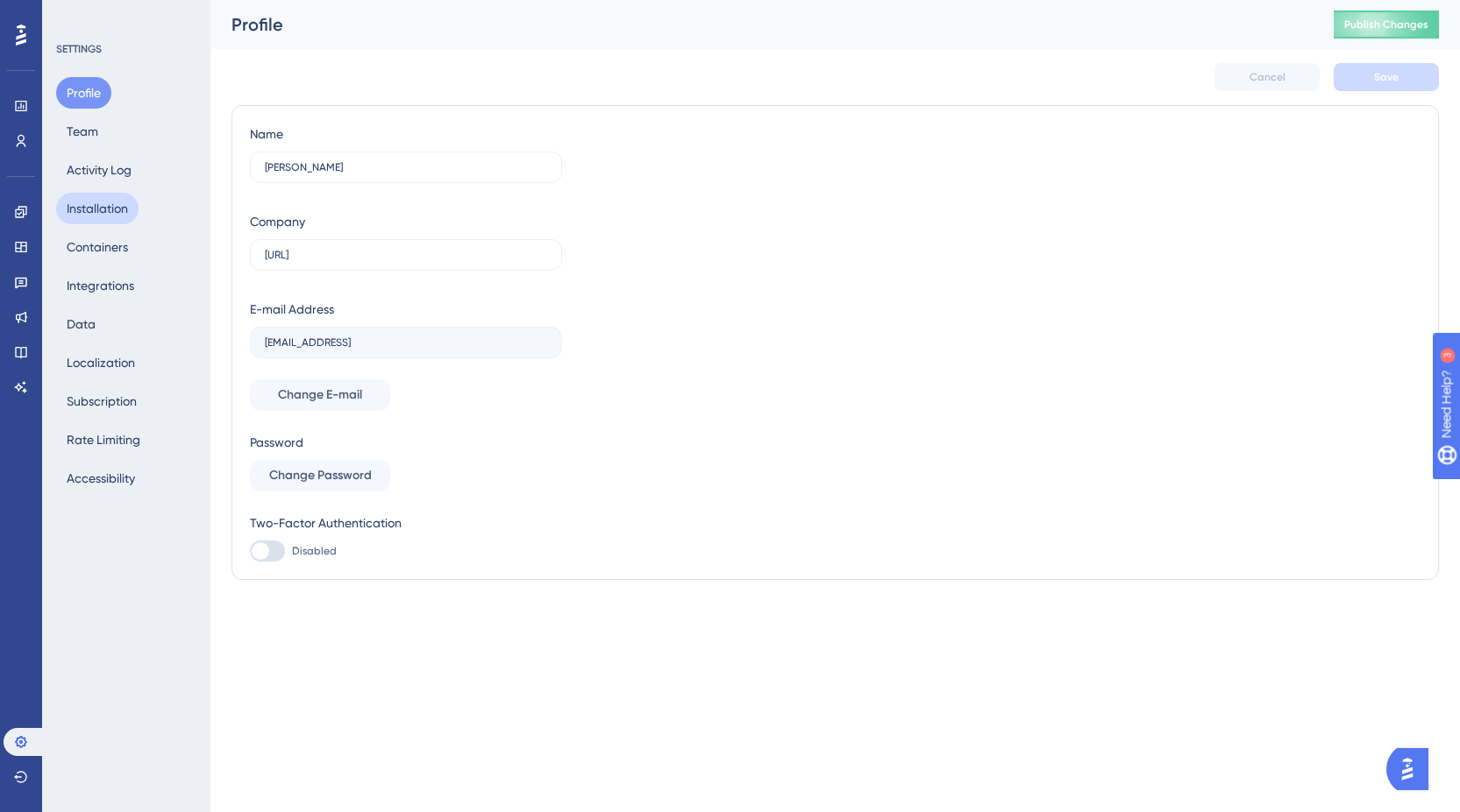
click at [84, 212] on button "Installation" at bounding box center [97, 208] width 82 height 31
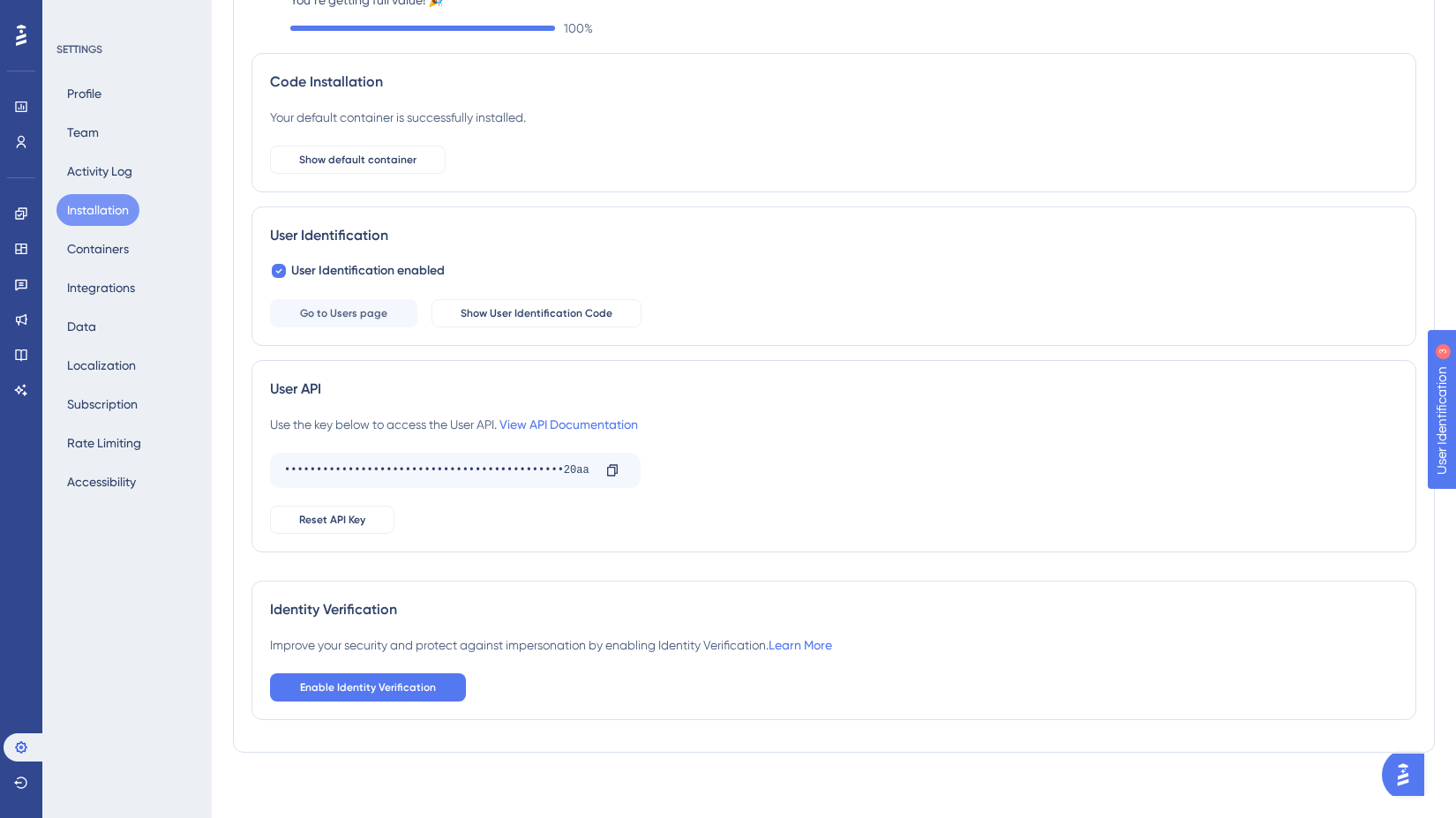
scroll to position [112, 0]
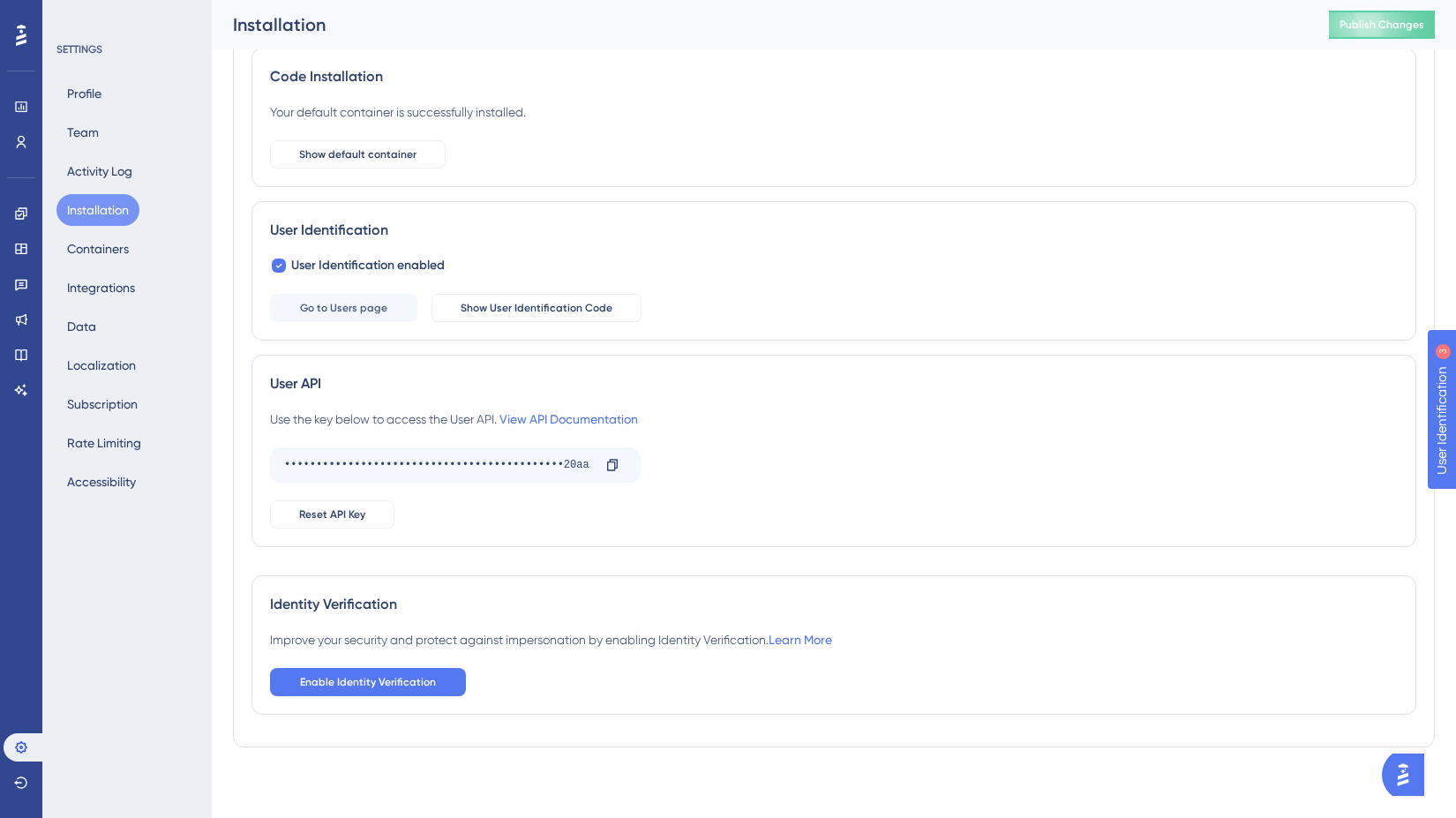
click at [802, 631] on div "Improve your security and protect against impersonation by enabling Identity Ve…" at bounding box center [551, 640] width 562 height 21
click at [803, 640] on link "Learn More" at bounding box center [800, 639] width 64 height 14
click at [19, 355] on icon at bounding box center [20, 354] width 14 height 14
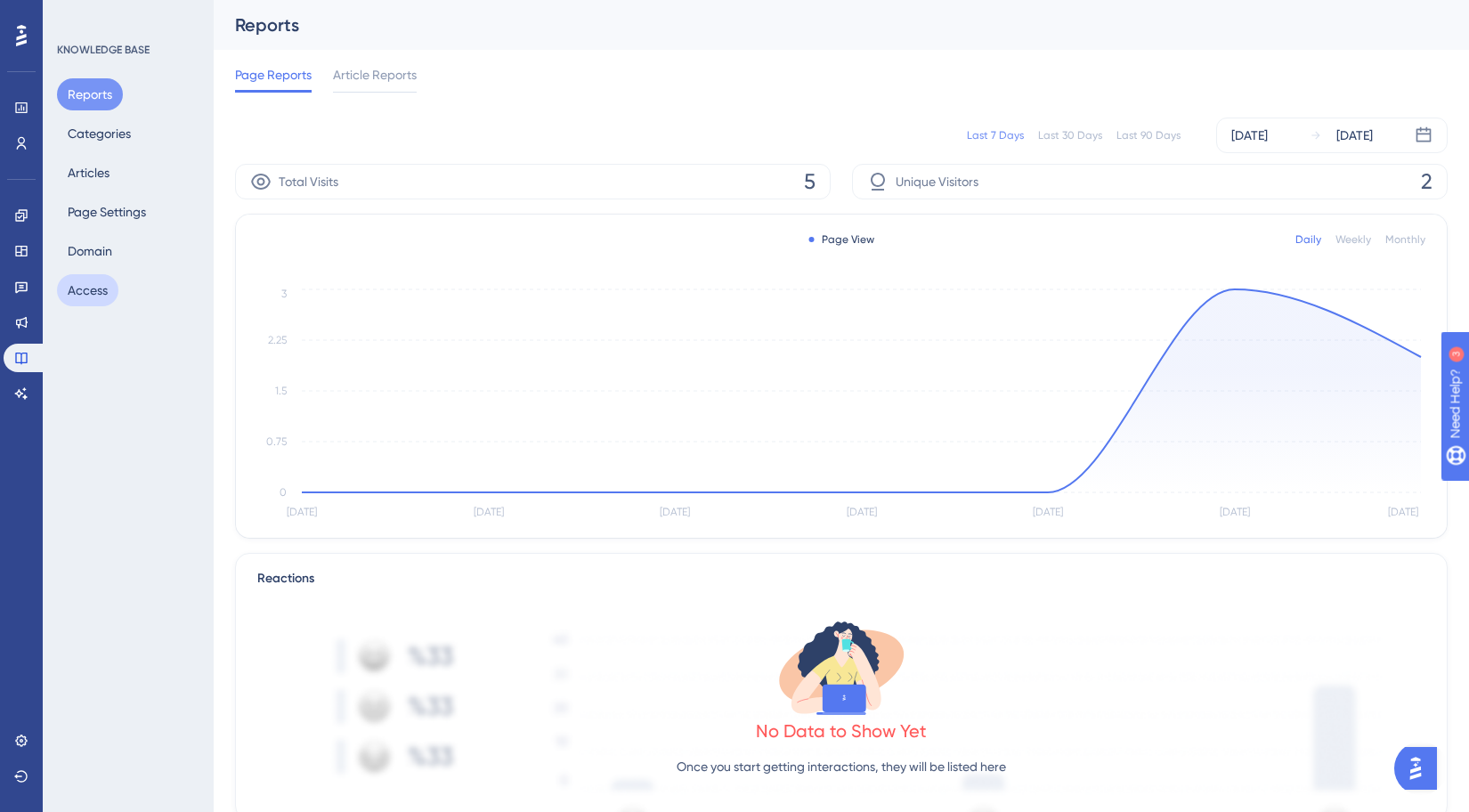
click at [92, 291] on button "Access" at bounding box center [88, 290] width 62 height 32
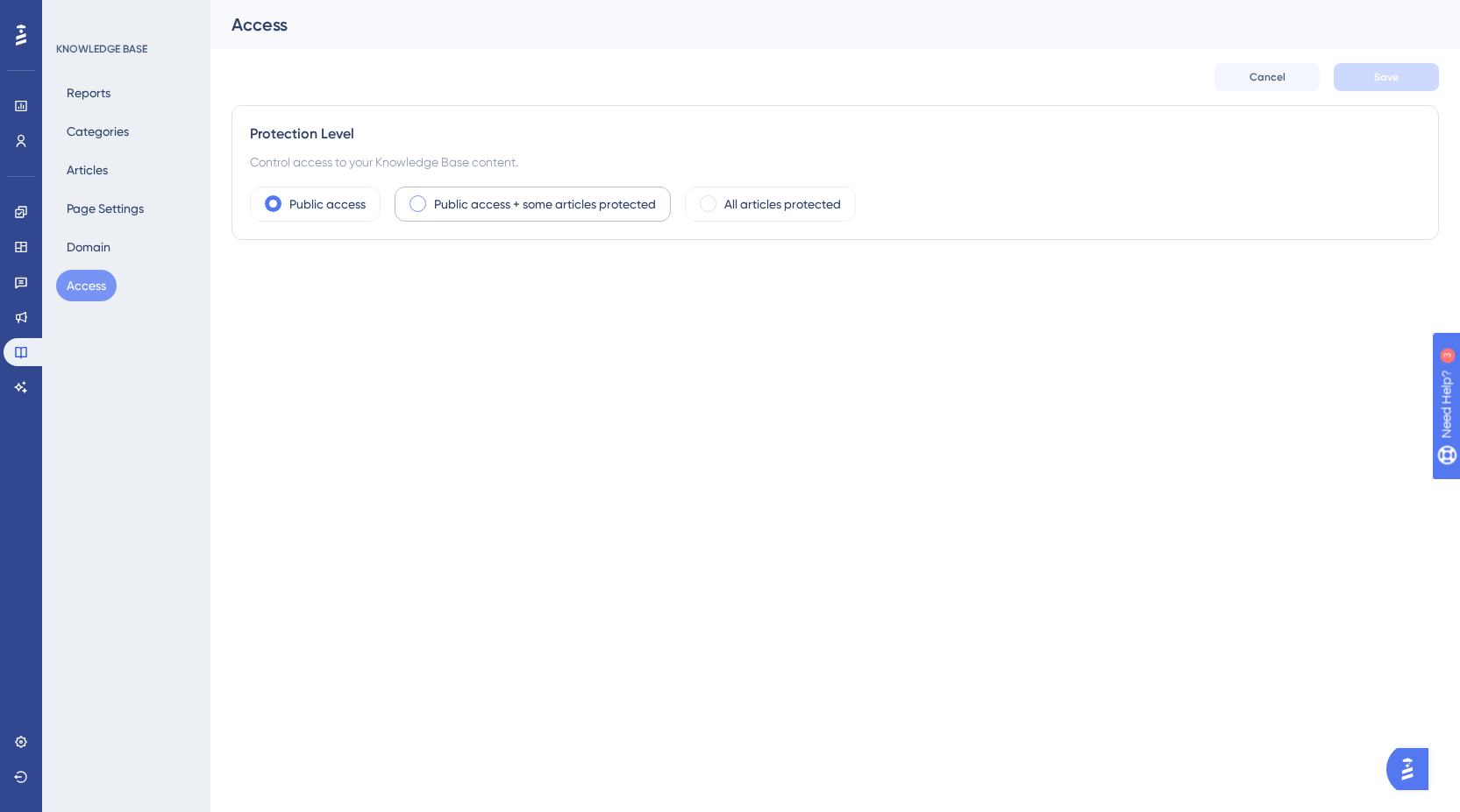
click at [528, 196] on label "Public access + some articles protected" at bounding box center [544, 203] width 222 height 21
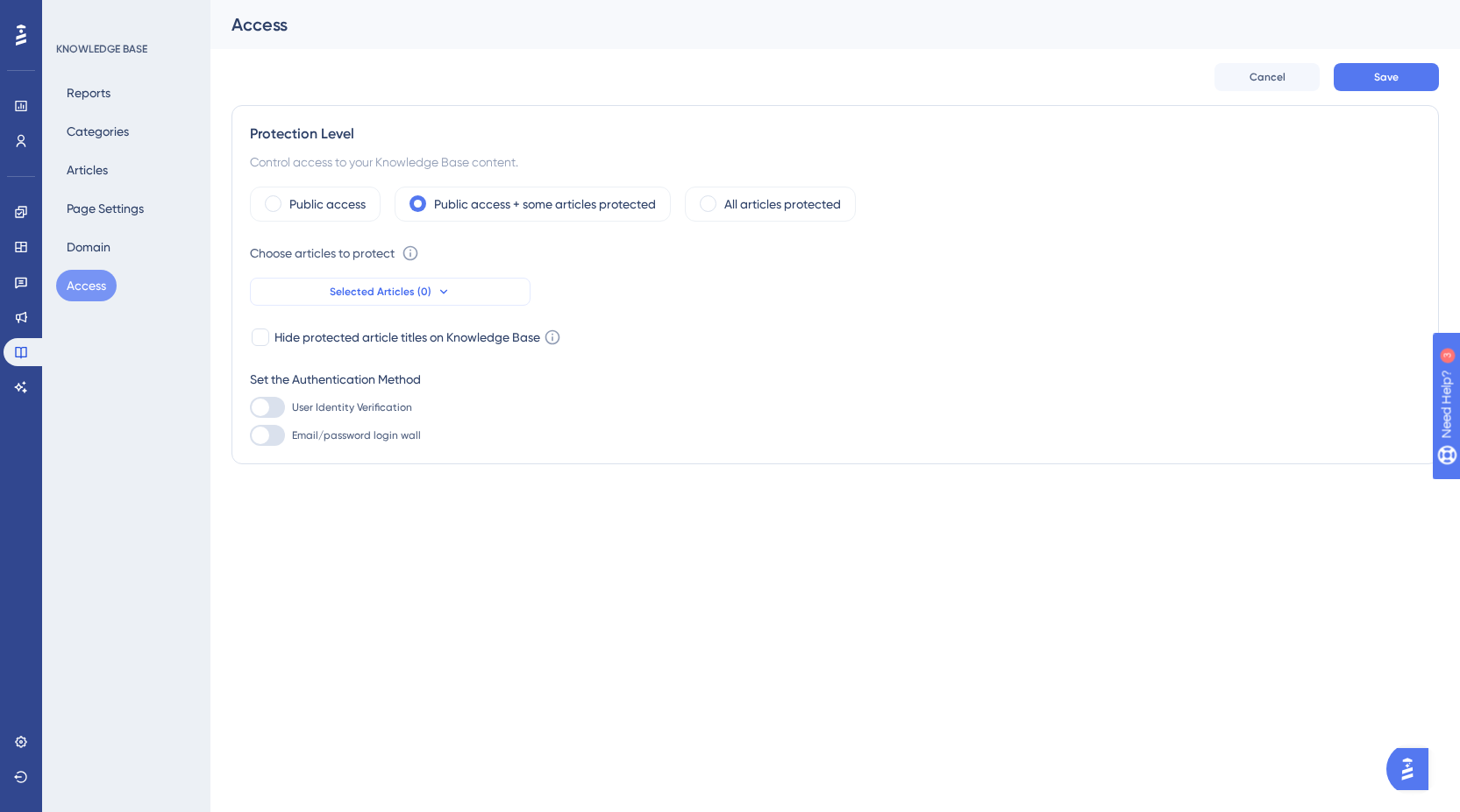
click at [429, 285] on button "Selected Articles (0)" at bounding box center [390, 292] width 281 height 28
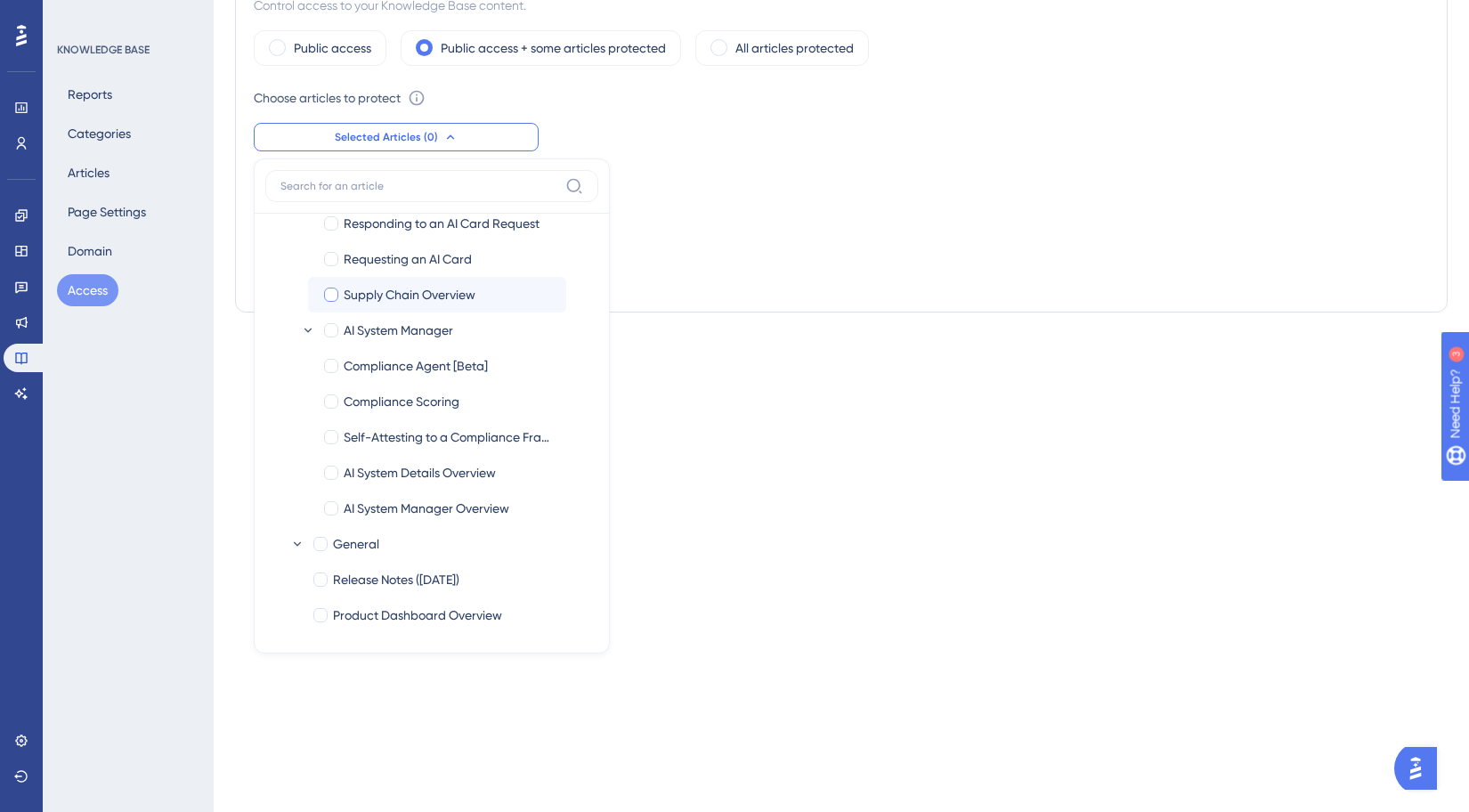
scroll to position [854, 0]
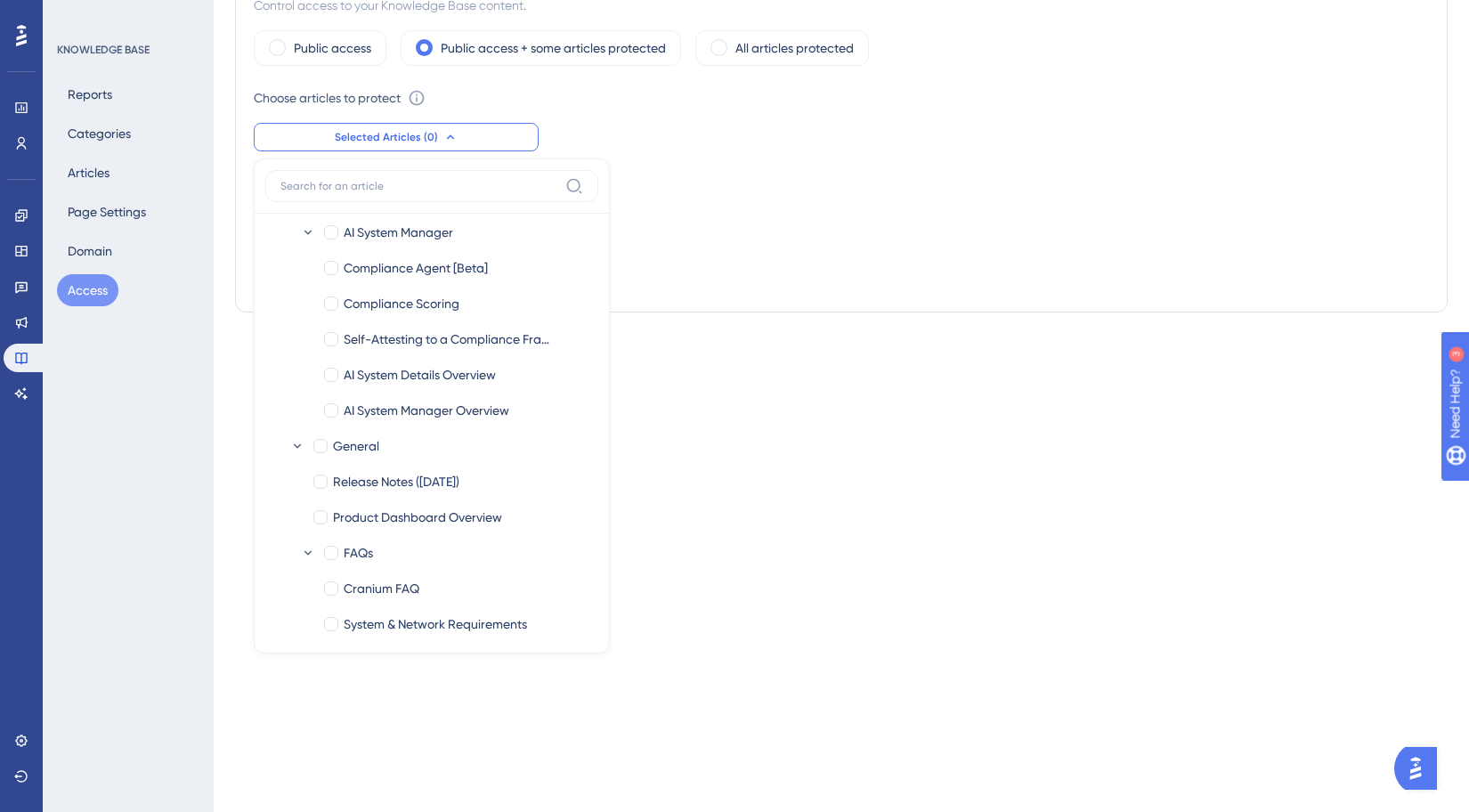
click at [761, 308] on div "Protection Level Control access to your Knowledge Base content. Public access P…" at bounding box center [841, 130] width 1213 height 365
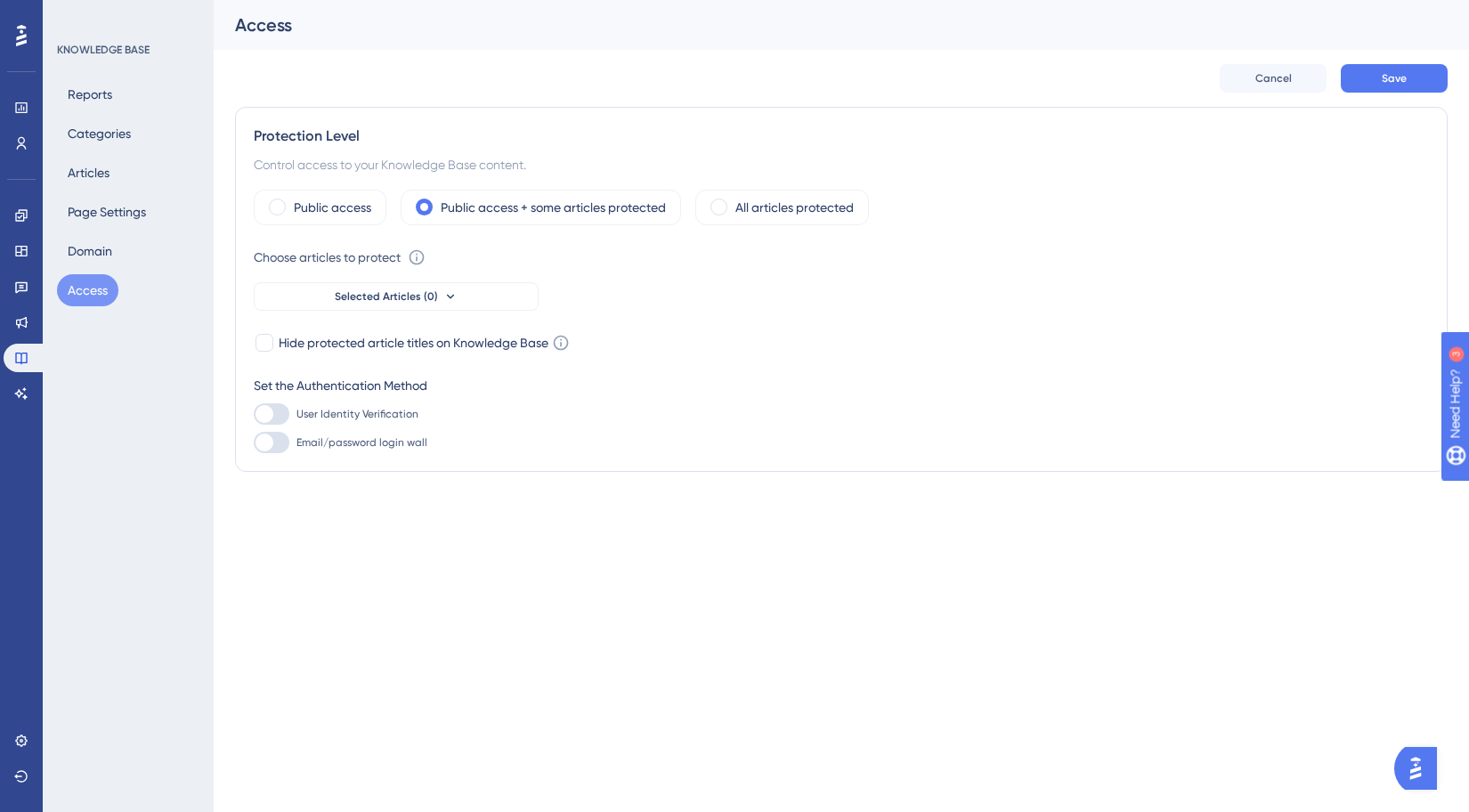
scroll to position [0, 0]
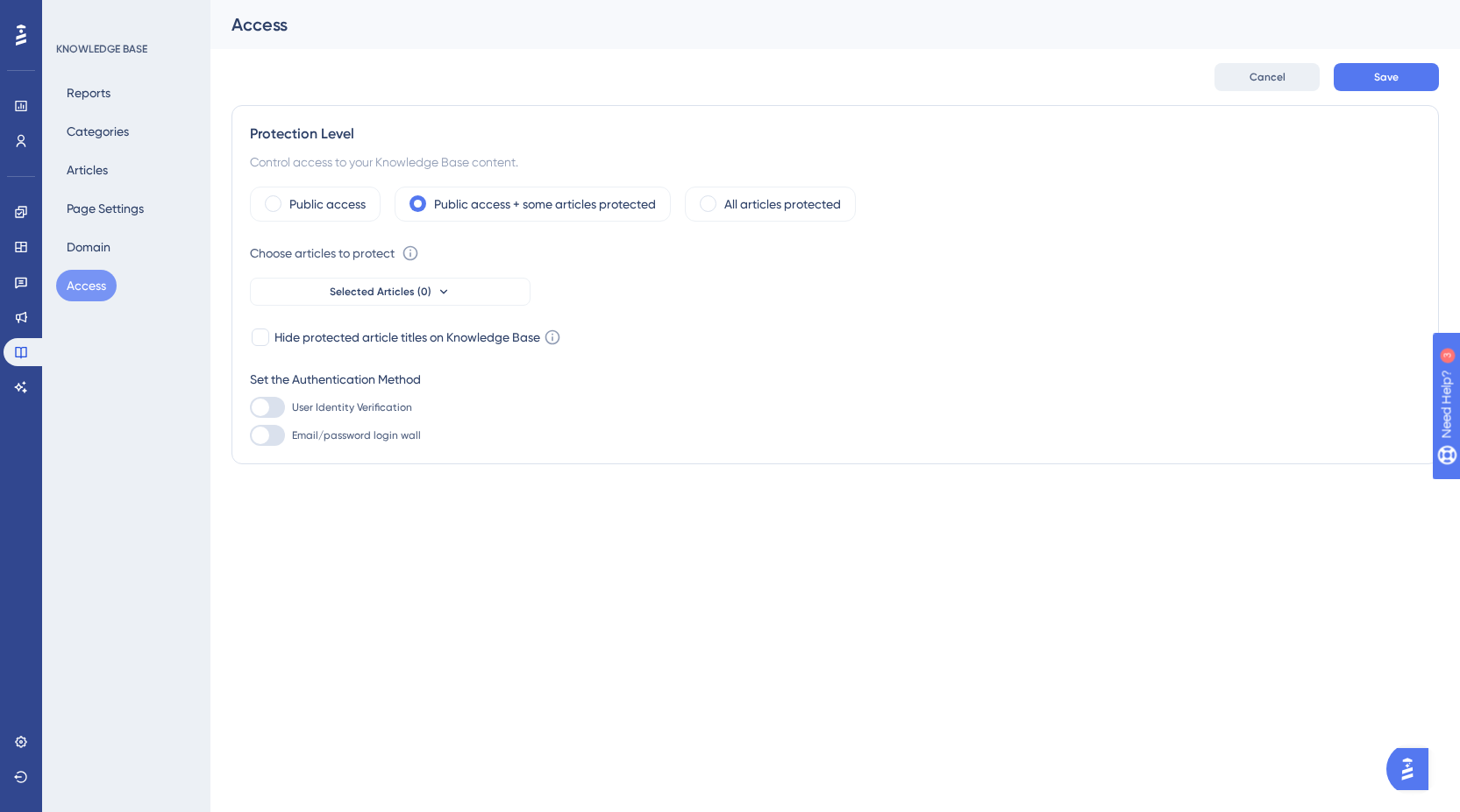
click at [1267, 80] on span "Cancel" at bounding box center [1267, 76] width 36 height 14
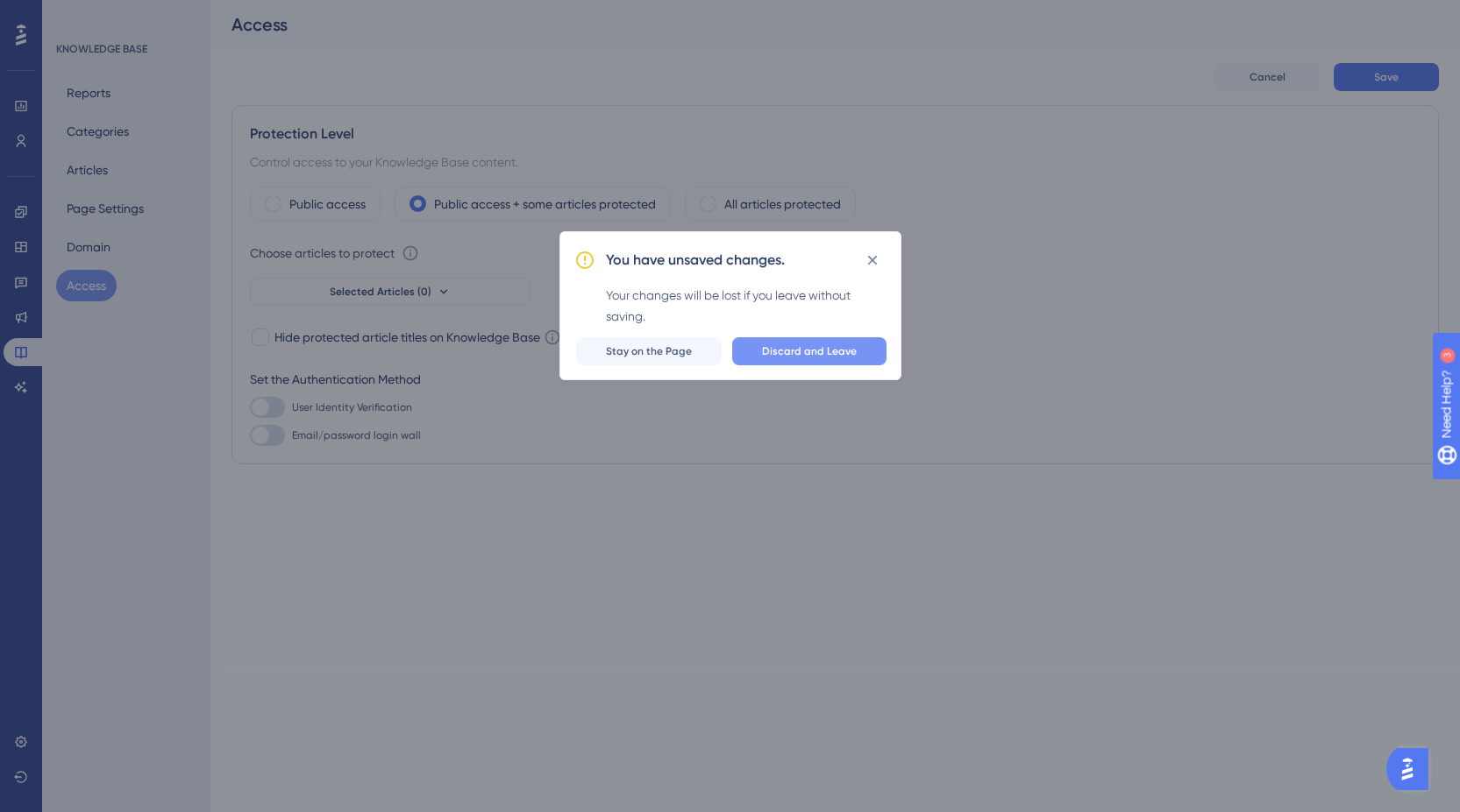
click at [825, 359] on button "Discard and Leave" at bounding box center [809, 351] width 154 height 28
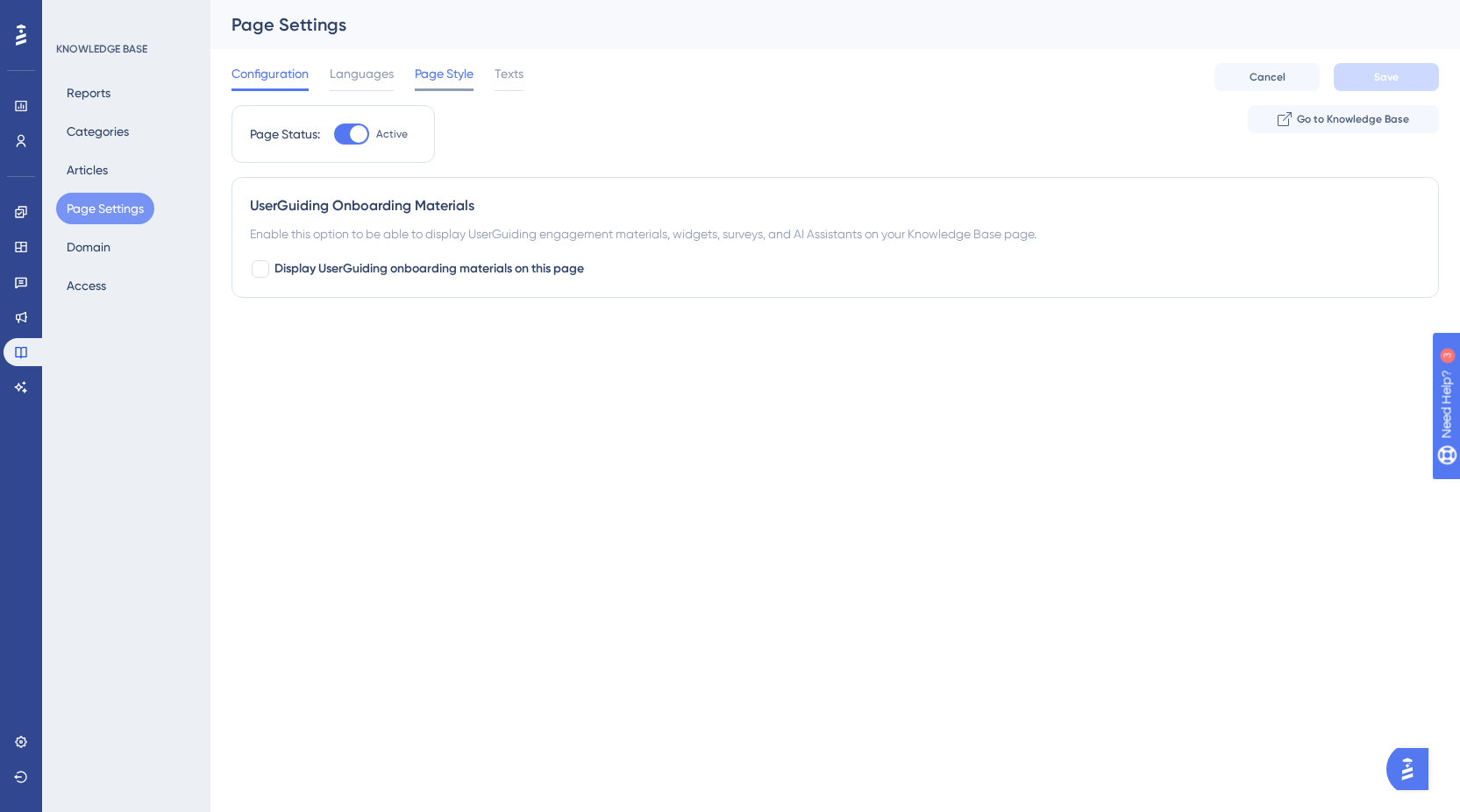
click at [445, 75] on span "Page Style" at bounding box center [444, 74] width 59 height 21
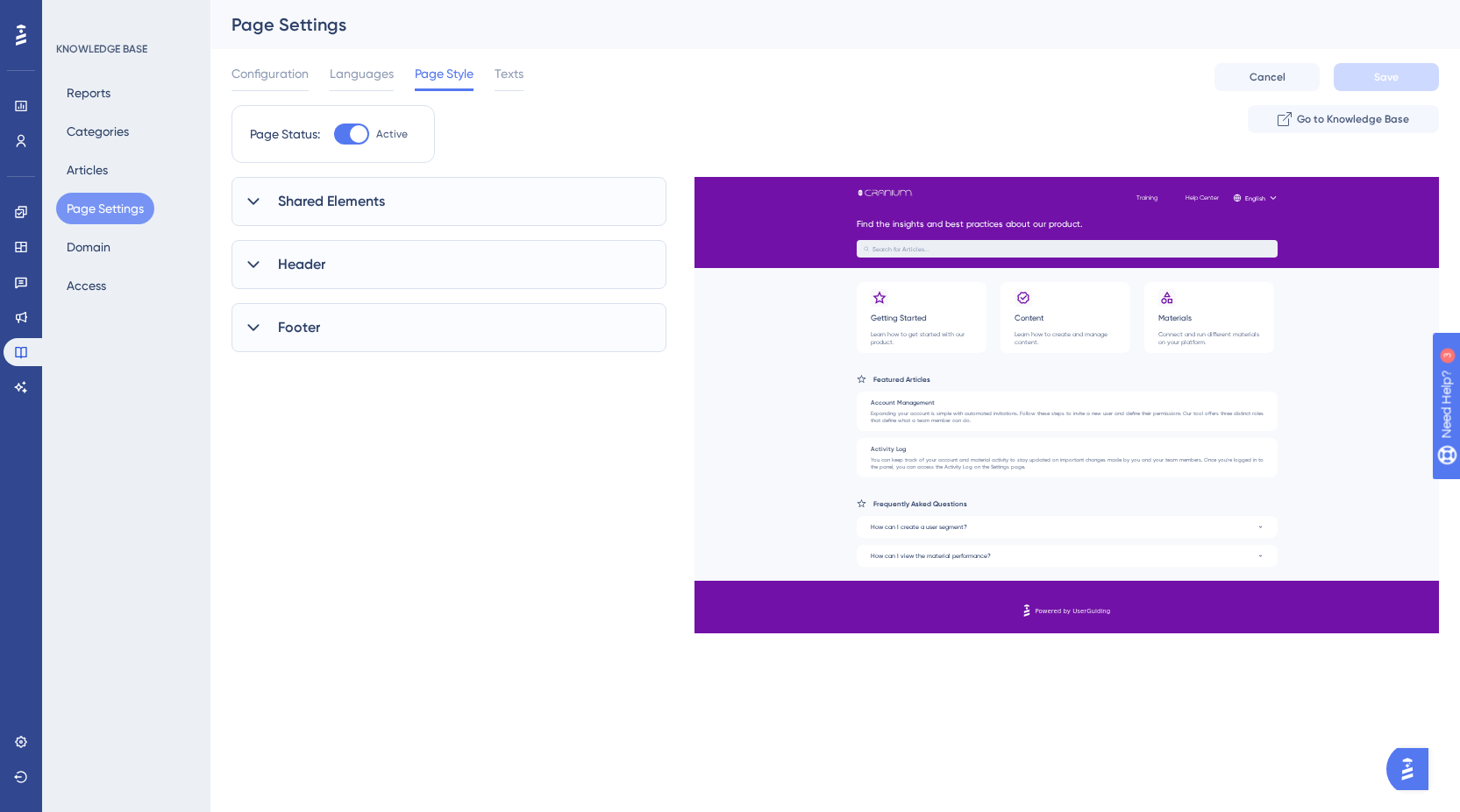
click at [311, 192] on span "Shared Elements" at bounding box center [332, 201] width 107 height 21
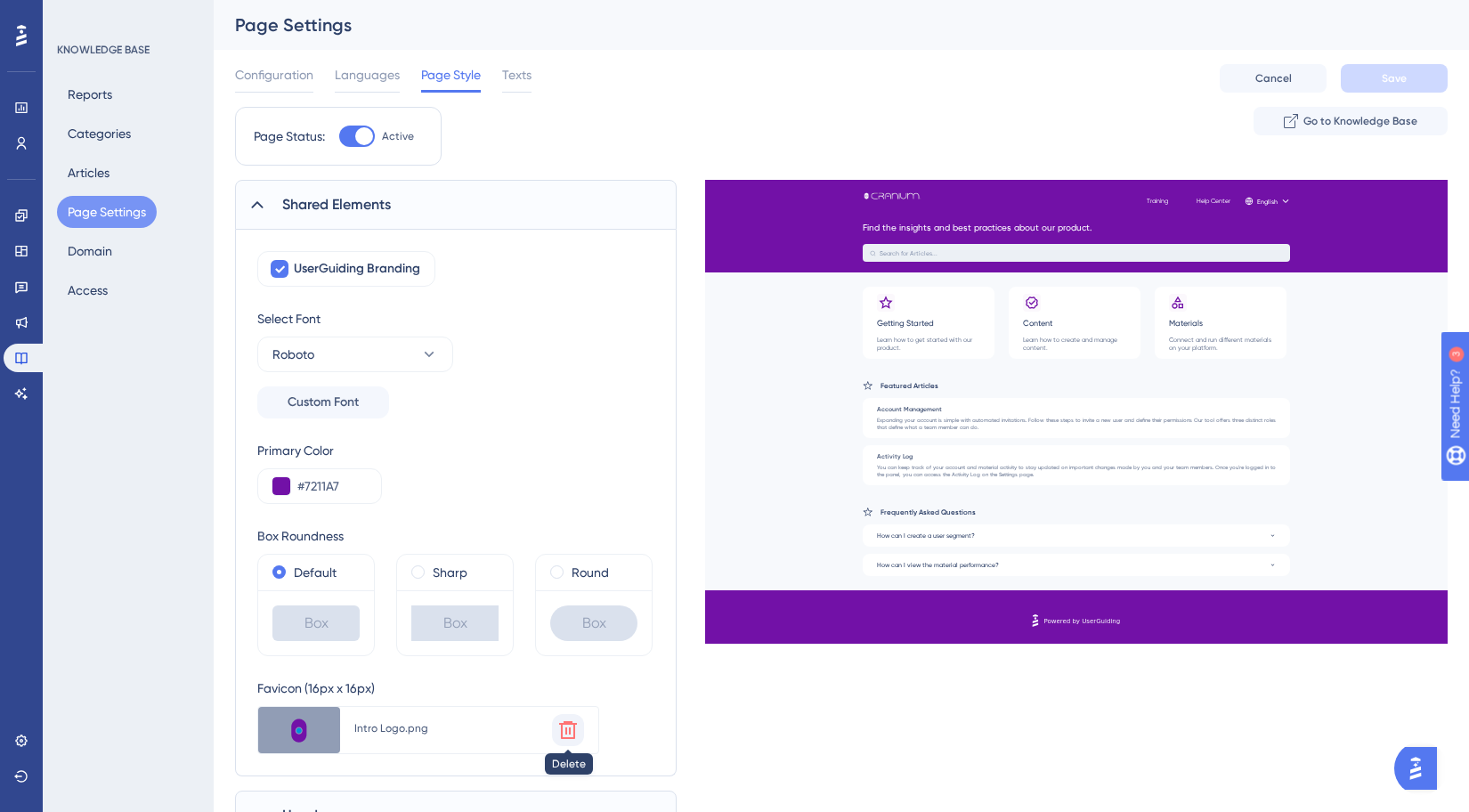
click at [575, 723] on icon at bounding box center [568, 730] width 18 height 18
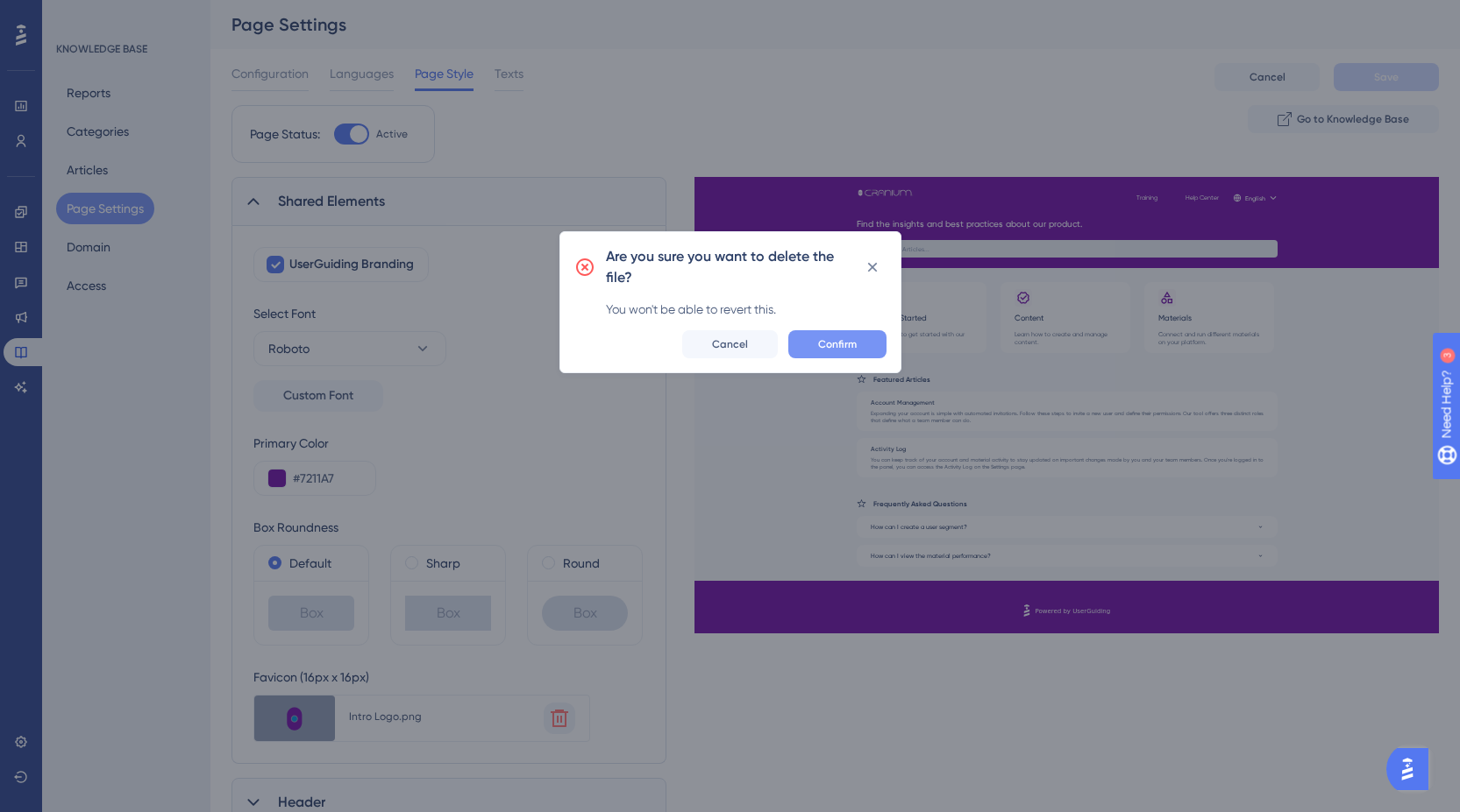
click at [880, 343] on button "Confirm" at bounding box center [837, 344] width 99 height 28
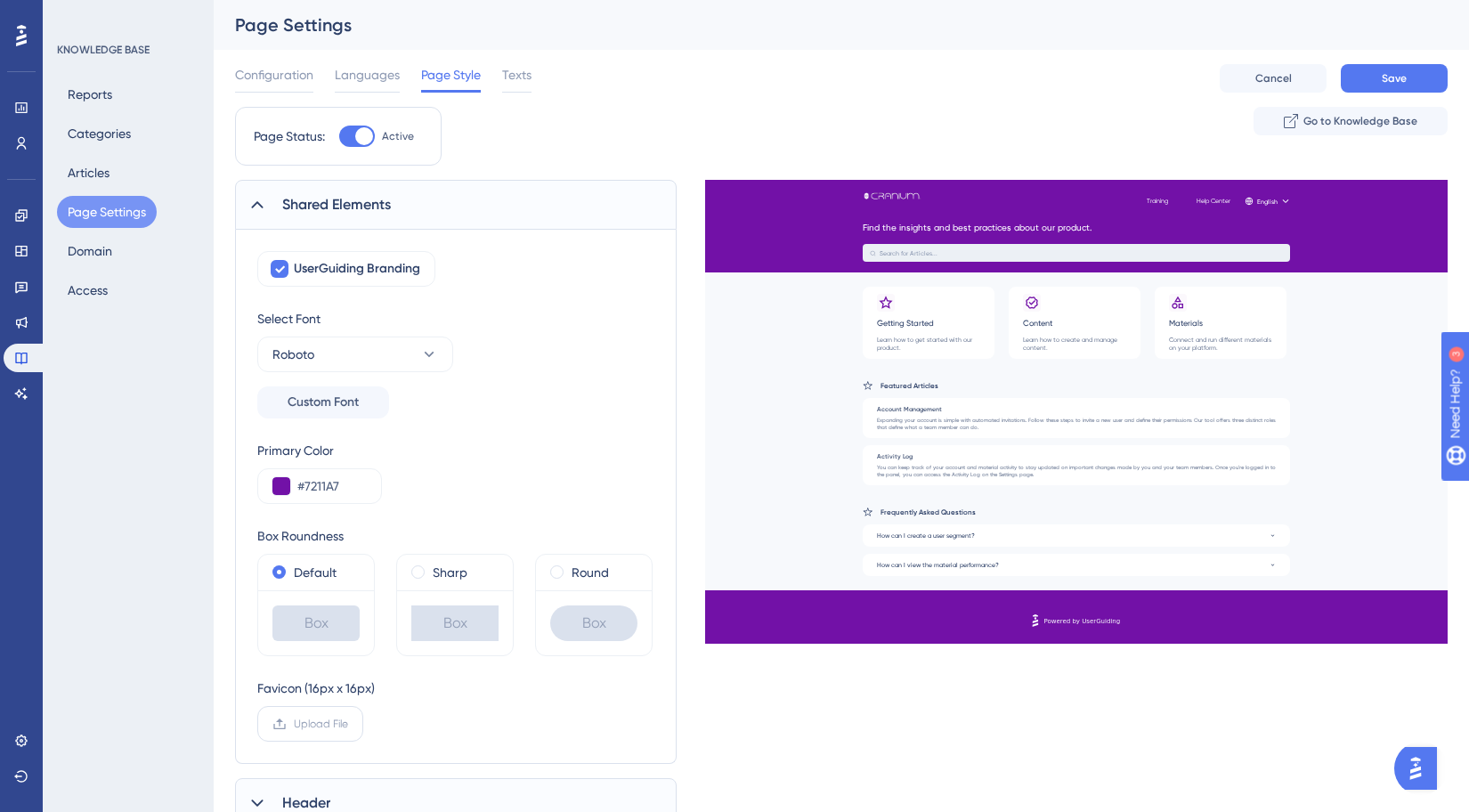
click at [270, 712] on label "Upload File" at bounding box center [310, 724] width 106 height 36
click at [348, 724] on input "Upload File" at bounding box center [348, 724] width 0 height 0
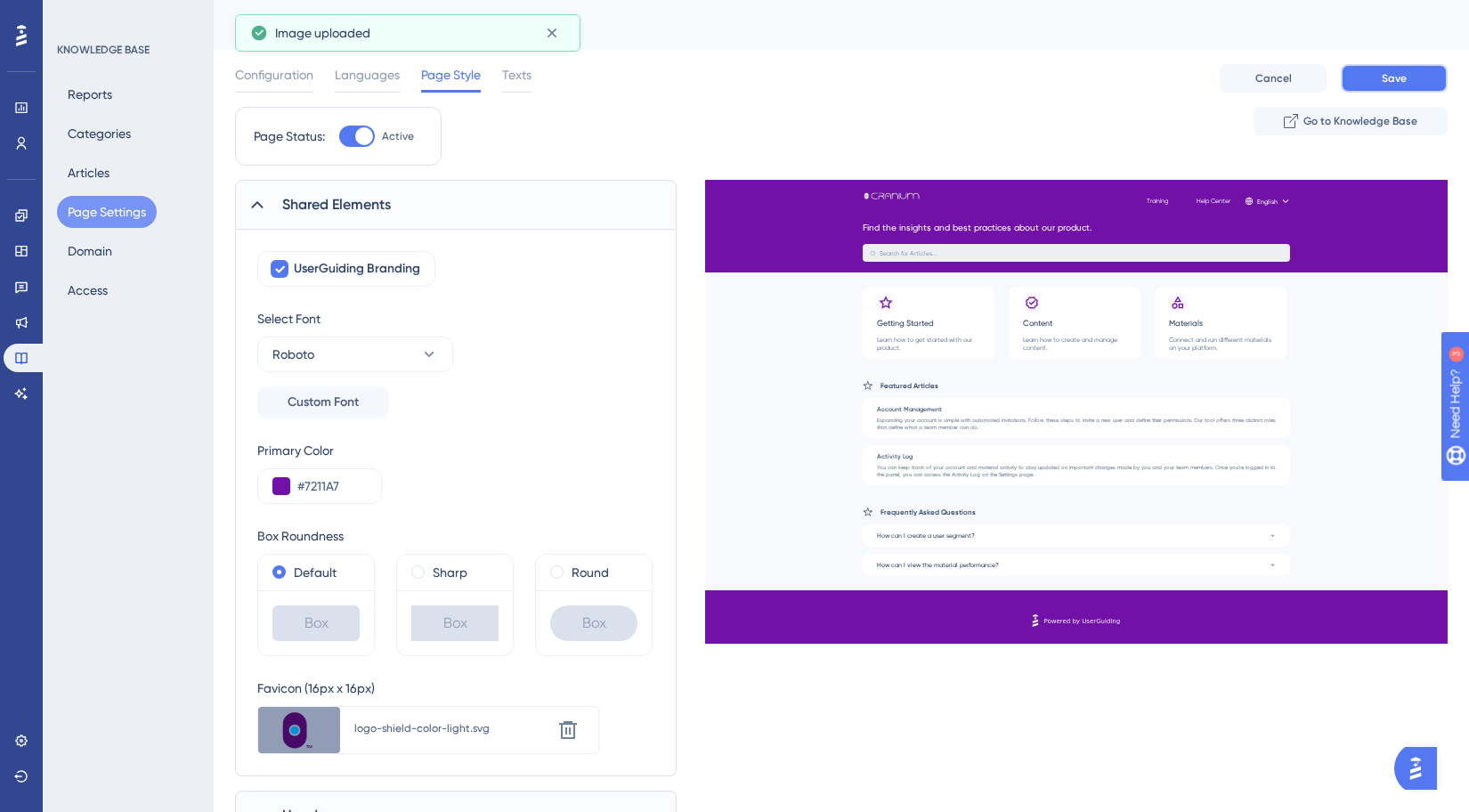
click at [1386, 82] on span "Save" at bounding box center [1394, 78] width 25 height 14
